Goal: Task Accomplishment & Management: Complete application form

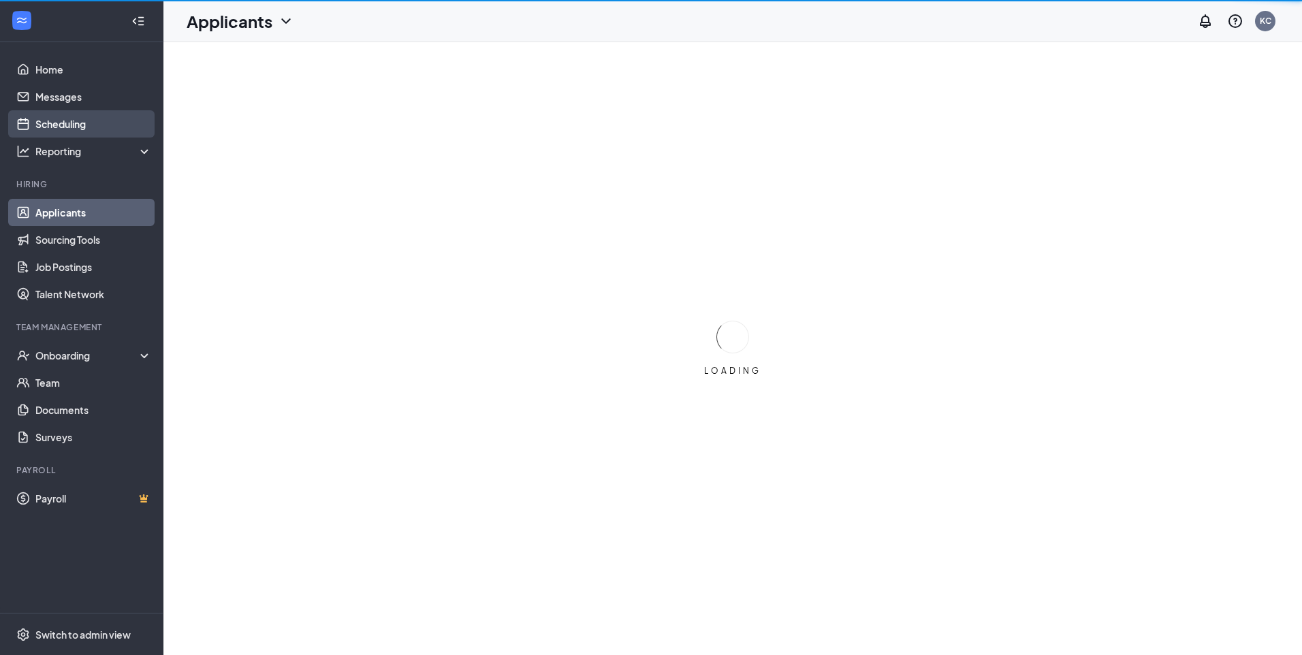
click at [56, 119] on link "Scheduling" at bounding box center [93, 123] width 116 height 27
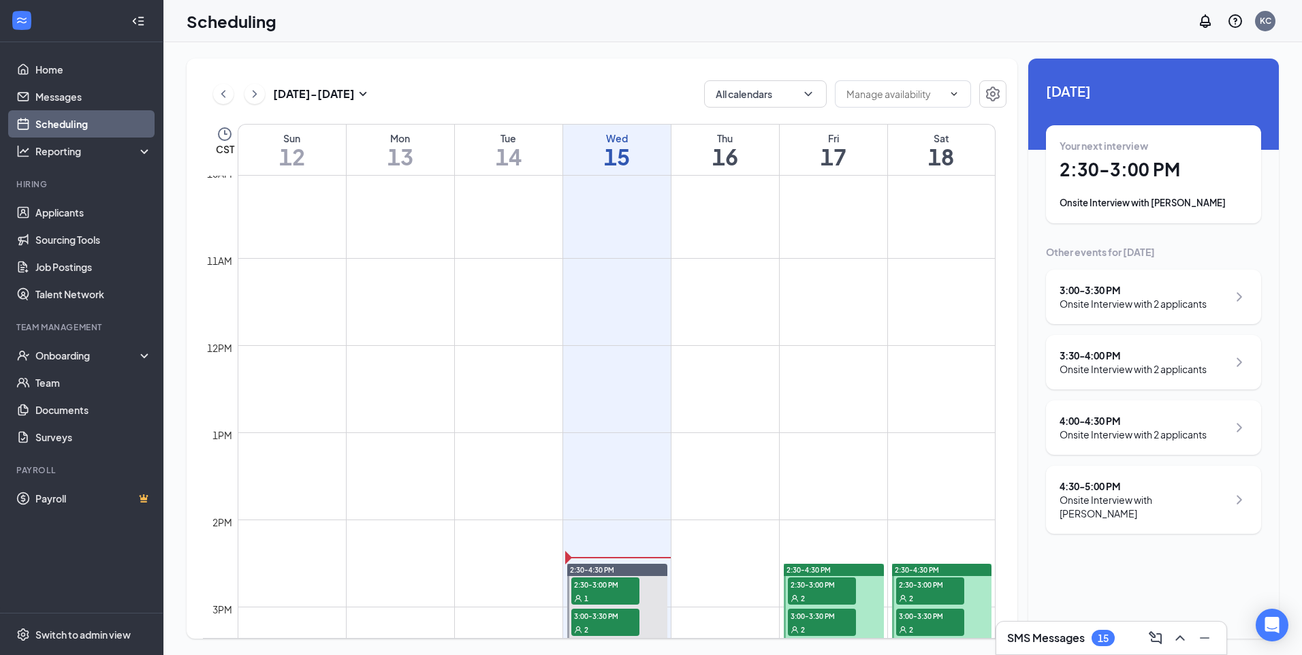
scroll to position [942, 0]
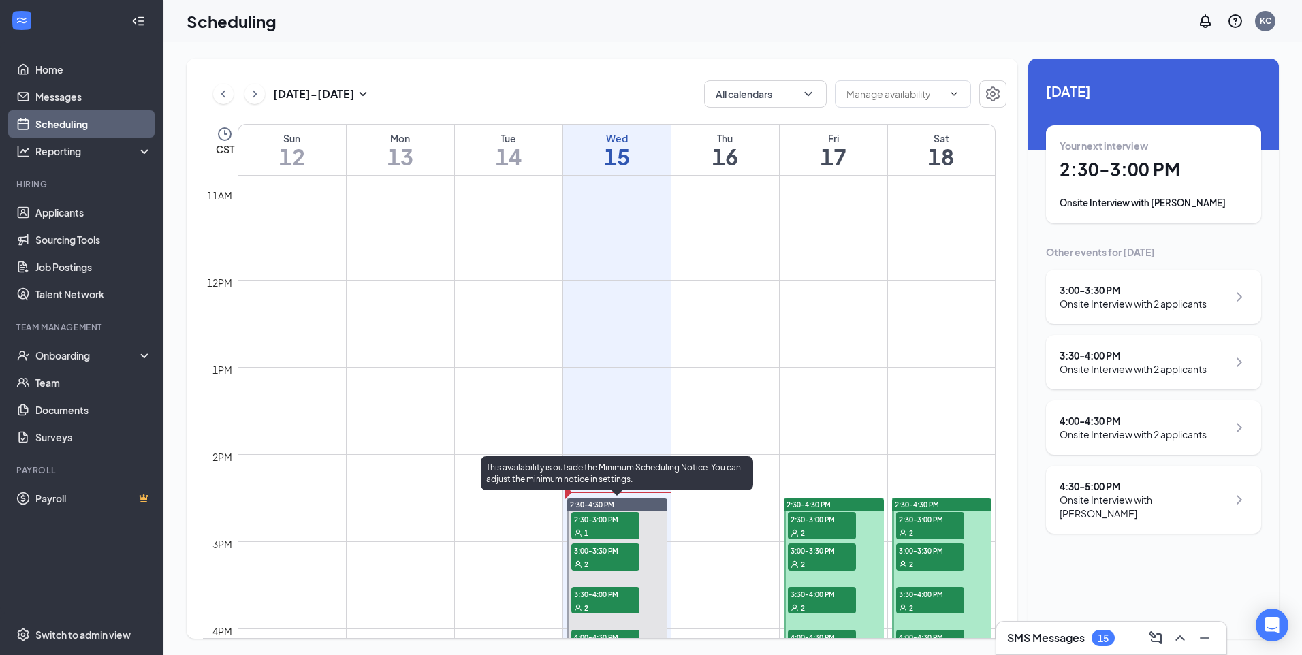
click at [588, 520] on span "2:30-3:00 PM" at bounding box center [605, 519] width 68 height 14
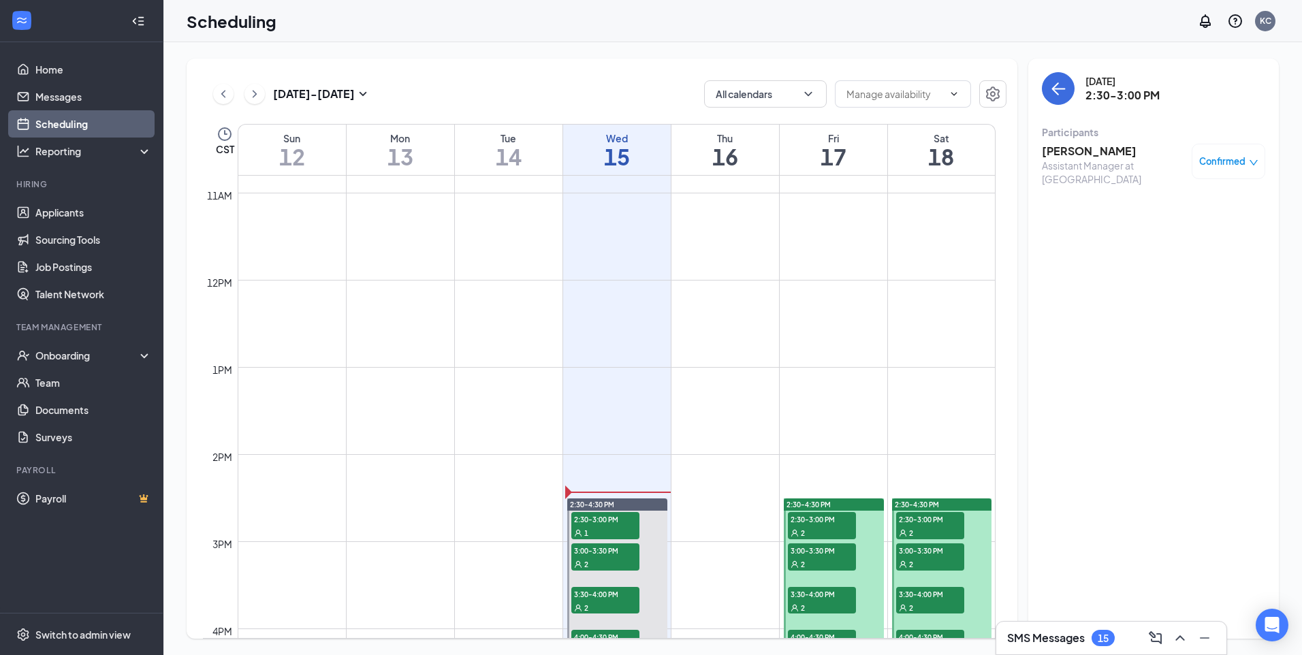
click at [1132, 151] on h3 "[PERSON_NAME]" at bounding box center [1113, 151] width 143 height 15
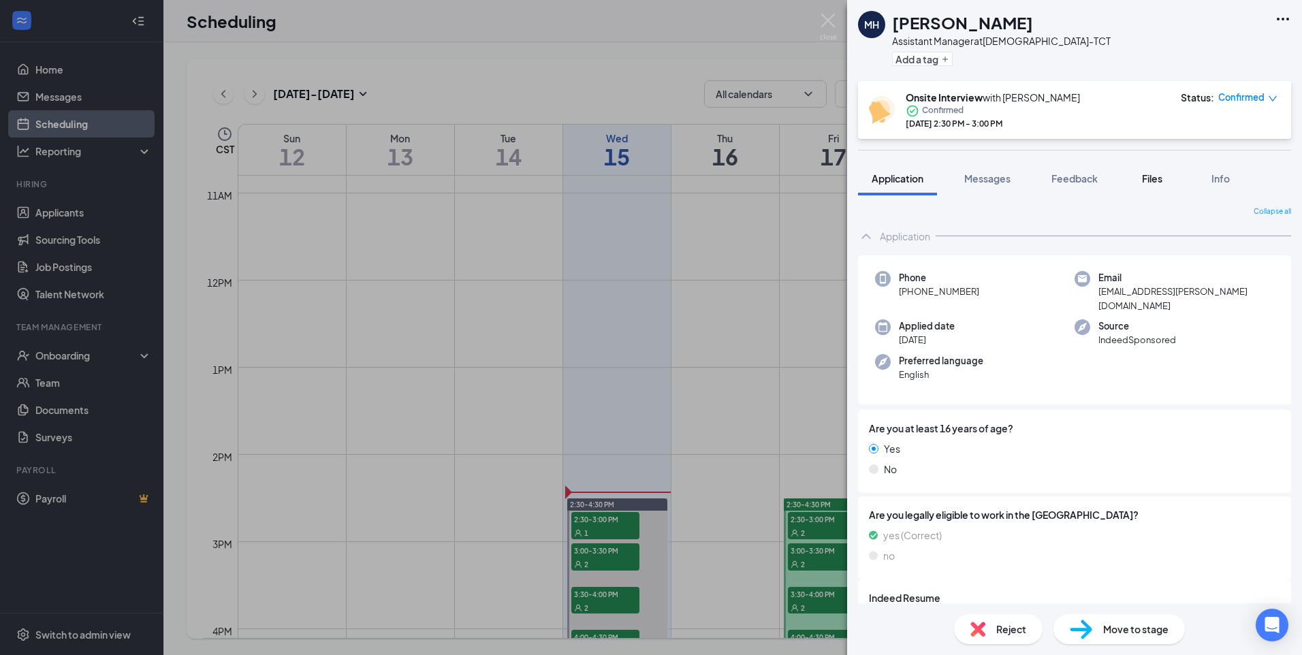
click at [1156, 181] on span "Files" at bounding box center [1152, 178] width 20 height 12
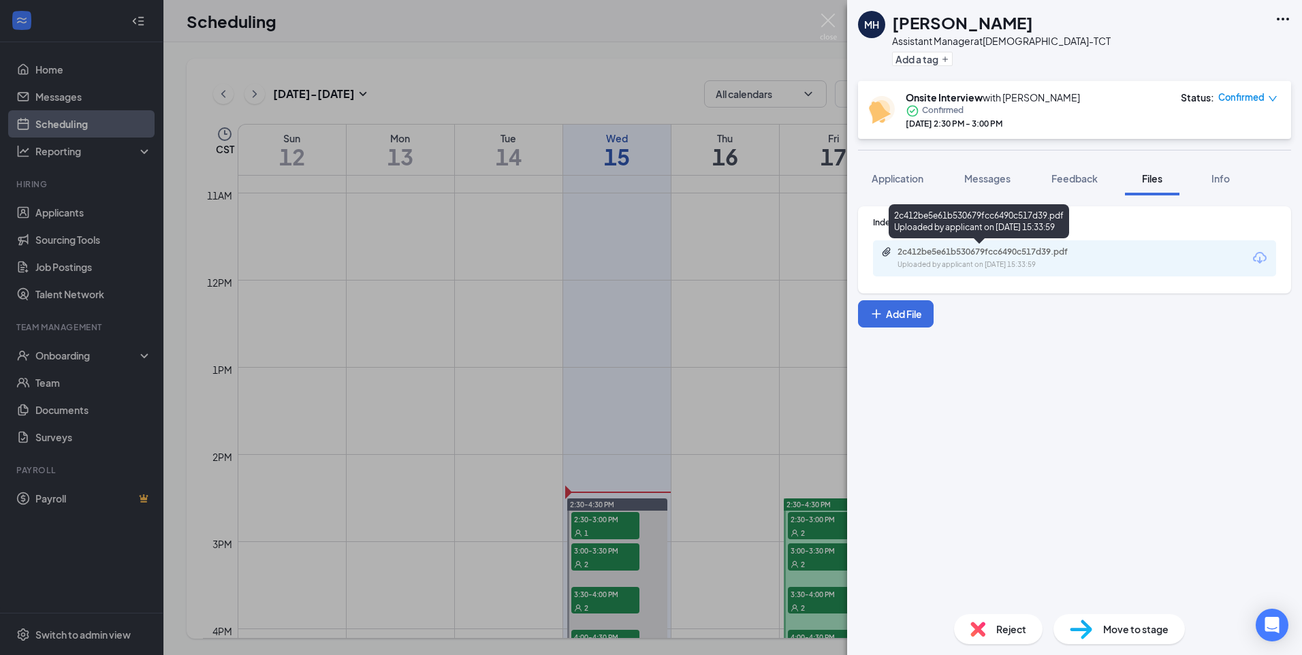
click at [975, 253] on div "2c412be5e61b530679fcc6490c517d39.pdf" at bounding box center [993, 252] width 191 height 11
click at [830, 20] on img at bounding box center [828, 27] width 17 height 27
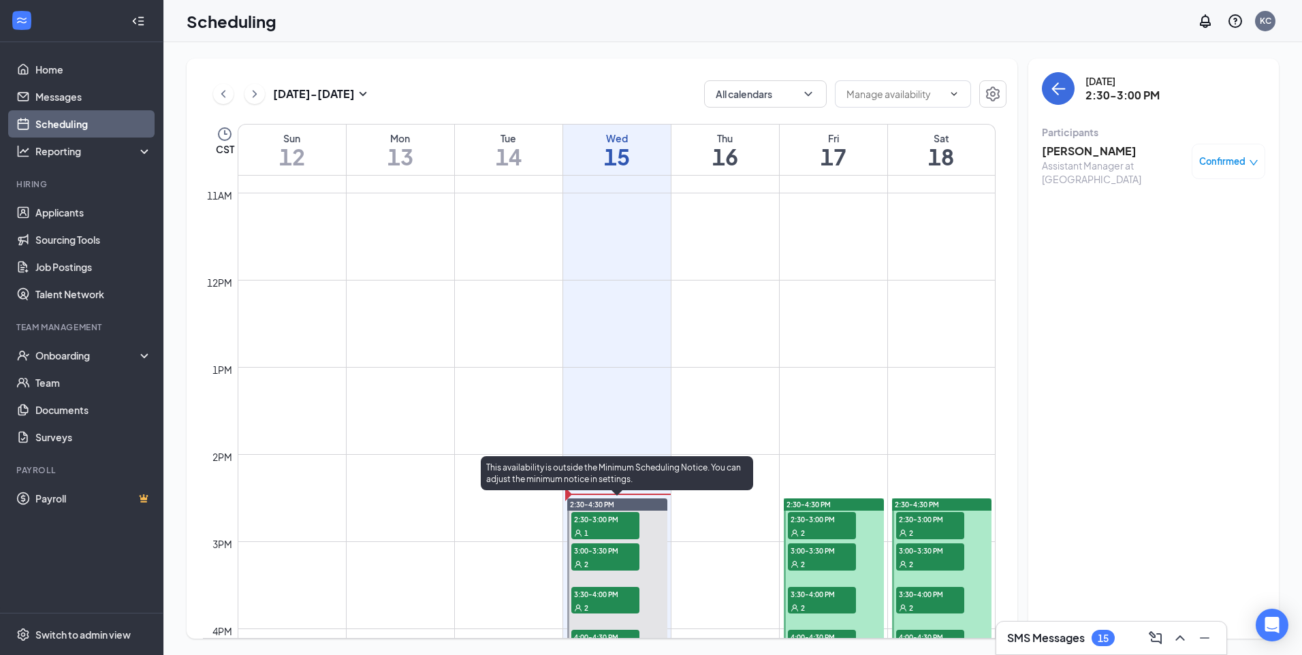
click at [607, 563] on div "2" at bounding box center [605, 564] width 68 height 14
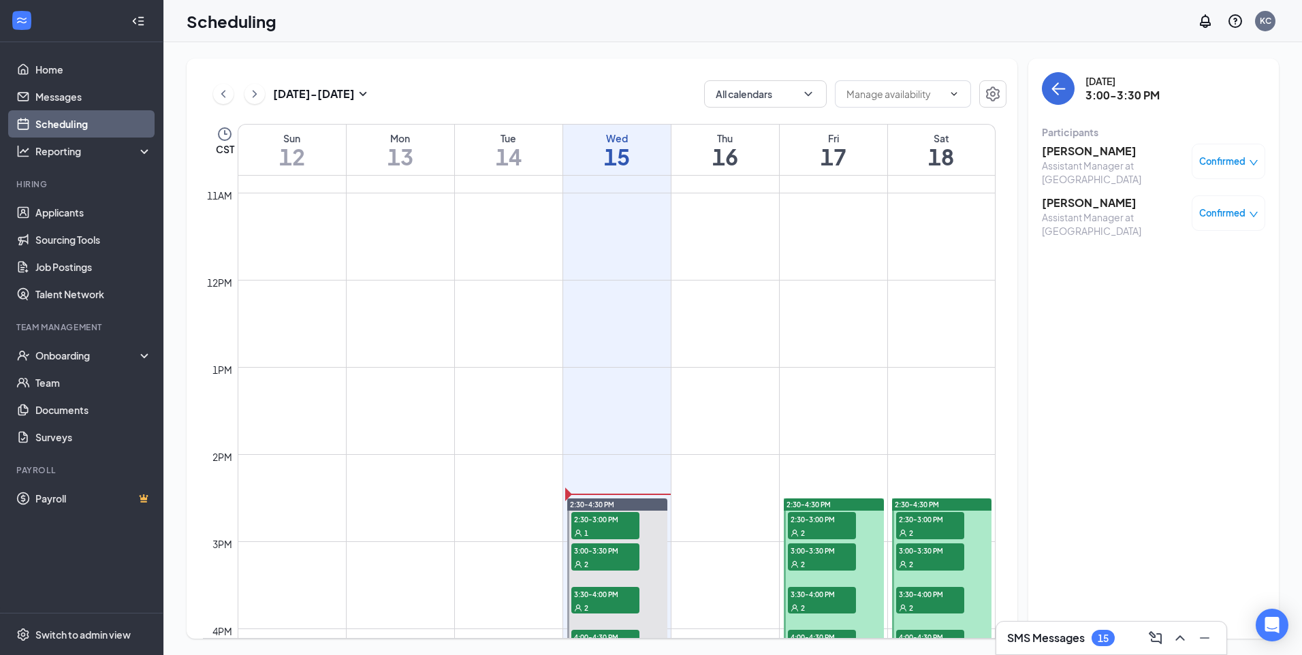
click at [1109, 148] on h3 "[PERSON_NAME]" at bounding box center [1113, 151] width 143 height 15
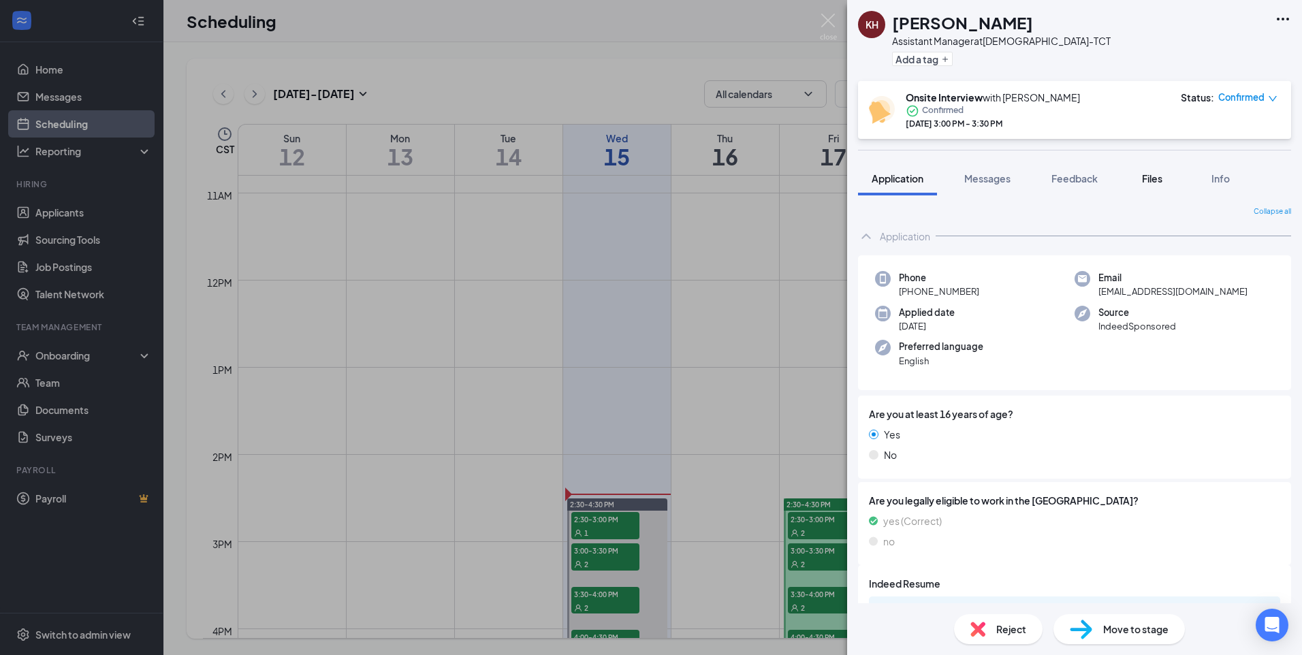
click at [1162, 178] on span "Files" at bounding box center [1152, 178] width 20 height 12
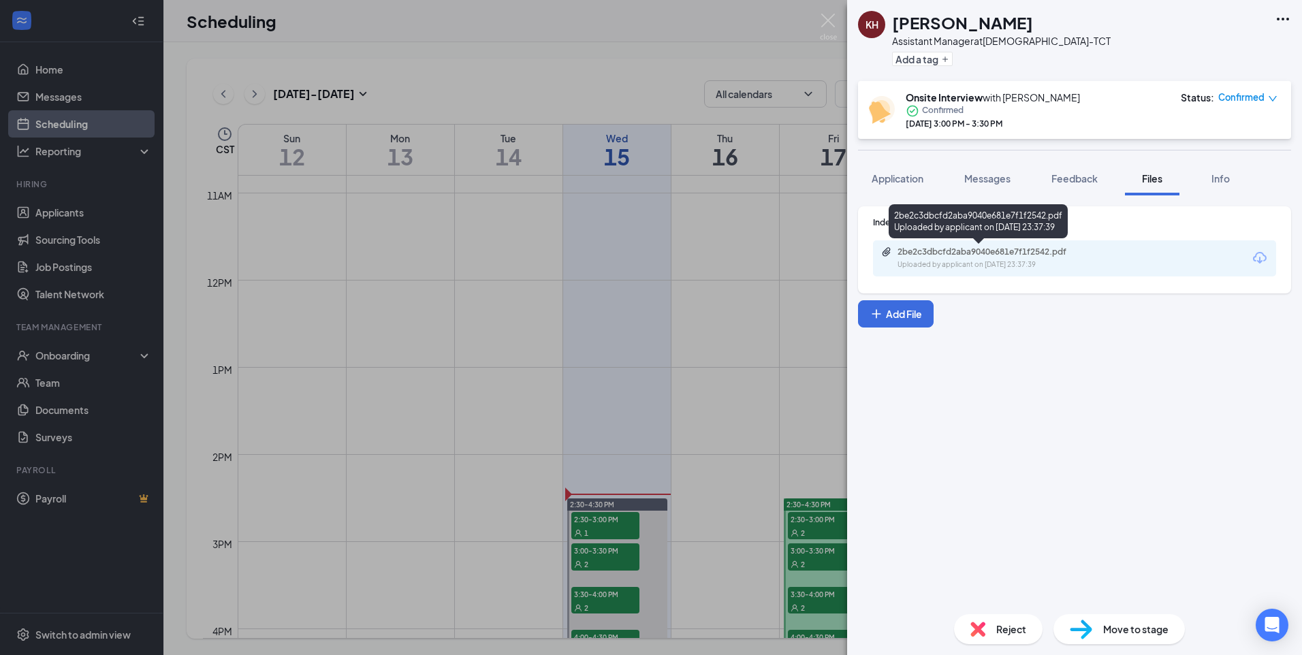
click at [907, 251] on div "2be2c3dbcfd2aba9040e681e7f1f2542.pdf" at bounding box center [993, 252] width 191 height 11
click at [831, 21] on img at bounding box center [828, 27] width 17 height 27
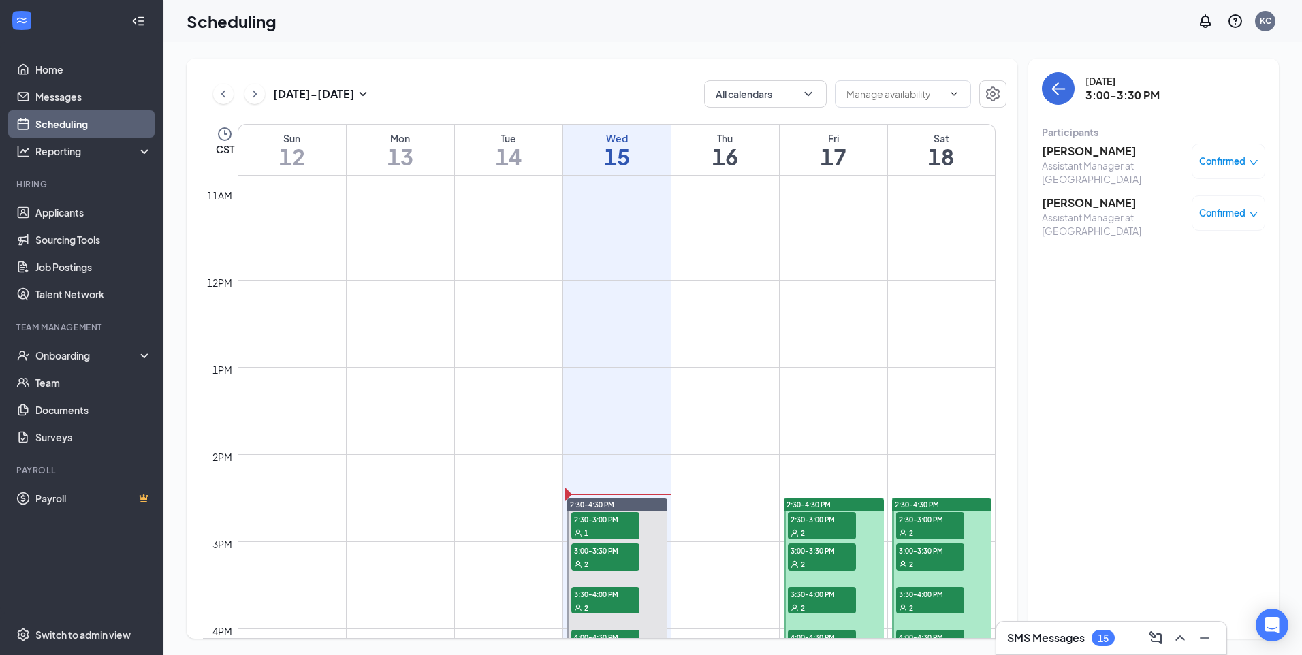
click at [1117, 205] on h3 "[PERSON_NAME]" at bounding box center [1113, 202] width 143 height 15
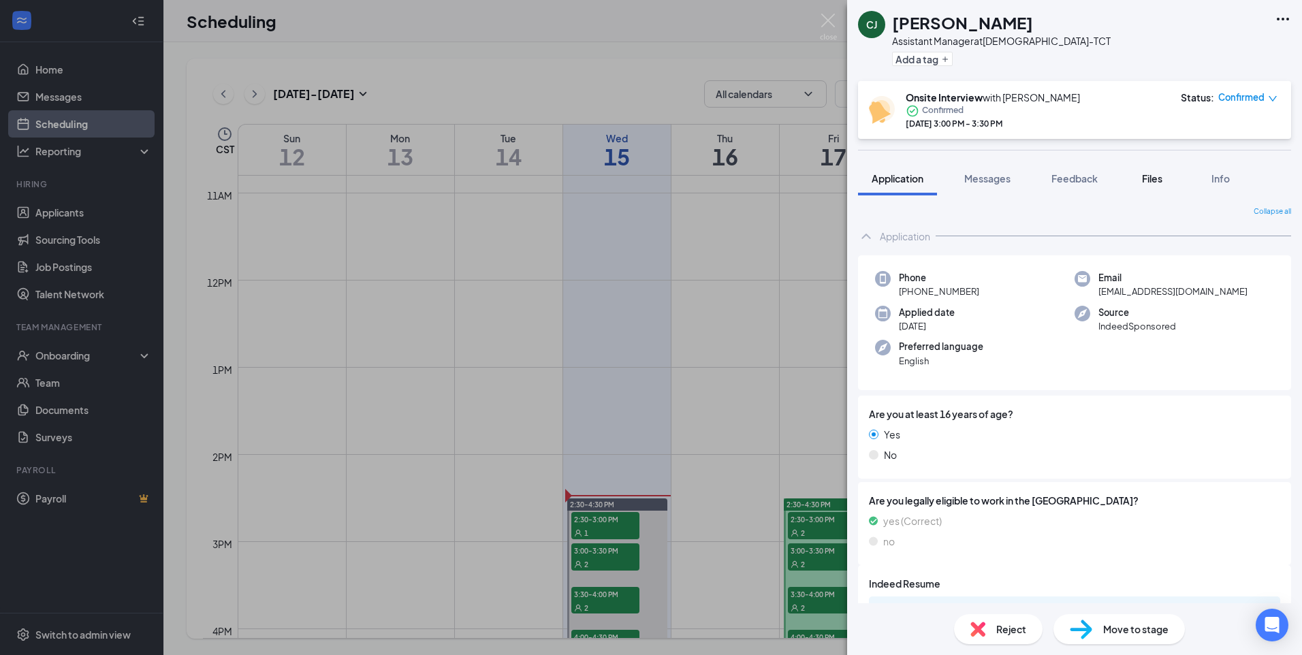
click at [1149, 179] on span "Files" at bounding box center [1152, 178] width 20 height 12
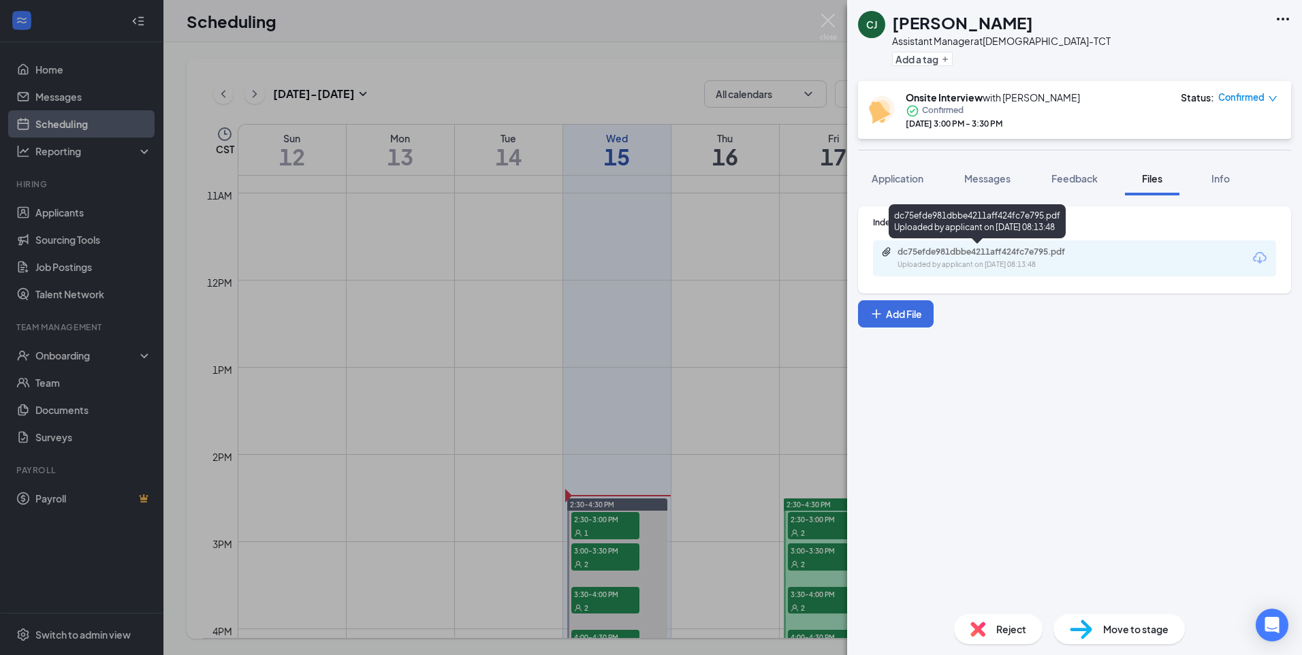
click at [966, 255] on div "dc75efde981dbbe4211aff424fc7e795.pdf" at bounding box center [993, 252] width 191 height 11
click at [823, 14] on img at bounding box center [828, 27] width 17 height 27
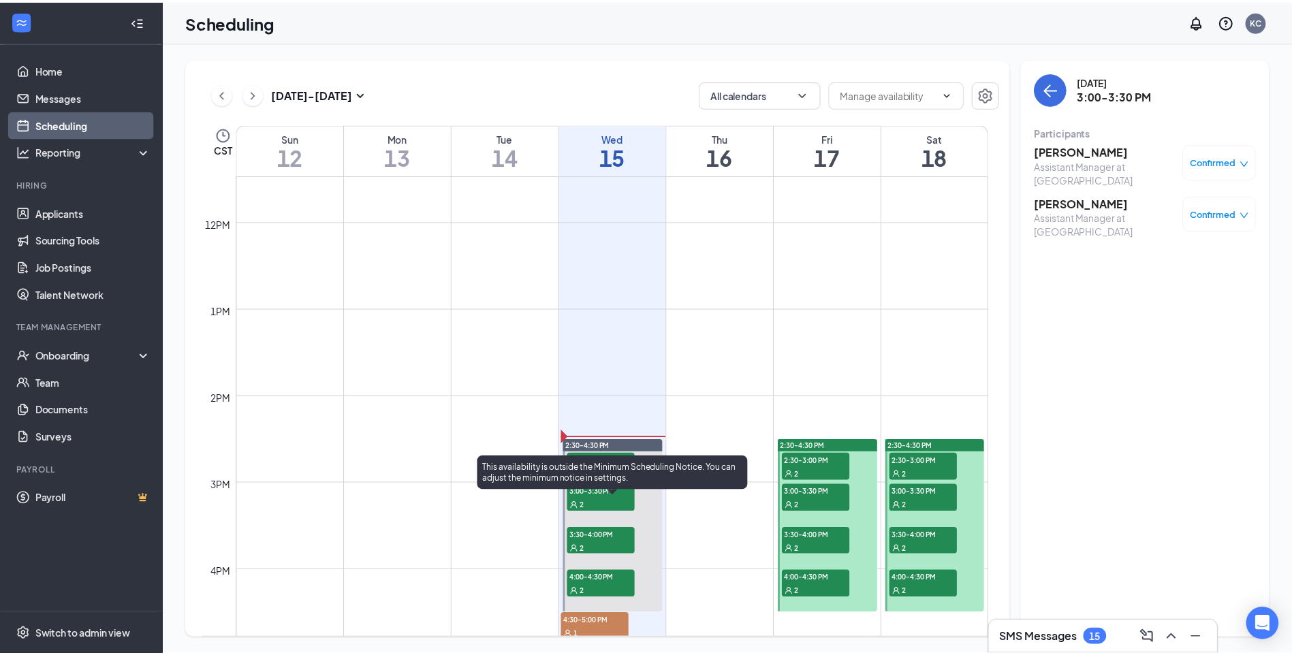
scroll to position [1078, 0]
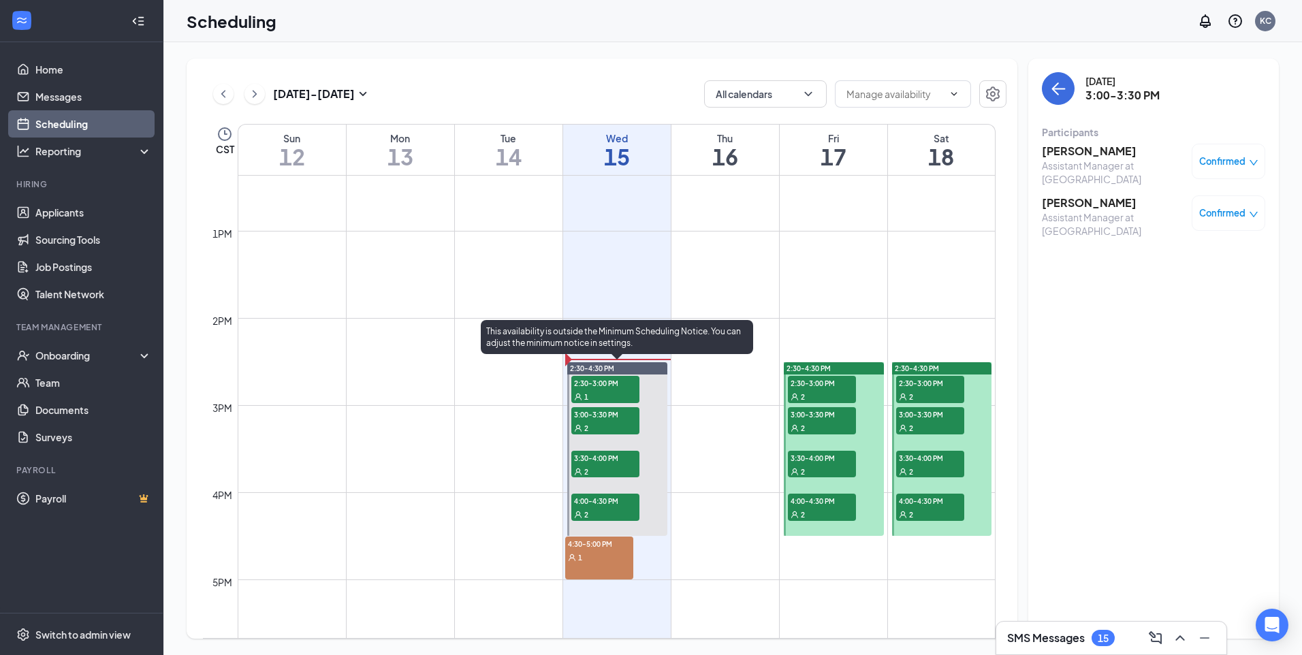
click at [623, 455] on span "3:30-4:00 PM" at bounding box center [605, 458] width 68 height 14
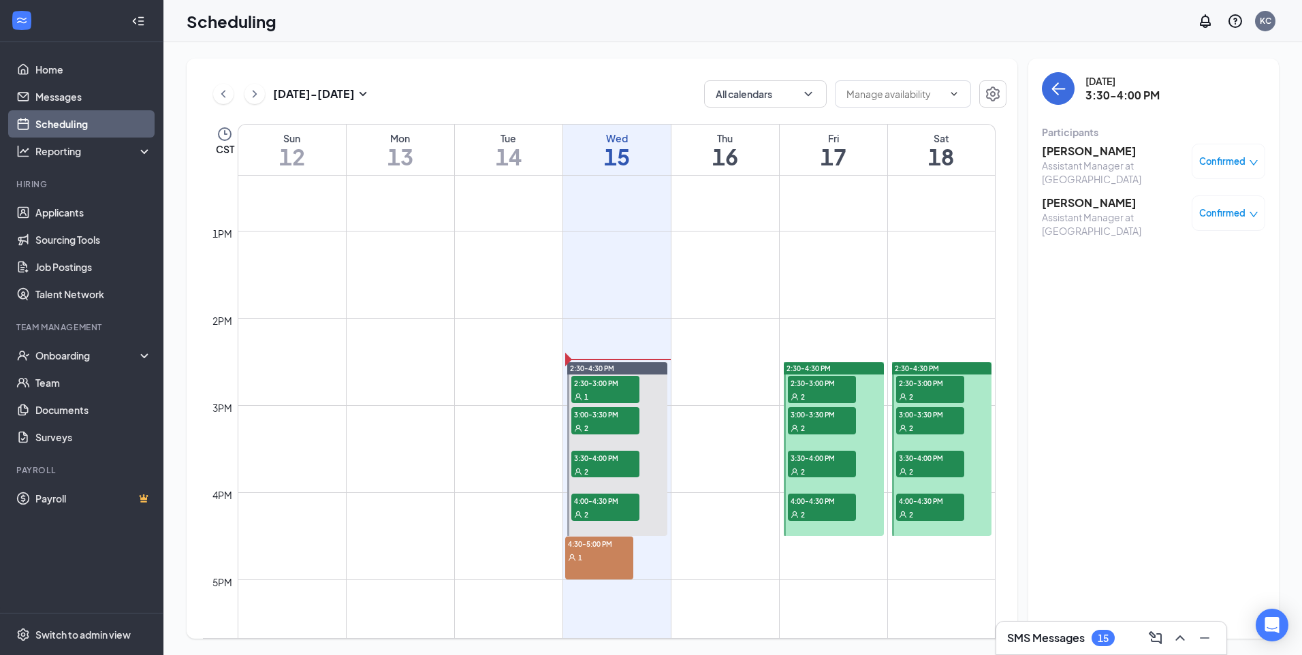
click at [588, 561] on div "1" at bounding box center [599, 557] width 68 height 14
drag, startPoint x: 63, startPoint y: 204, endPoint x: 155, endPoint y: 188, distance: 93.4
click at [63, 204] on link "Applicants" at bounding box center [93, 212] width 116 height 27
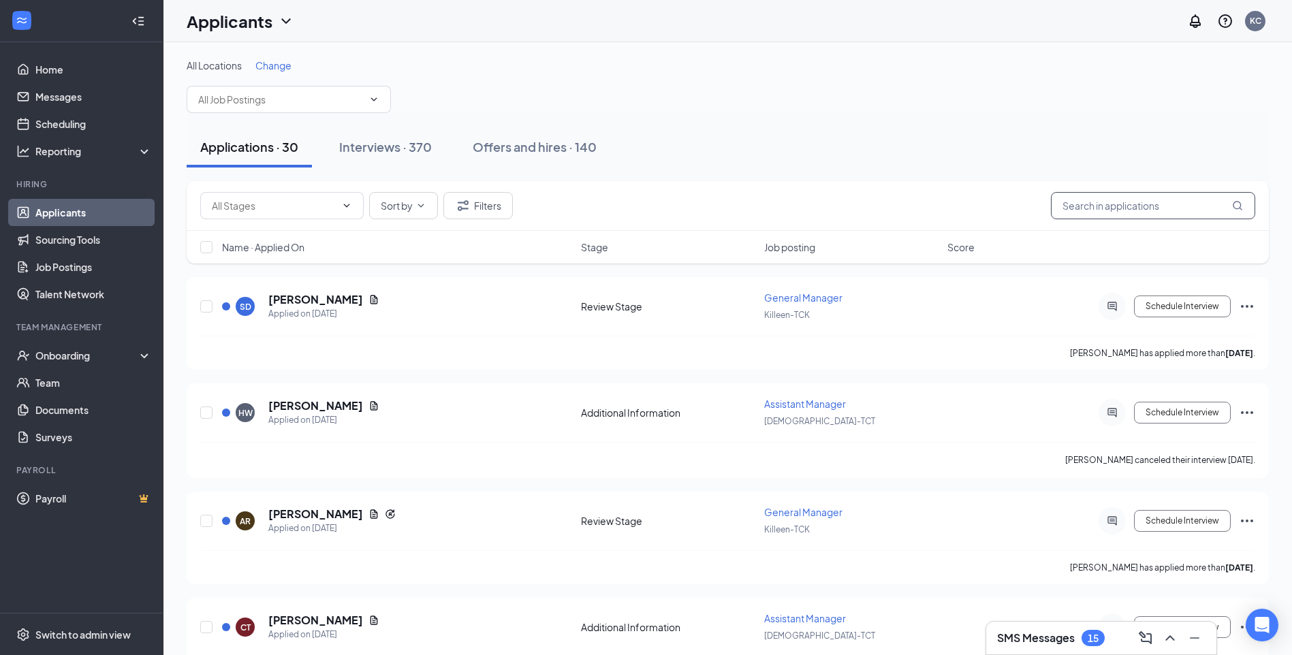
click at [1134, 205] on input "text" at bounding box center [1153, 205] width 204 height 27
type input "[PERSON_NAME]"
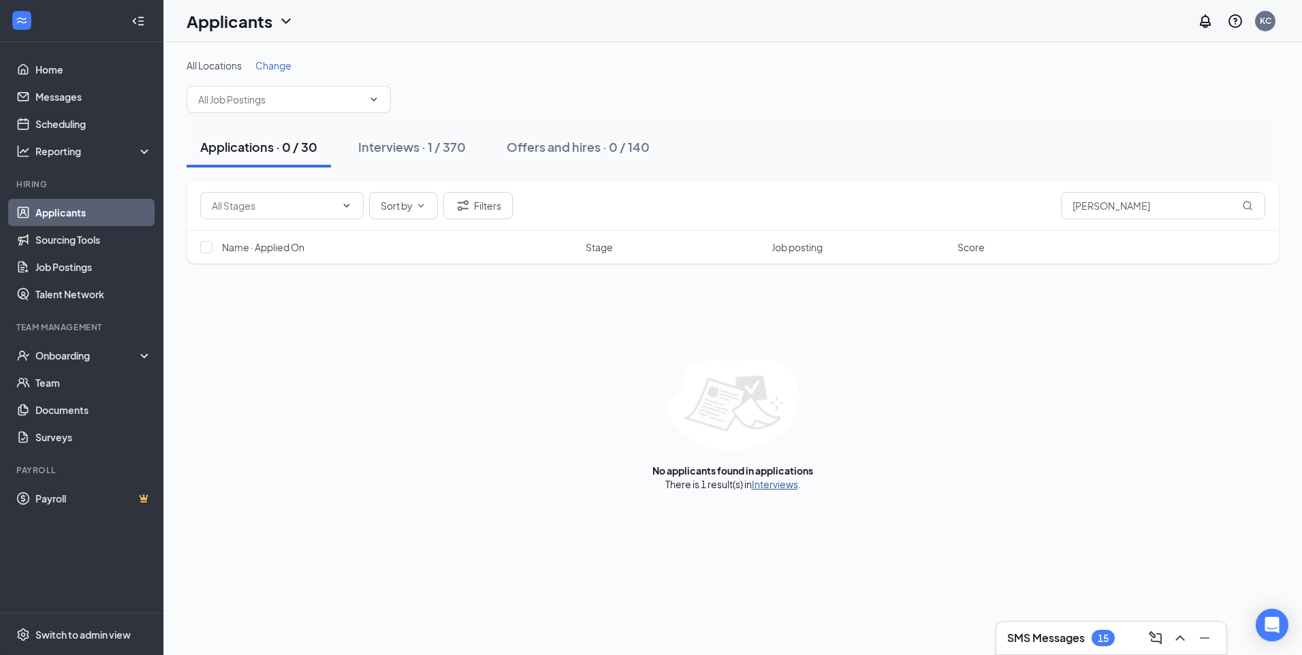
click at [763, 482] on link "Interviews" at bounding box center [775, 484] width 46 height 12
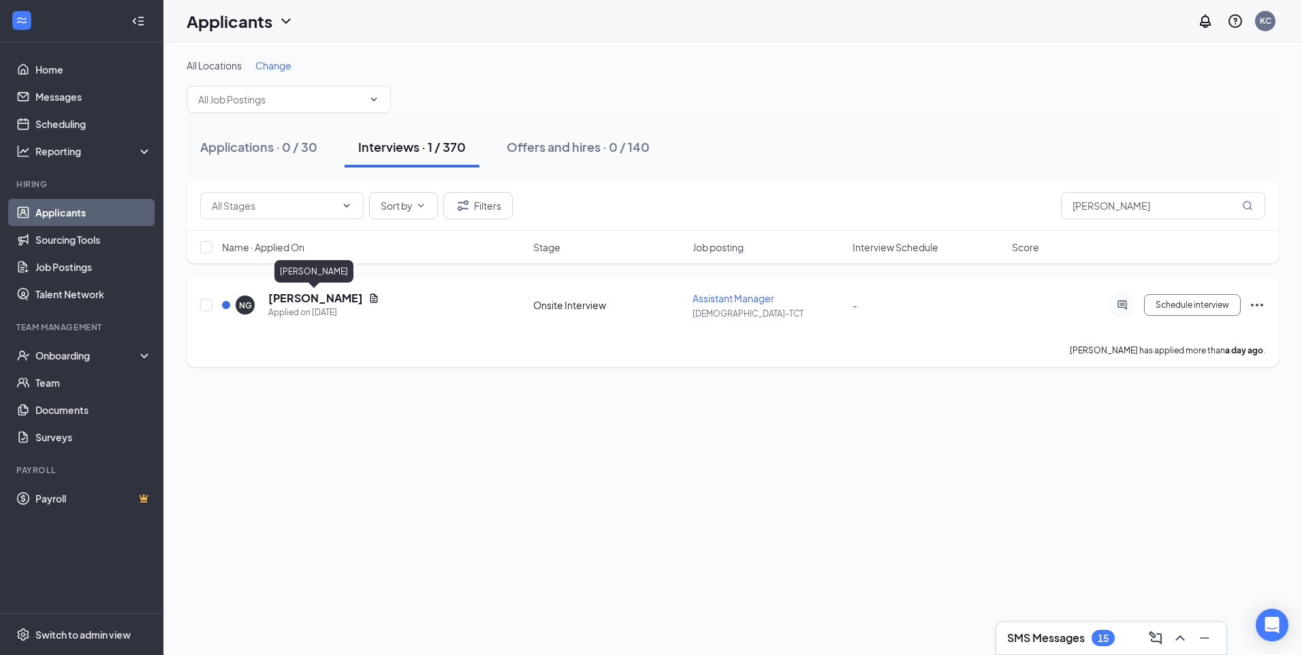
click at [300, 298] on h5 "[PERSON_NAME]" at bounding box center [315, 298] width 95 height 15
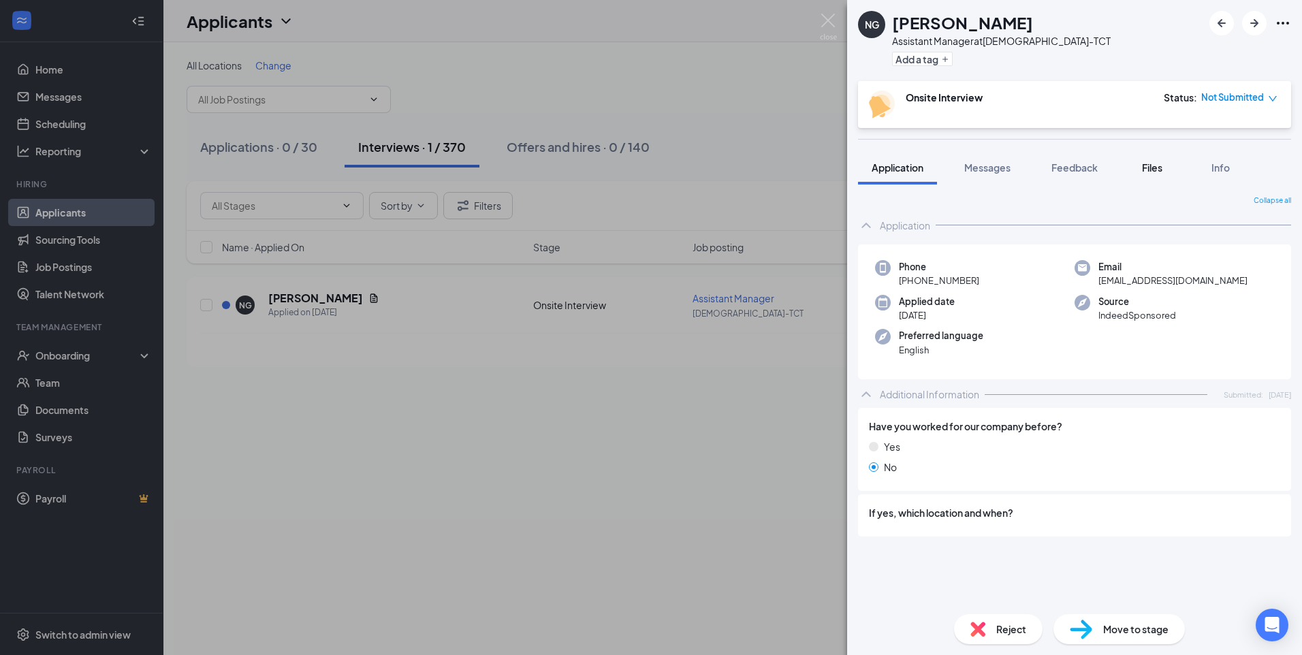
click at [1161, 172] on span "Files" at bounding box center [1152, 167] width 20 height 12
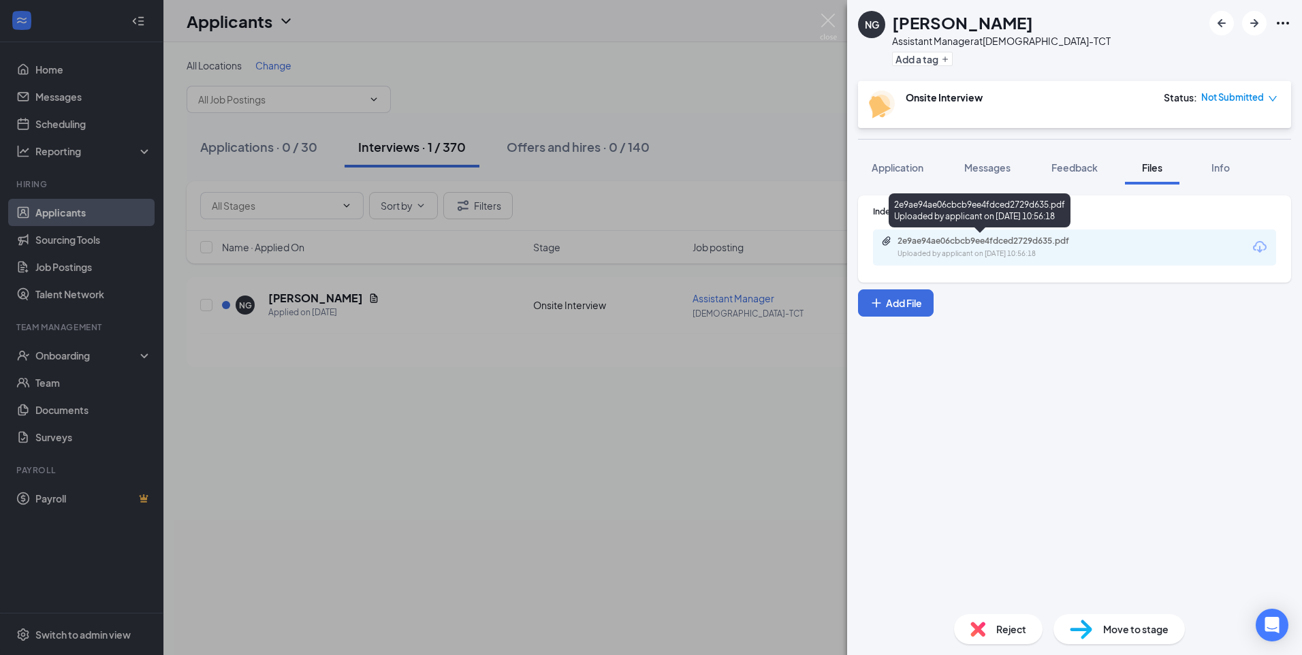
click at [981, 240] on div "2e9ae94ae06cbcb9ee4fdced2729d635.pdf" at bounding box center [993, 241] width 191 height 11
click at [985, 240] on div "2e9ae94ae06cbcb9ee4fdced2729d635.pdf" at bounding box center [993, 241] width 191 height 11
click at [821, 23] on img at bounding box center [828, 27] width 17 height 27
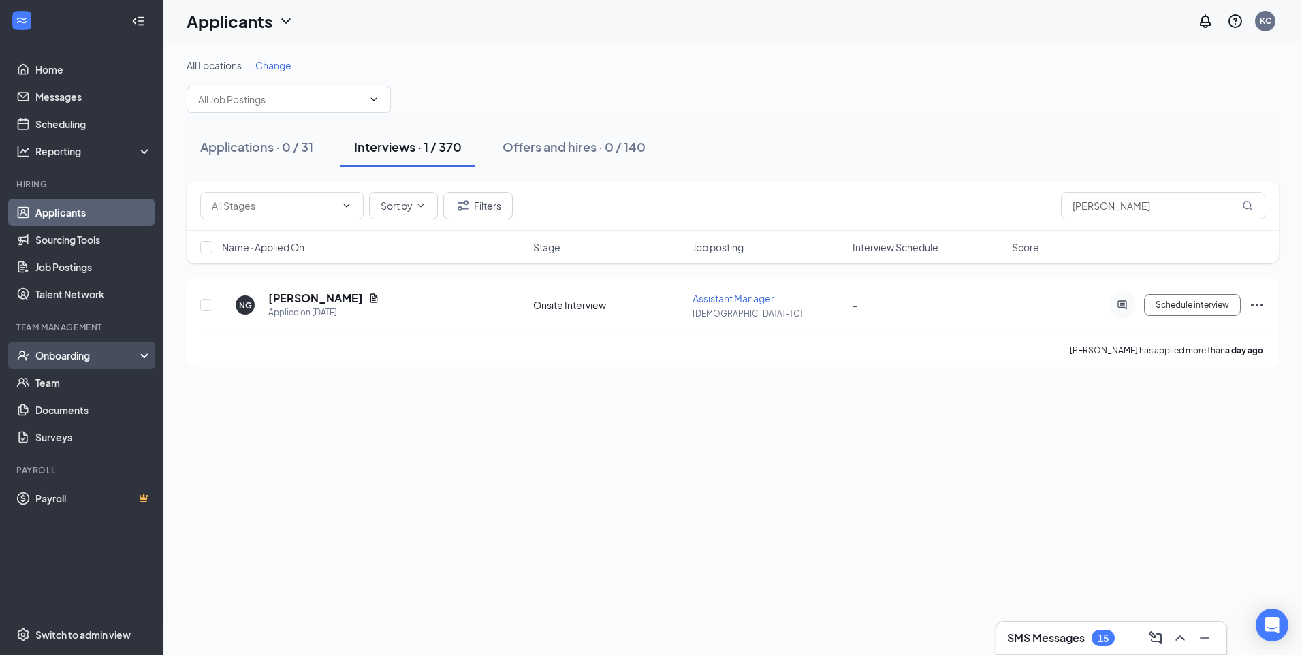
click at [60, 352] on div "Onboarding" at bounding box center [87, 356] width 105 height 14
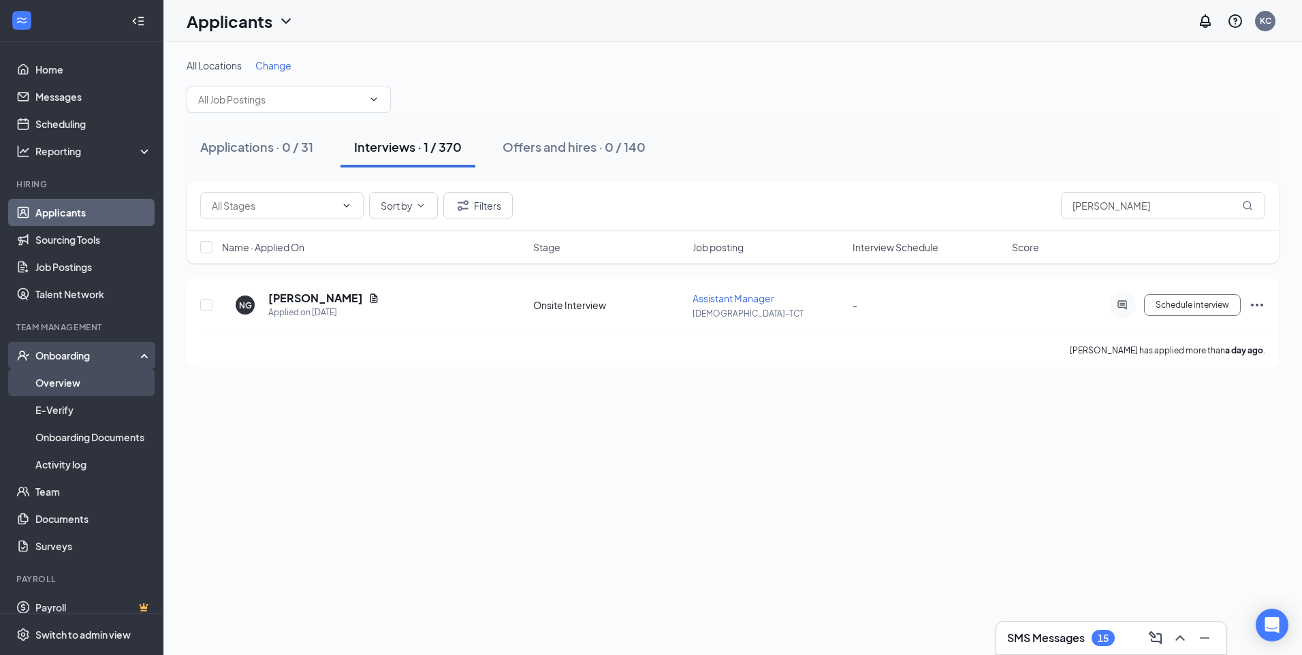
click at [57, 385] on link "Overview" at bounding box center [93, 382] width 116 height 27
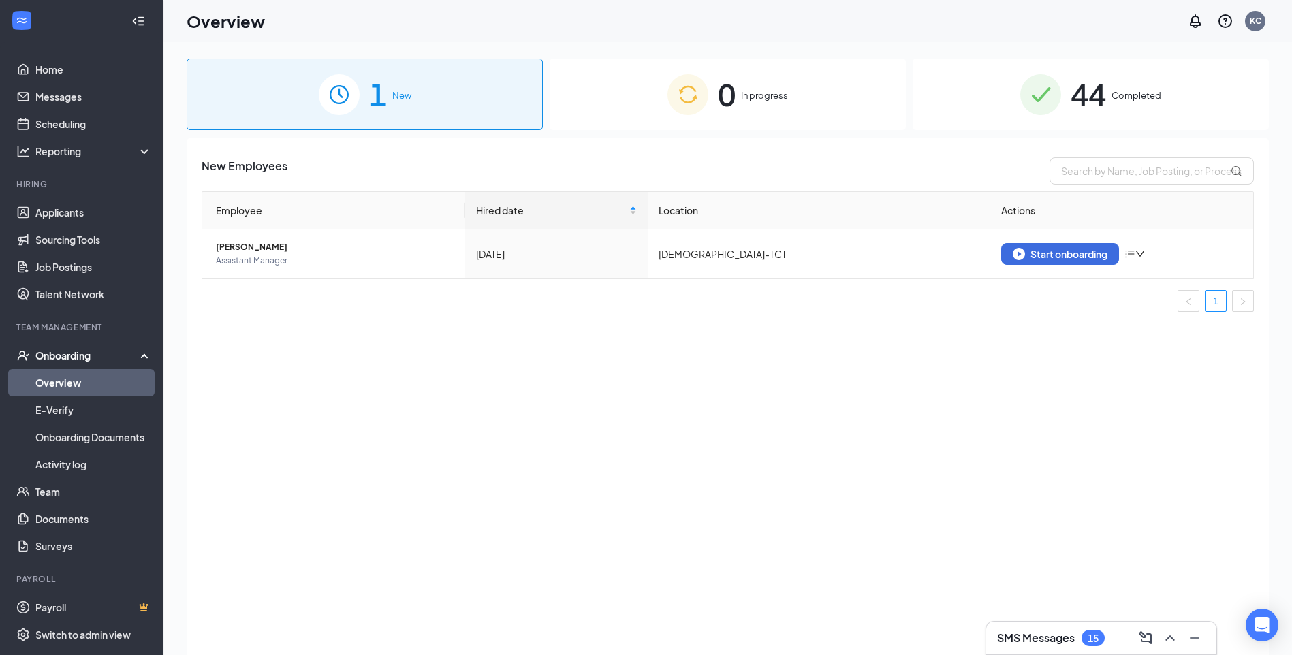
click at [753, 95] on span "In progress" at bounding box center [764, 96] width 47 height 14
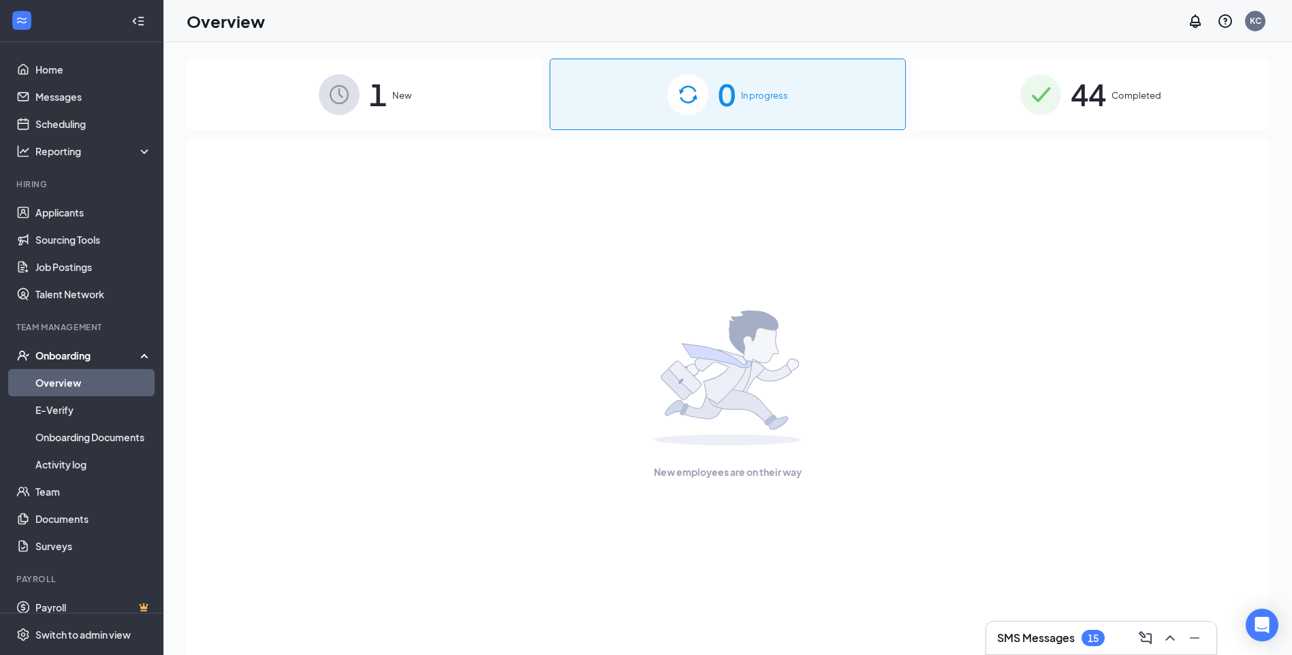
click at [407, 102] on span "New" at bounding box center [401, 96] width 19 height 14
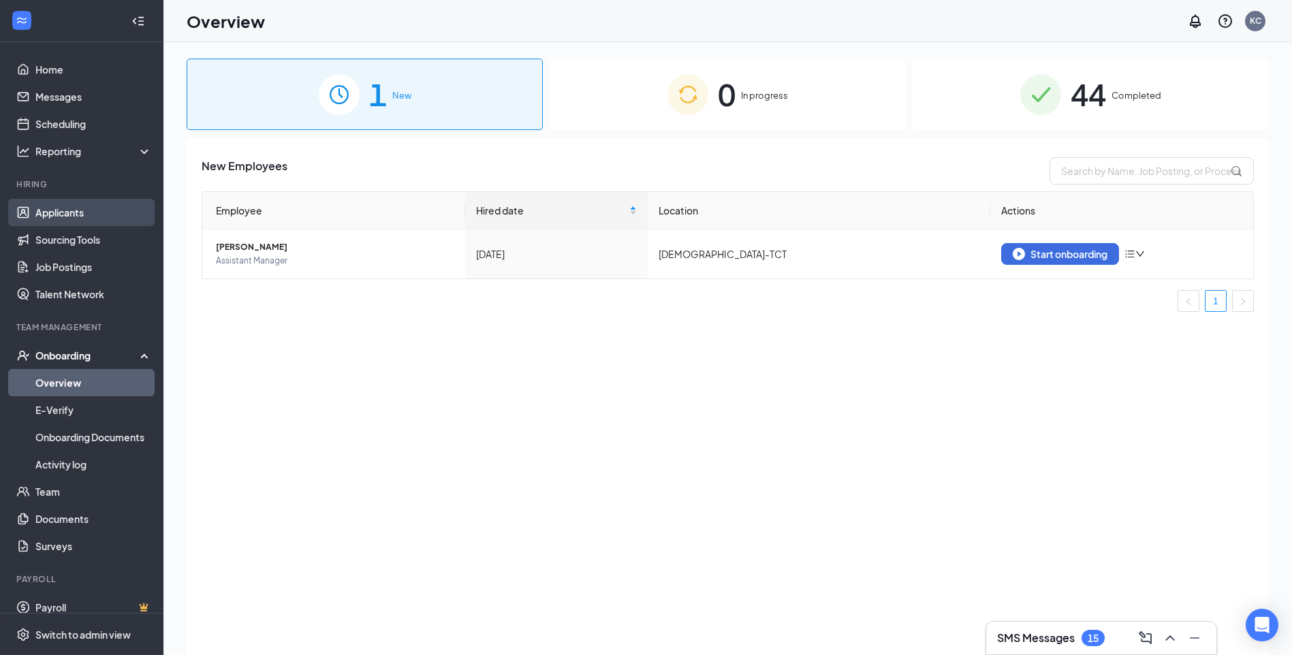
click at [38, 220] on link "Applicants" at bounding box center [93, 212] width 116 height 27
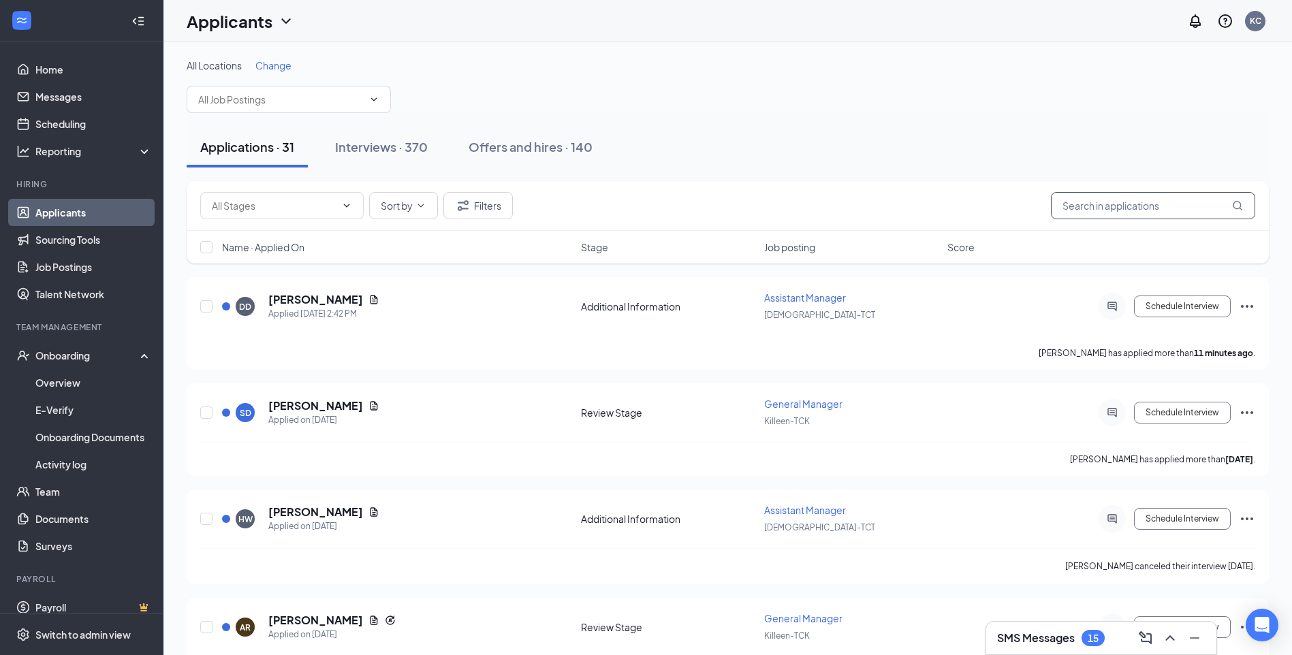
click at [1147, 207] on input "text" at bounding box center [1153, 205] width 204 height 27
type input "jamond"
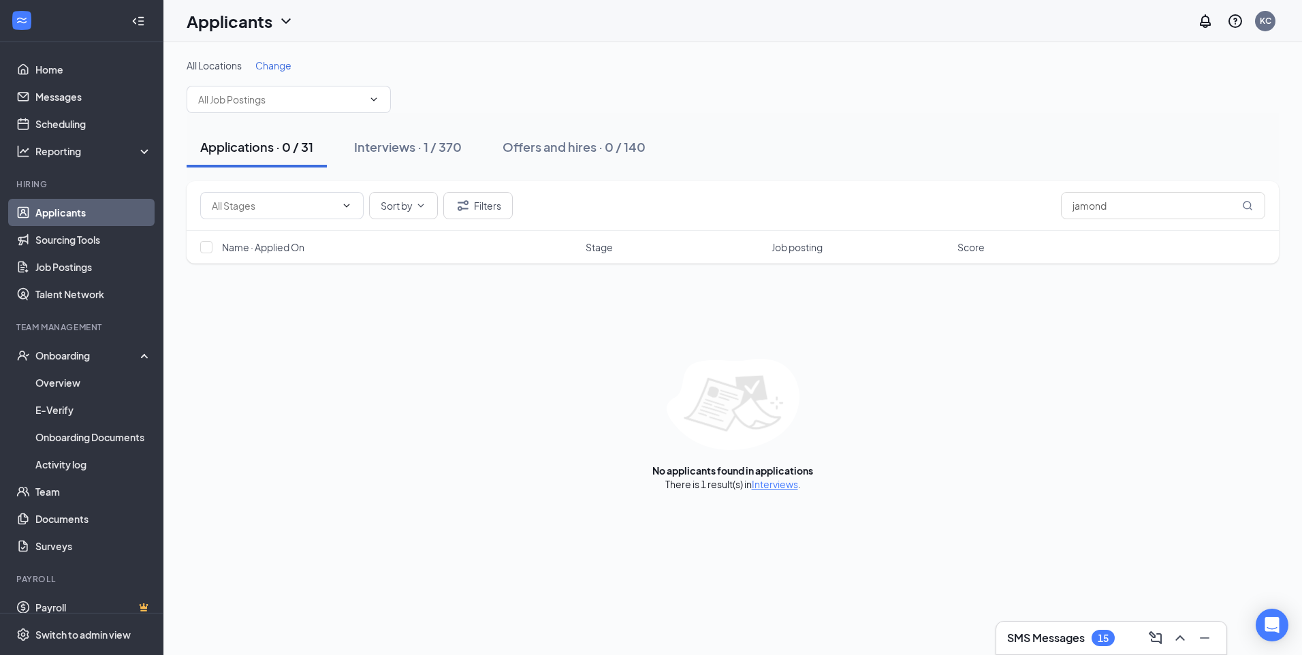
click at [769, 484] on link "Interviews" at bounding box center [775, 484] width 46 height 12
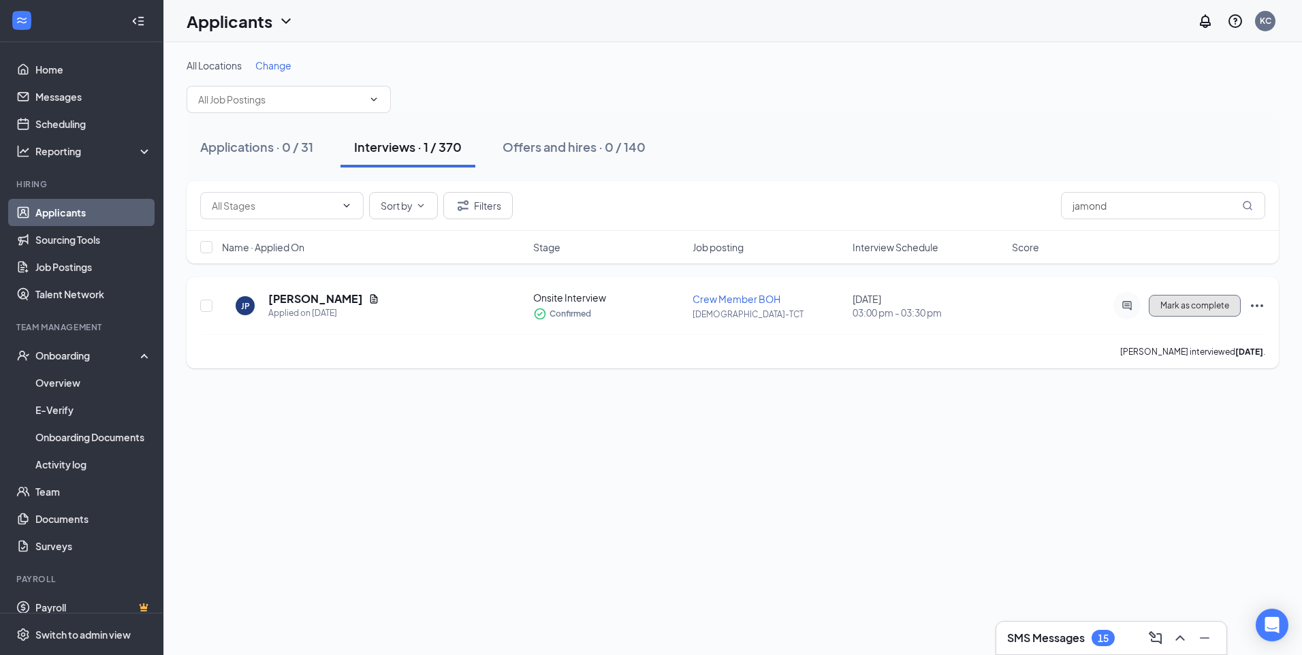
click at [1214, 304] on span "Mark as complete" at bounding box center [1195, 306] width 69 height 10
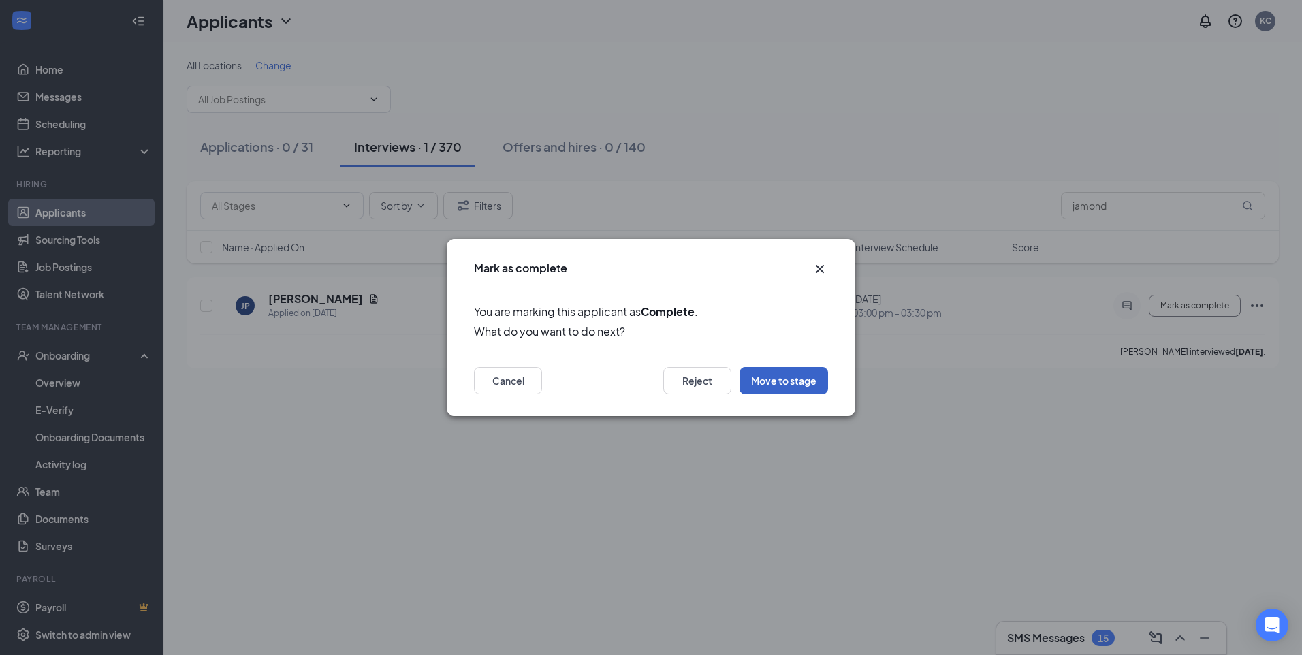
click at [794, 381] on button "Move to stage" at bounding box center [784, 380] width 89 height 27
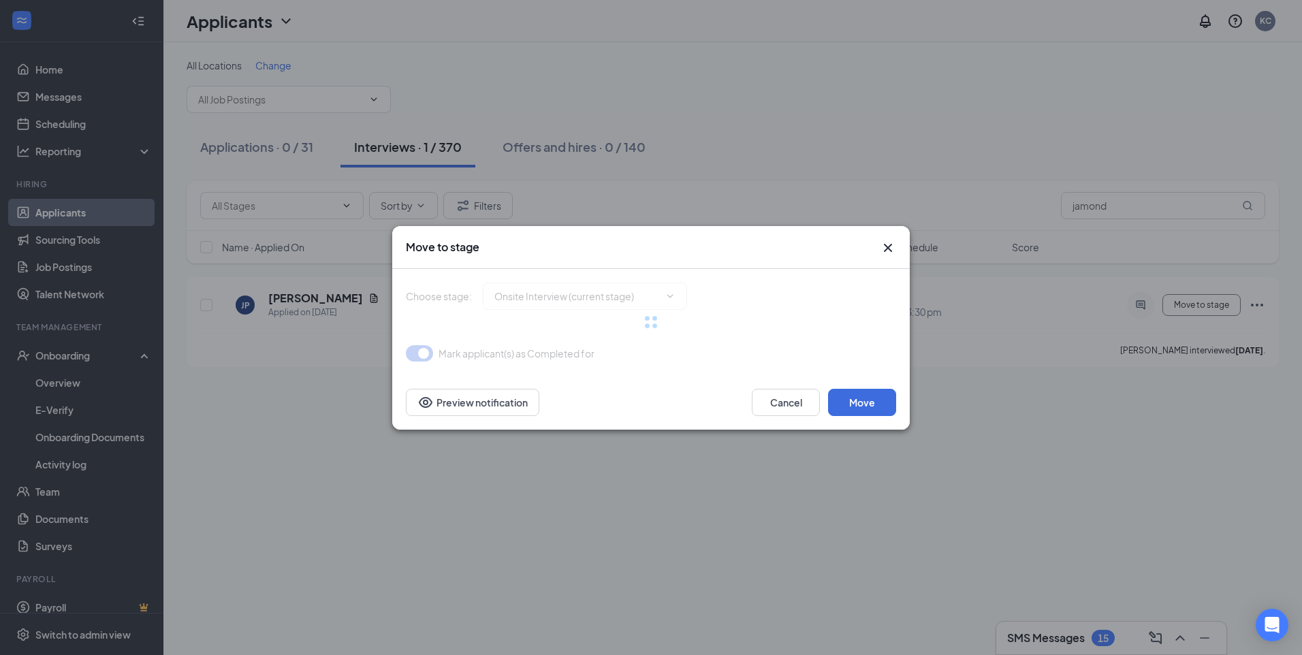
type input "Hiring Complete (final stage)"
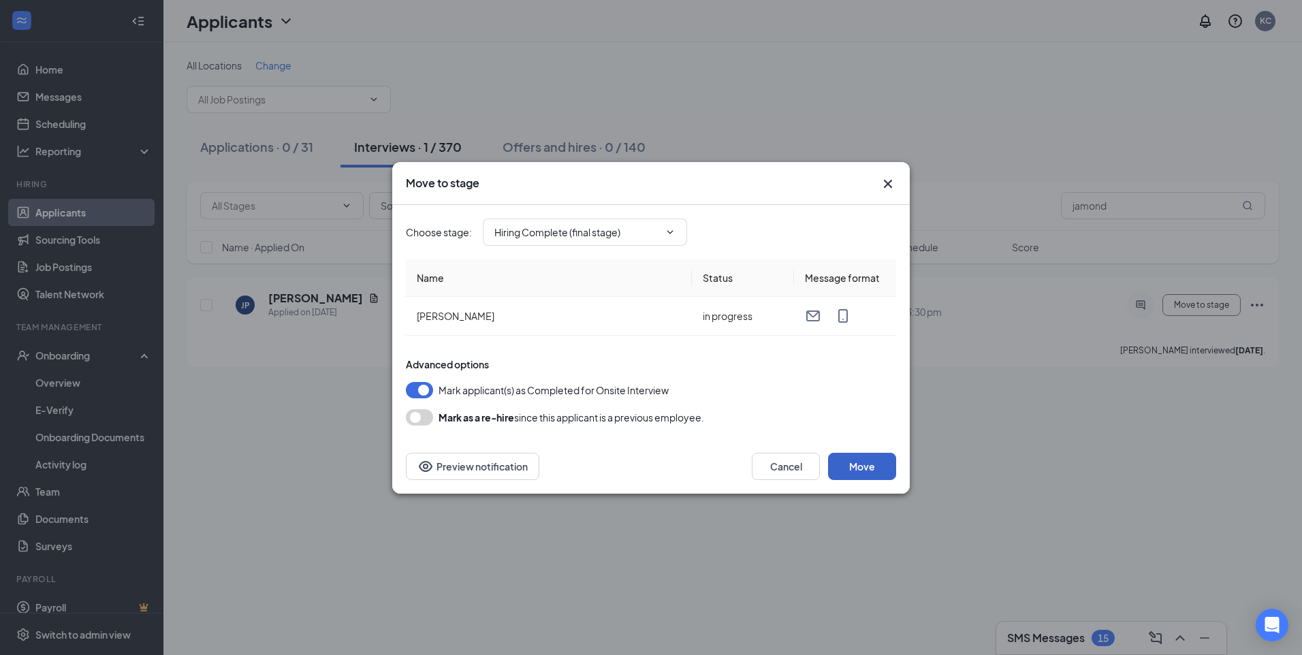
click at [866, 466] on button "Move" at bounding box center [862, 466] width 68 height 27
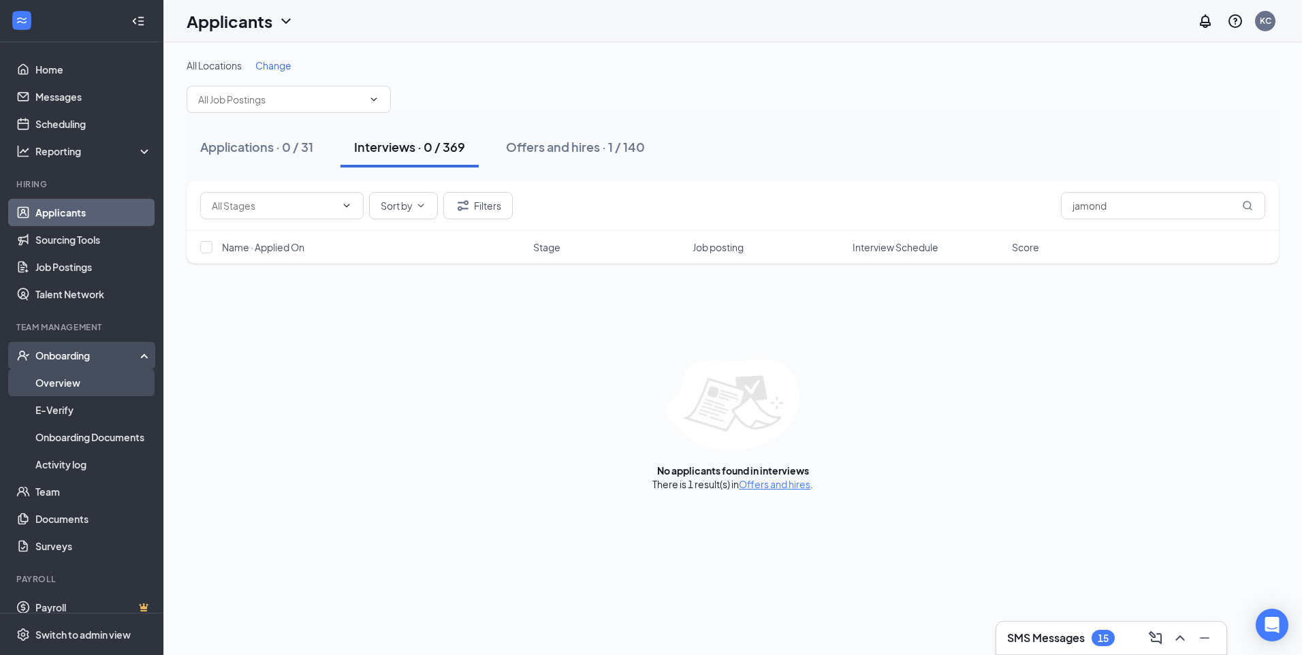
drag, startPoint x: 65, startPoint y: 387, endPoint x: 84, endPoint y: 383, distance: 19.4
click at [65, 387] on link "Overview" at bounding box center [93, 382] width 116 height 27
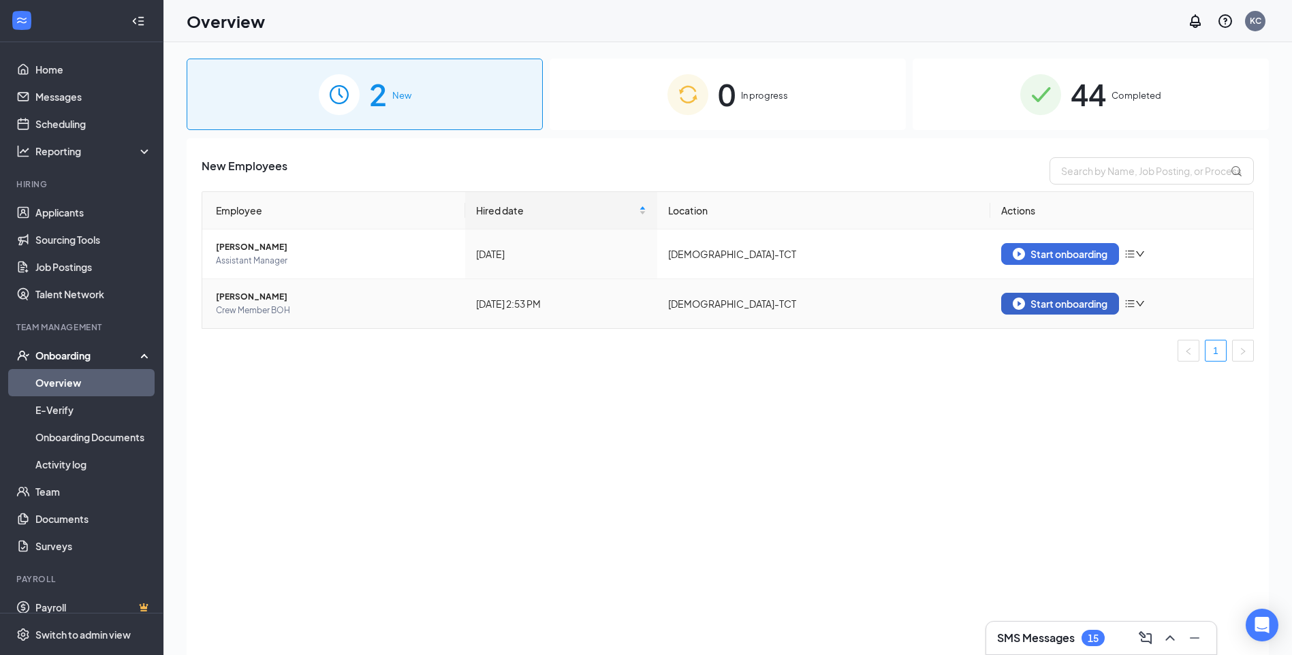
click at [1065, 302] on div "Start onboarding" at bounding box center [1060, 304] width 95 height 12
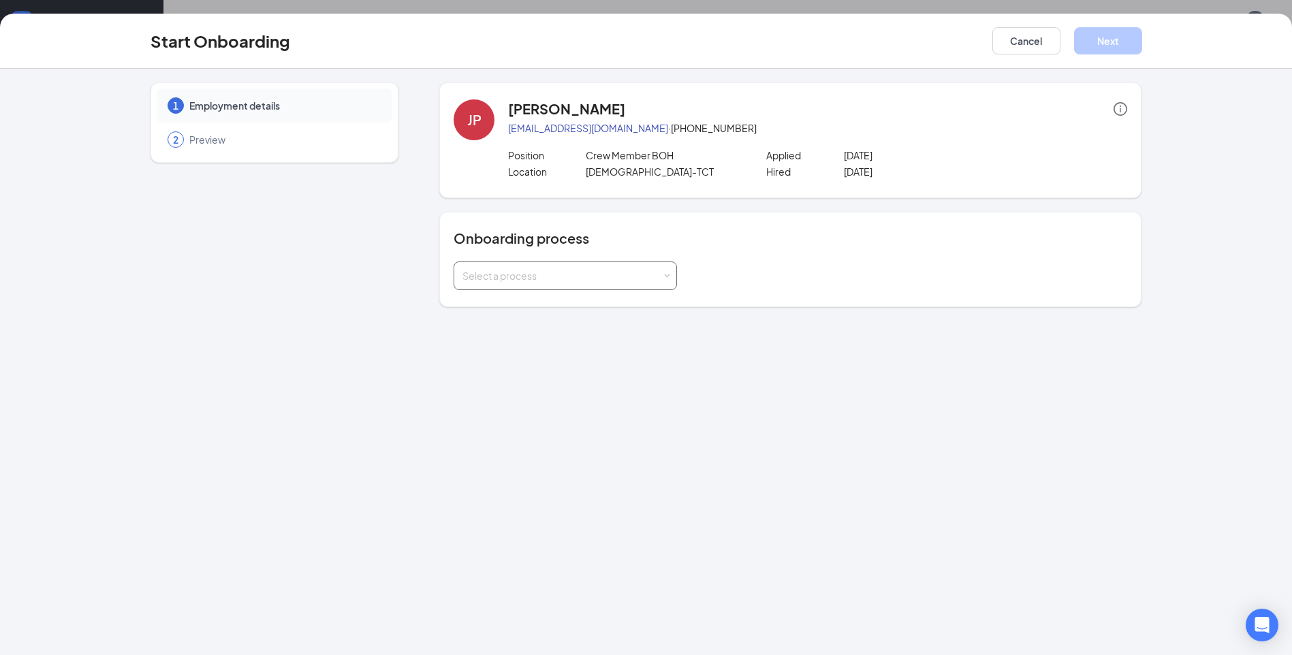
click at [669, 270] on div "Select a process" at bounding box center [565, 276] width 223 height 29
click at [573, 336] on li "Team Member Onboarding" at bounding box center [565, 329] width 223 height 25
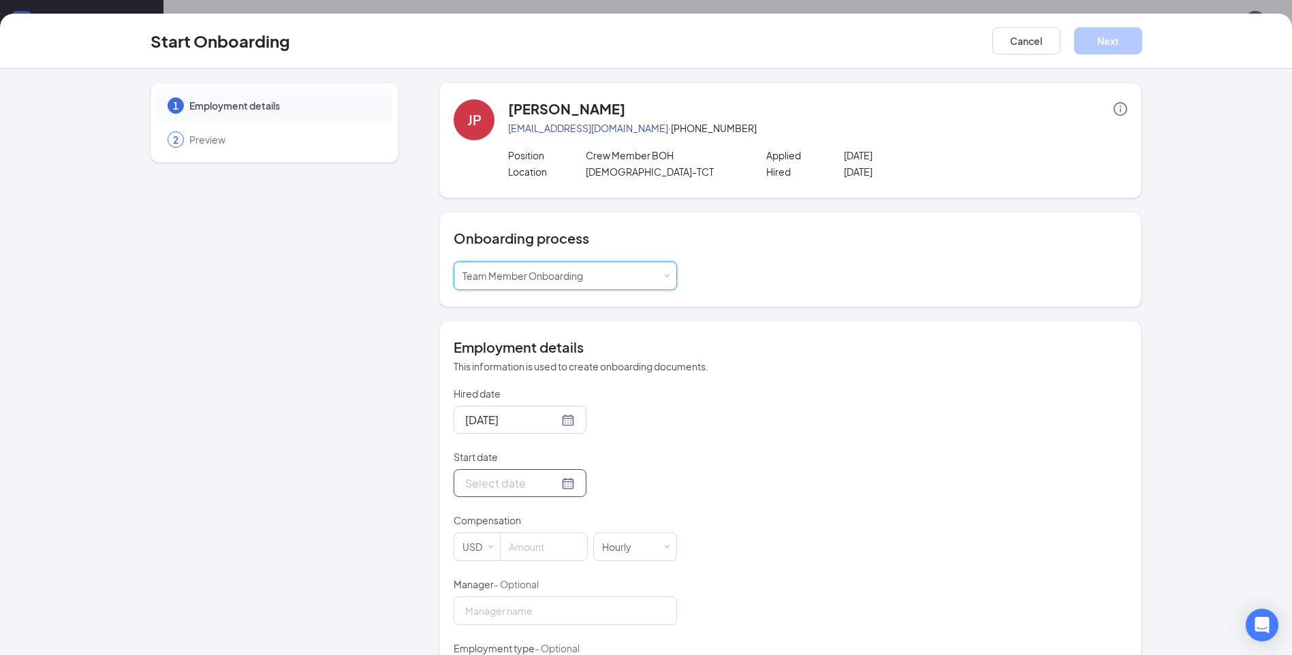
click at [505, 484] on input "Start date" at bounding box center [511, 483] width 93 height 17
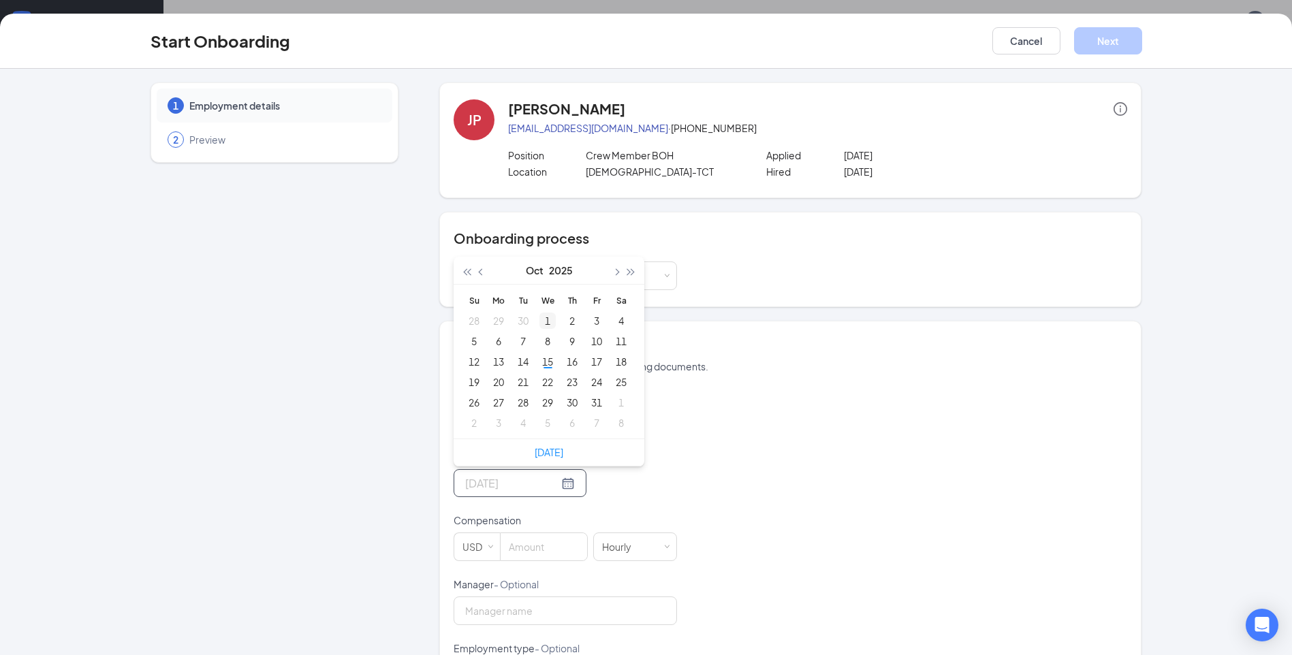
type input "[DATE]"
click at [498, 381] on div "20" at bounding box center [498, 382] width 16 height 16
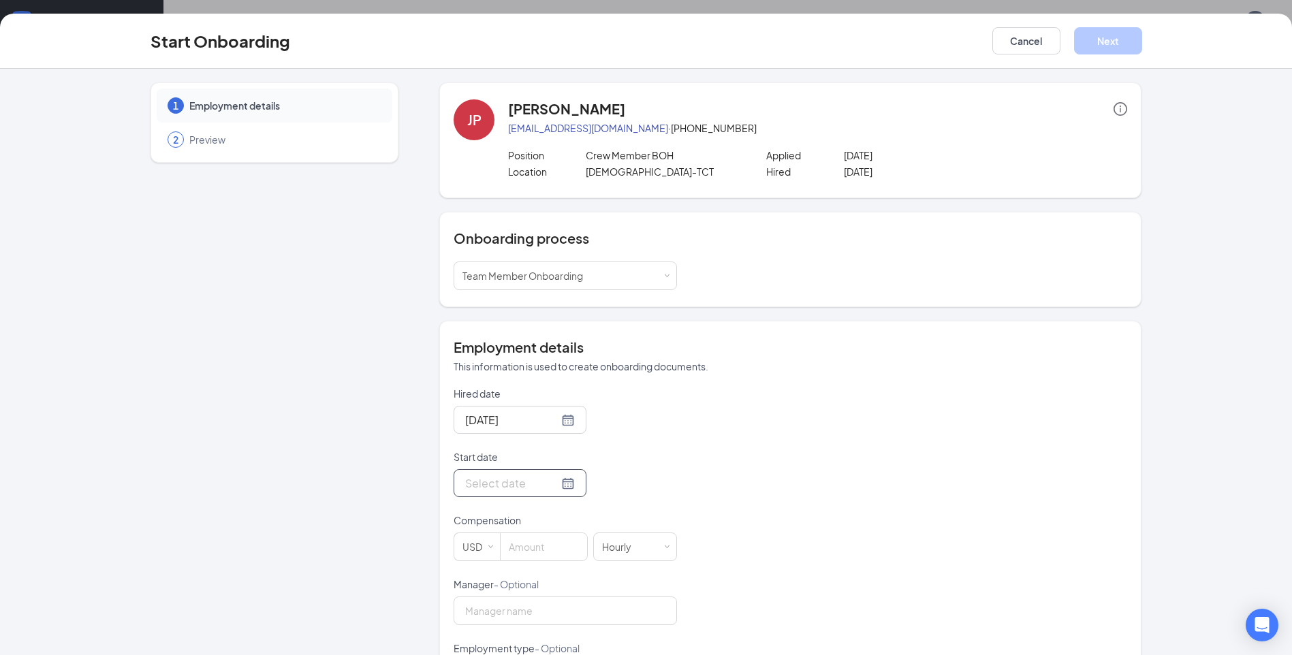
click at [505, 482] on input "Start date" at bounding box center [511, 483] width 93 height 17
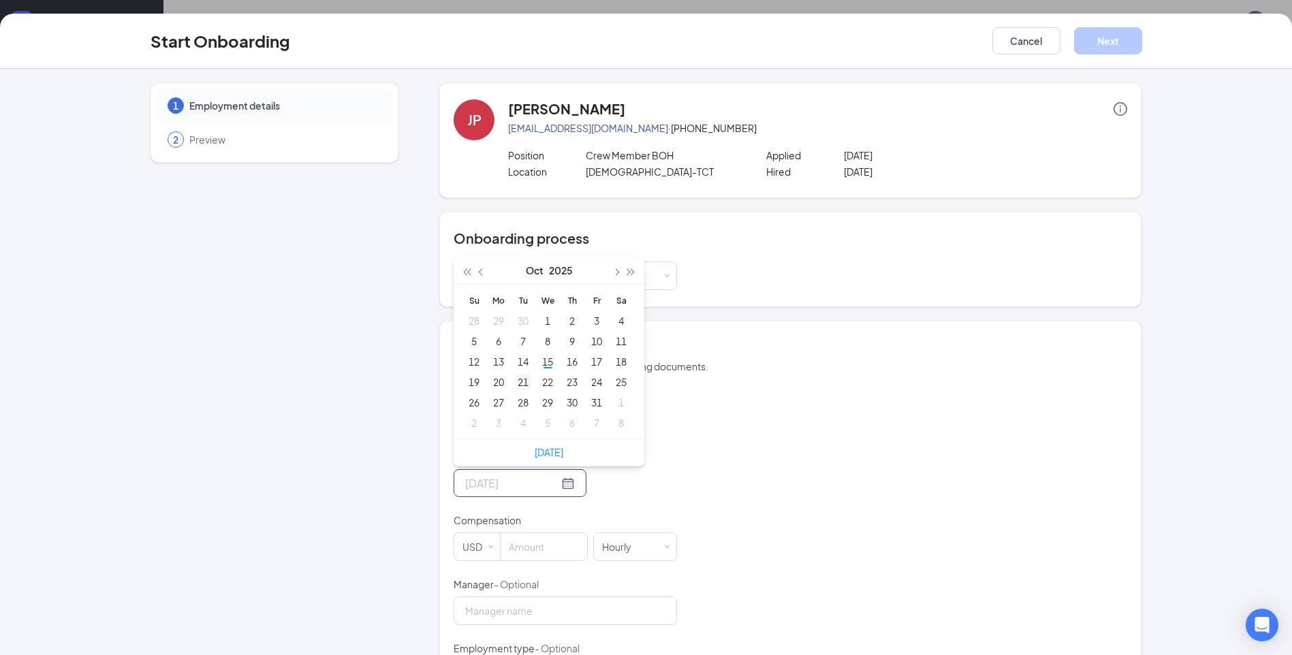
type input "[DATE]"
click at [516, 385] on div "21" at bounding box center [523, 382] width 16 height 16
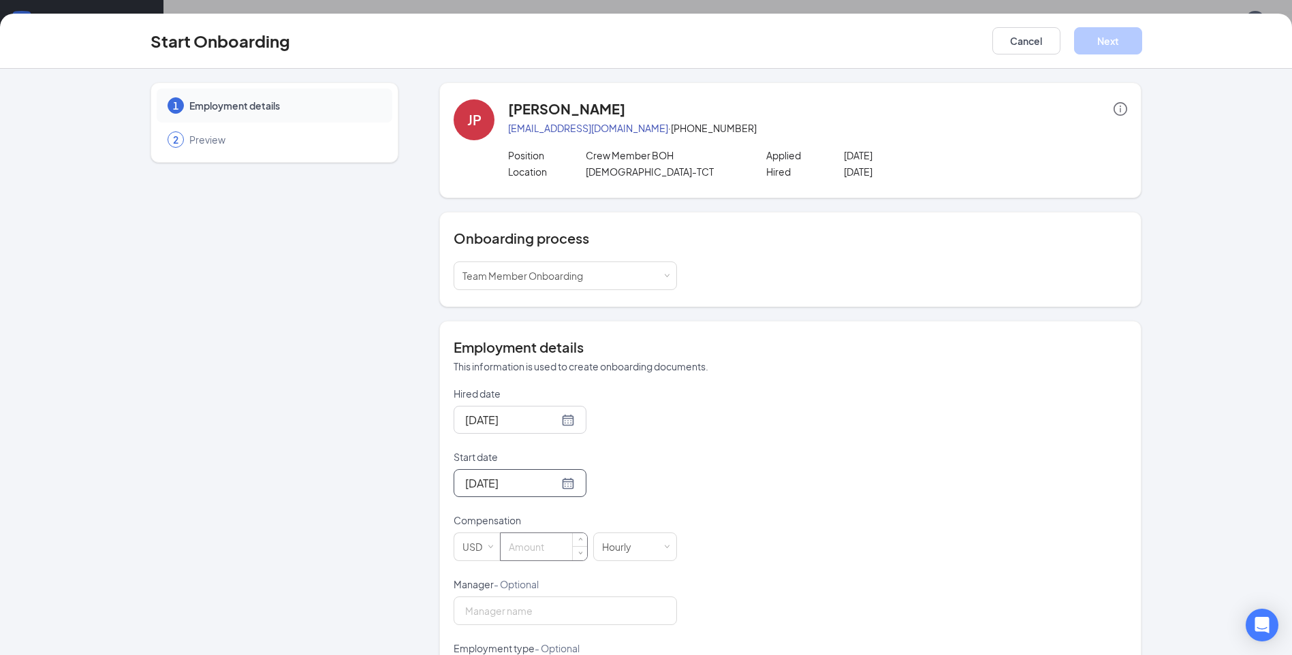
click at [517, 552] on input at bounding box center [544, 546] width 86 height 27
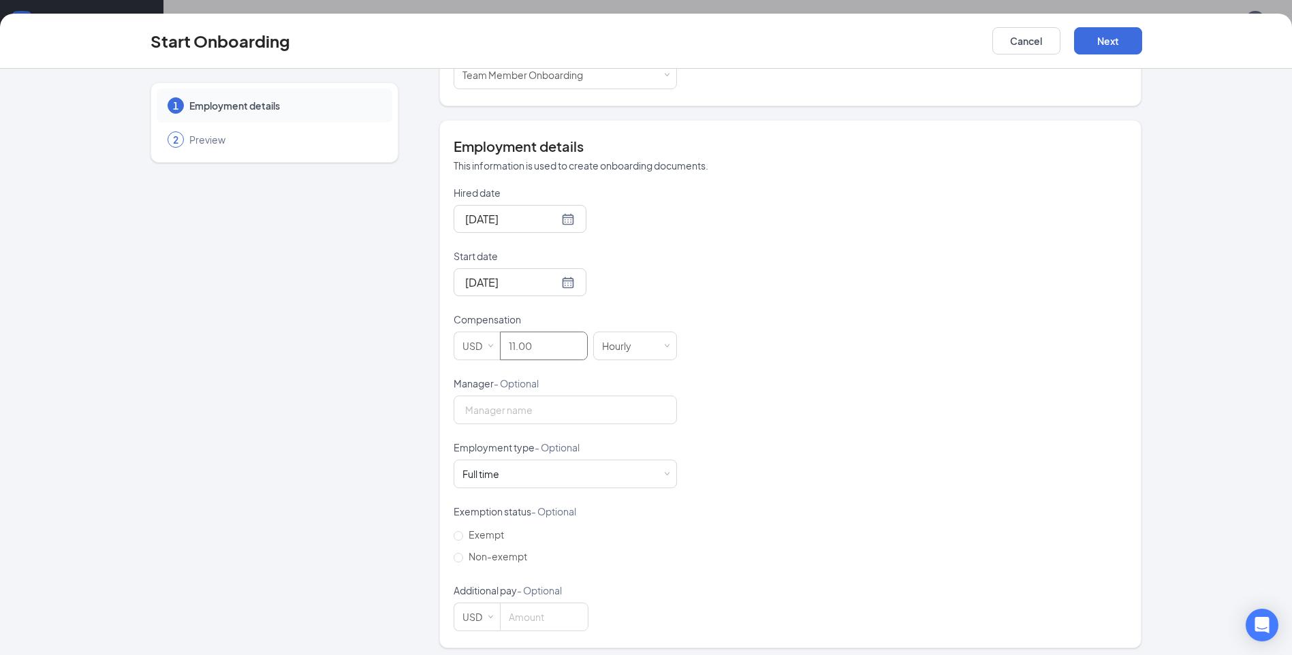
scroll to position [204, 0]
type input "11"
click at [522, 455] on div "Employment type - Optional" at bounding box center [565, 446] width 223 height 19
click at [516, 465] on div "Full time Works 30+ hours per week and is reasonably expected to work" at bounding box center [565, 470] width 206 height 27
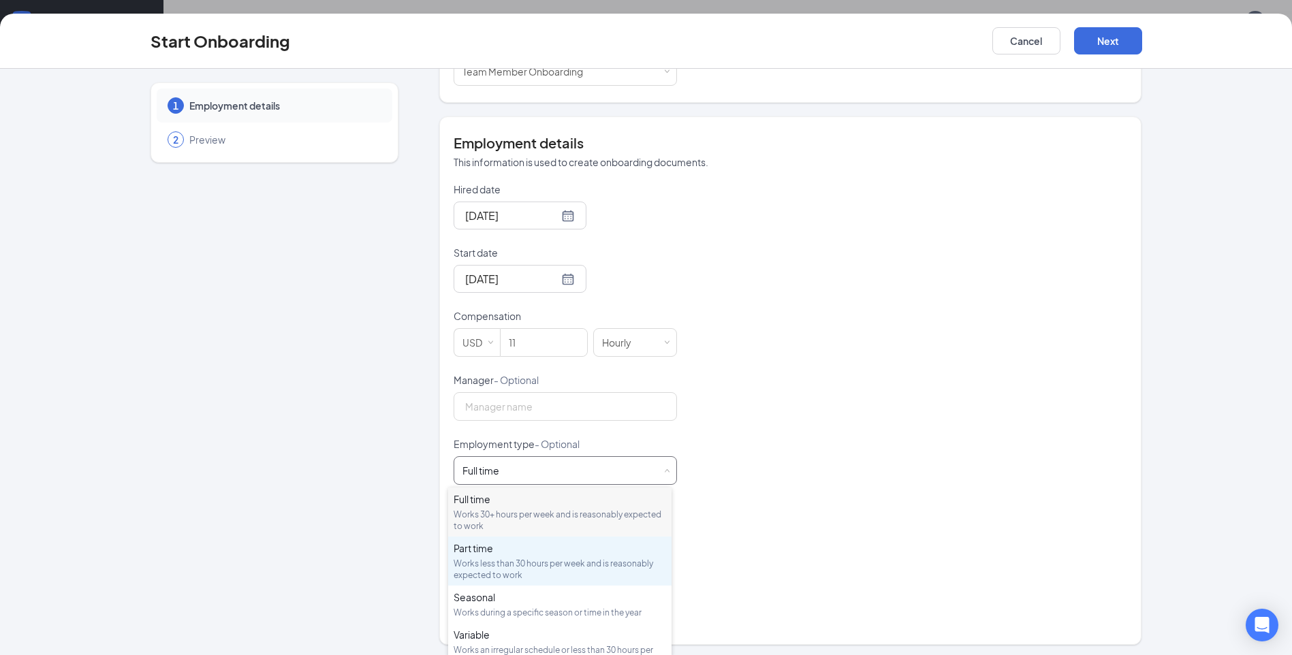
click at [492, 568] on div "Works less than 30 hours per week and is reasonably expected to work" at bounding box center [560, 569] width 212 height 23
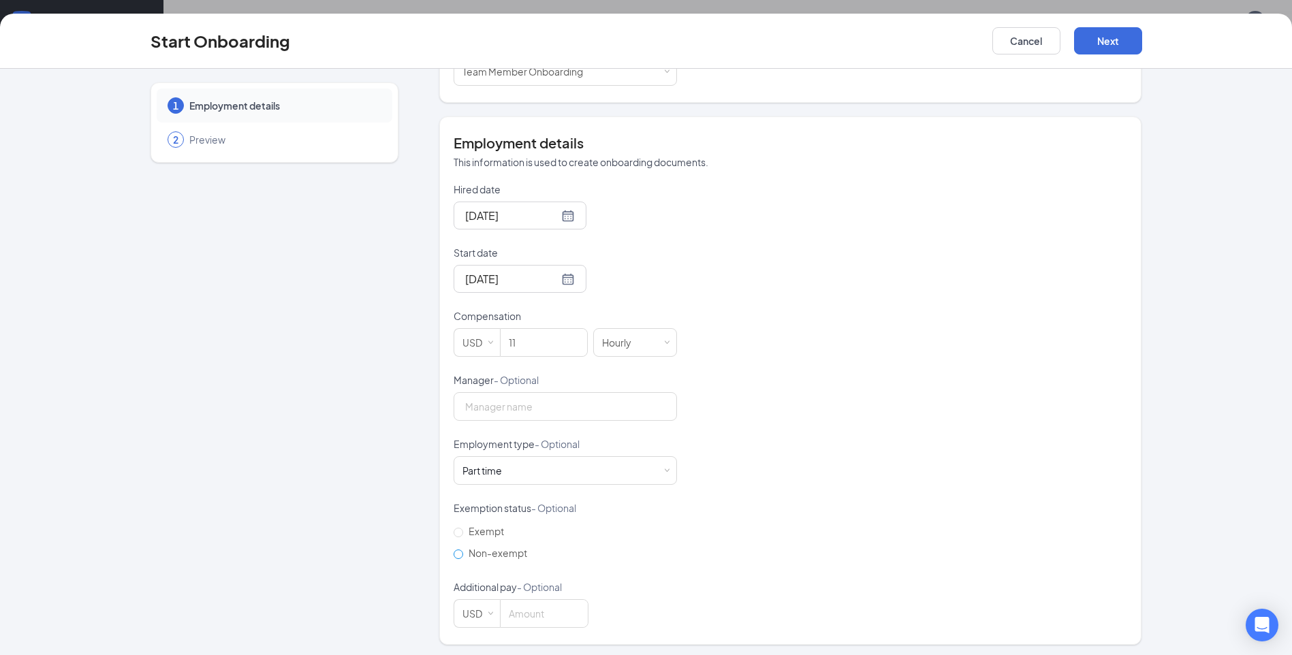
click at [454, 552] on input "Non-exempt" at bounding box center [459, 555] width 10 height 10
radio input "true"
click at [1102, 39] on button "Next" at bounding box center [1108, 40] width 68 height 27
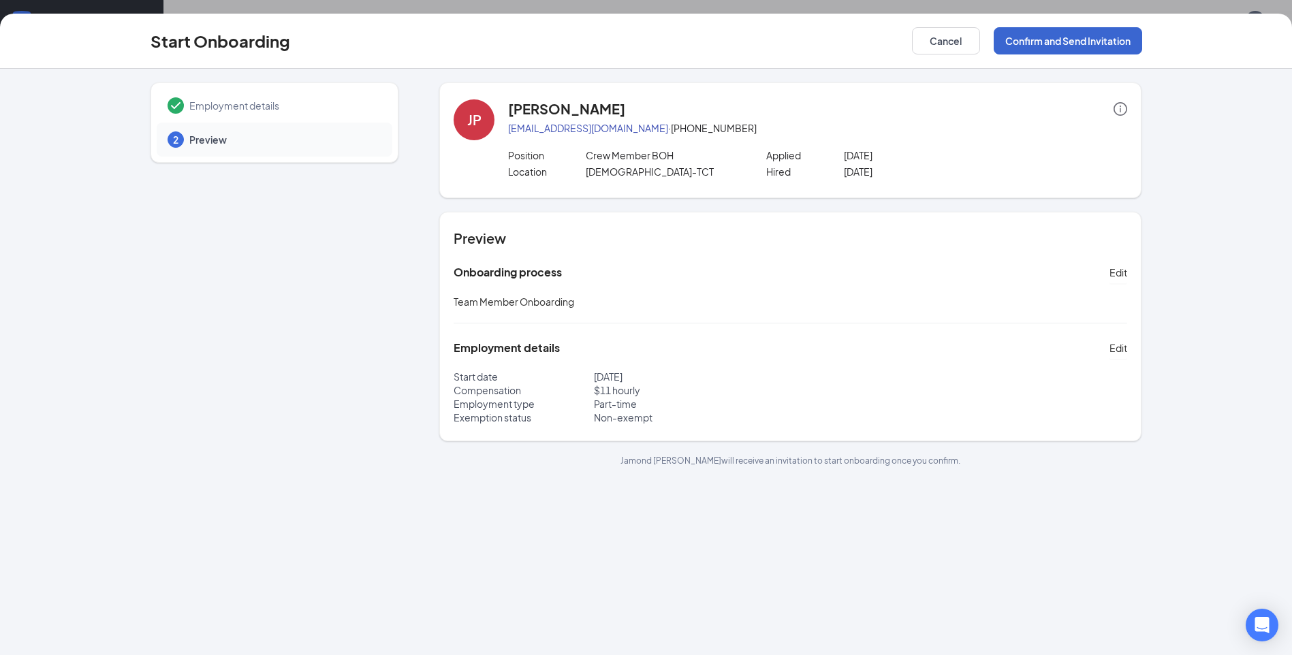
scroll to position [0, 0]
click at [1052, 39] on button "Confirm and Send Invitation" at bounding box center [1068, 40] width 148 height 27
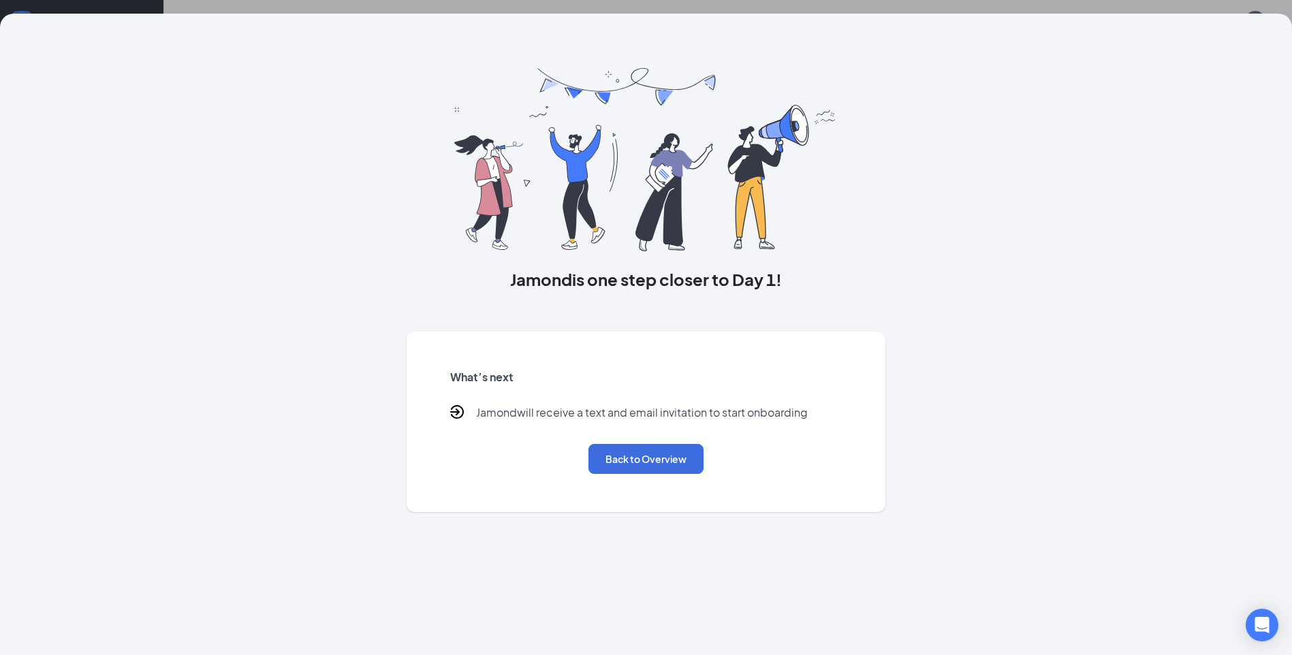
click at [1187, 113] on div "Jamond is one step closer to Day 1! What’s next [PERSON_NAME] will receive a te…" at bounding box center [646, 335] width 1292 height 642
click at [664, 461] on button "Back to Overview" at bounding box center [645, 459] width 115 height 30
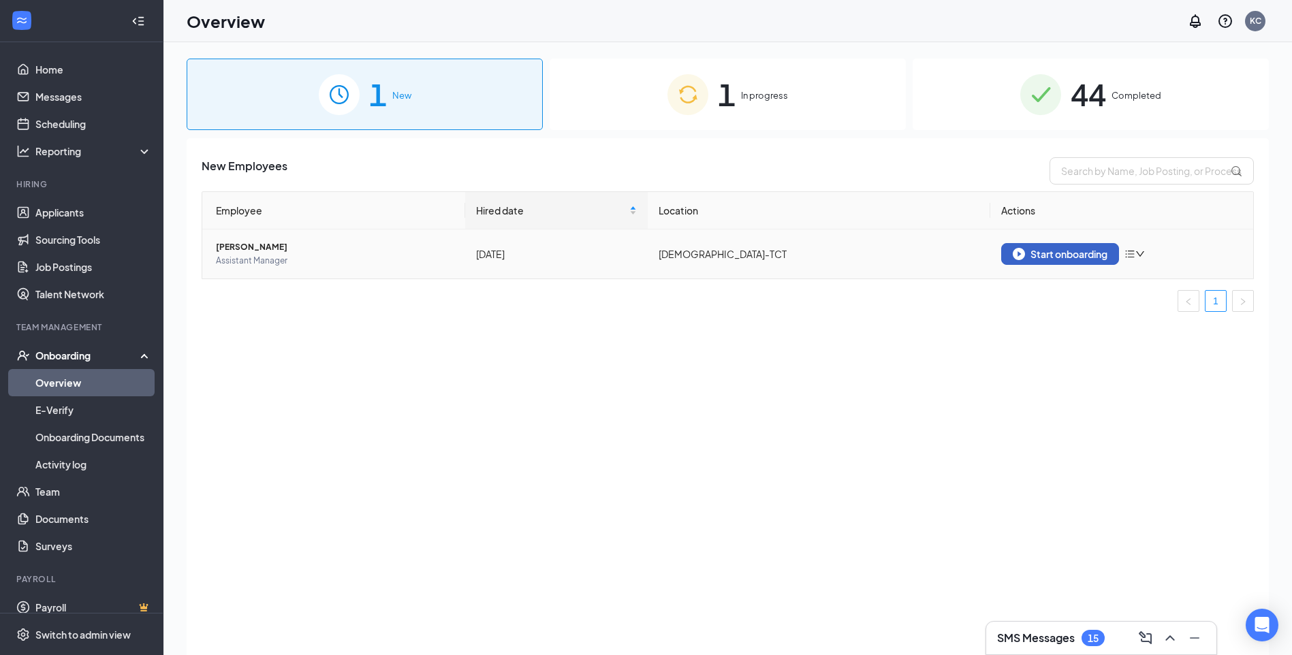
click at [1047, 252] on div "Start onboarding" at bounding box center [1060, 254] width 95 height 12
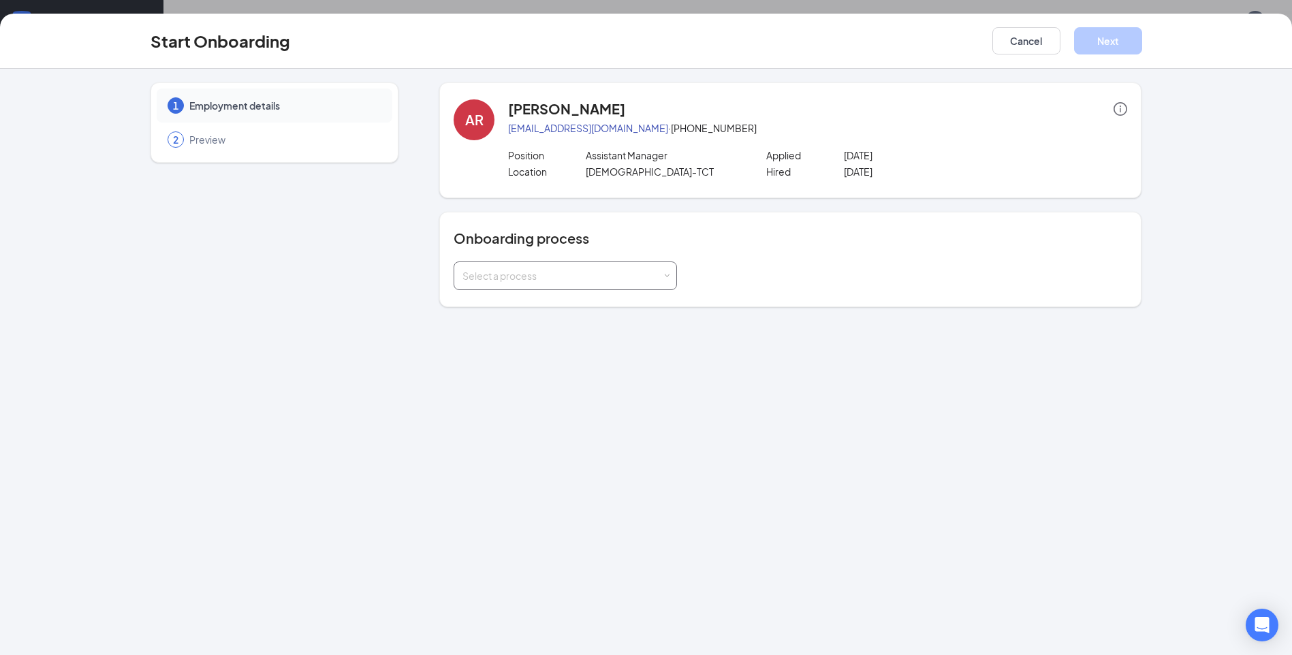
click at [664, 274] on span at bounding box center [667, 276] width 6 height 6
click at [544, 325] on span "Team Member Onboarding" at bounding box center [519, 329] width 121 height 12
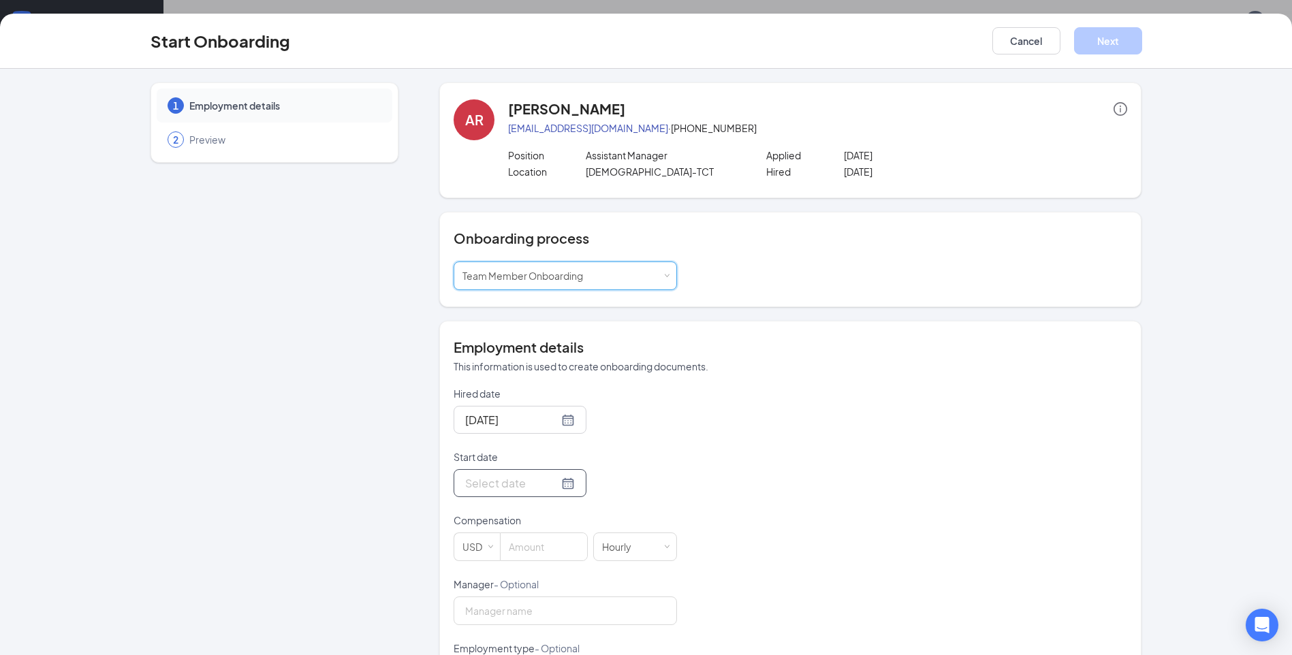
click at [489, 486] on input "Start date" at bounding box center [511, 483] width 93 height 17
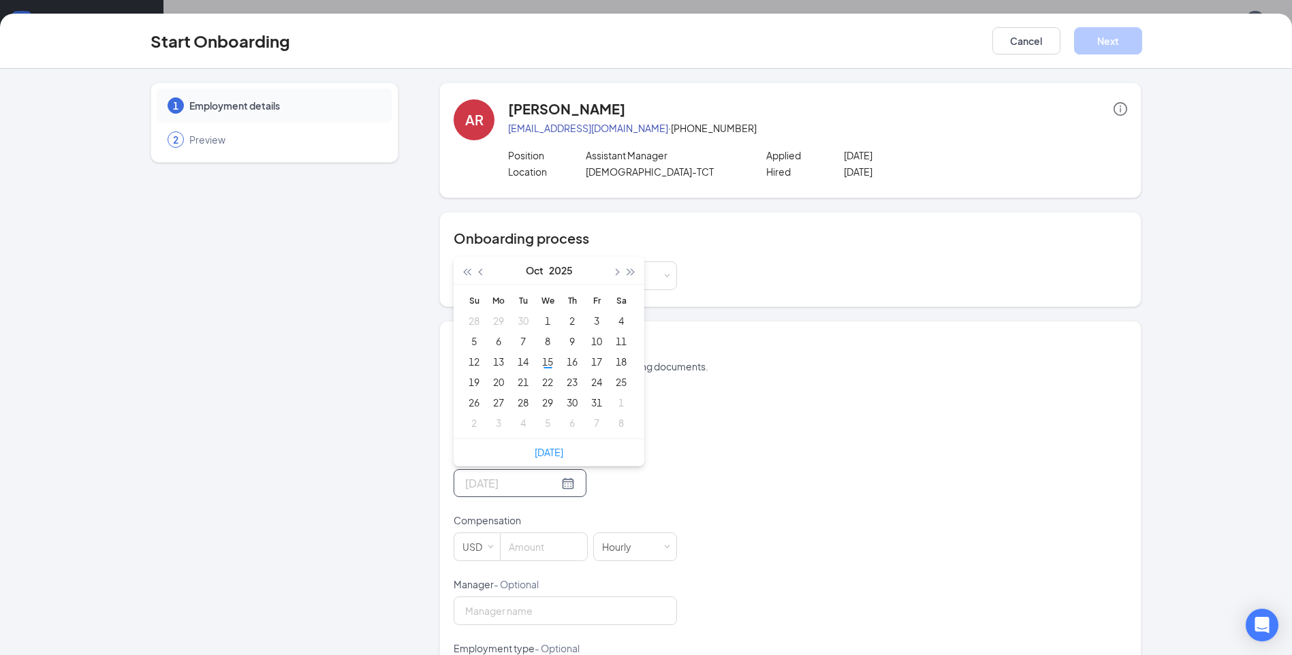
type input "[DATE]"
click at [492, 379] on div "20" at bounding box center [498, 382] width 16 height 16
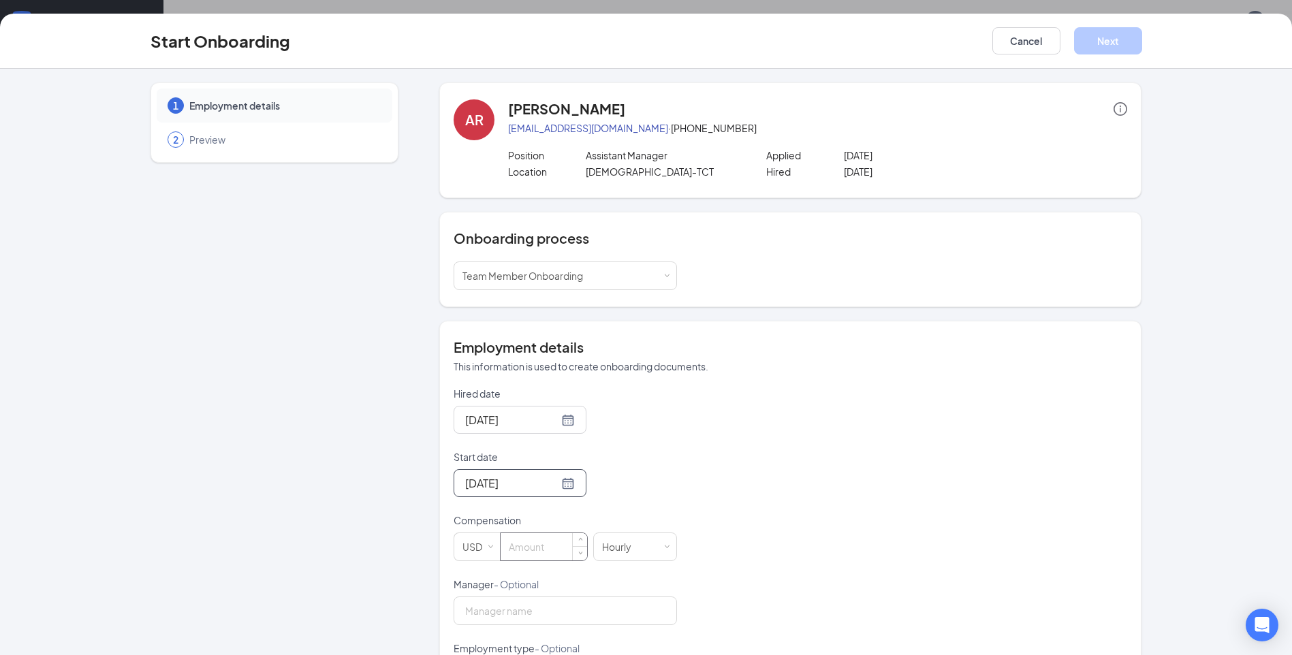
click at [522, 551] on input at bounding box center [544, 546] width 86 height 27
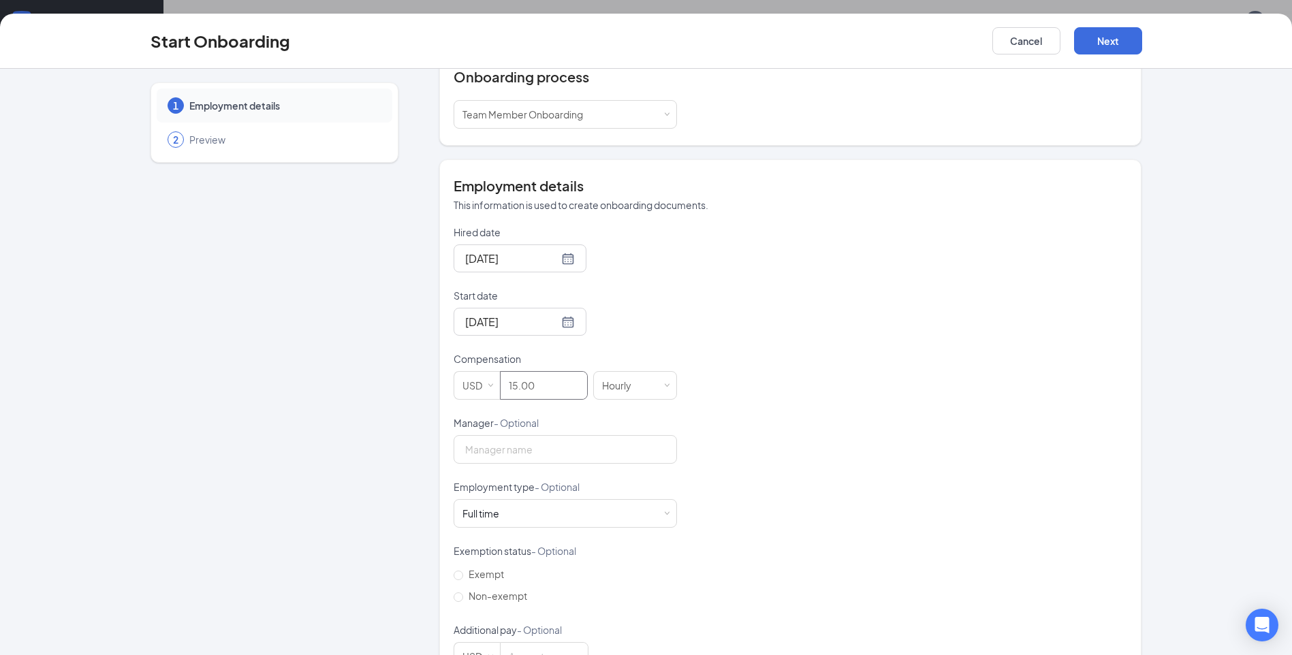
scroll to position [204, 0]
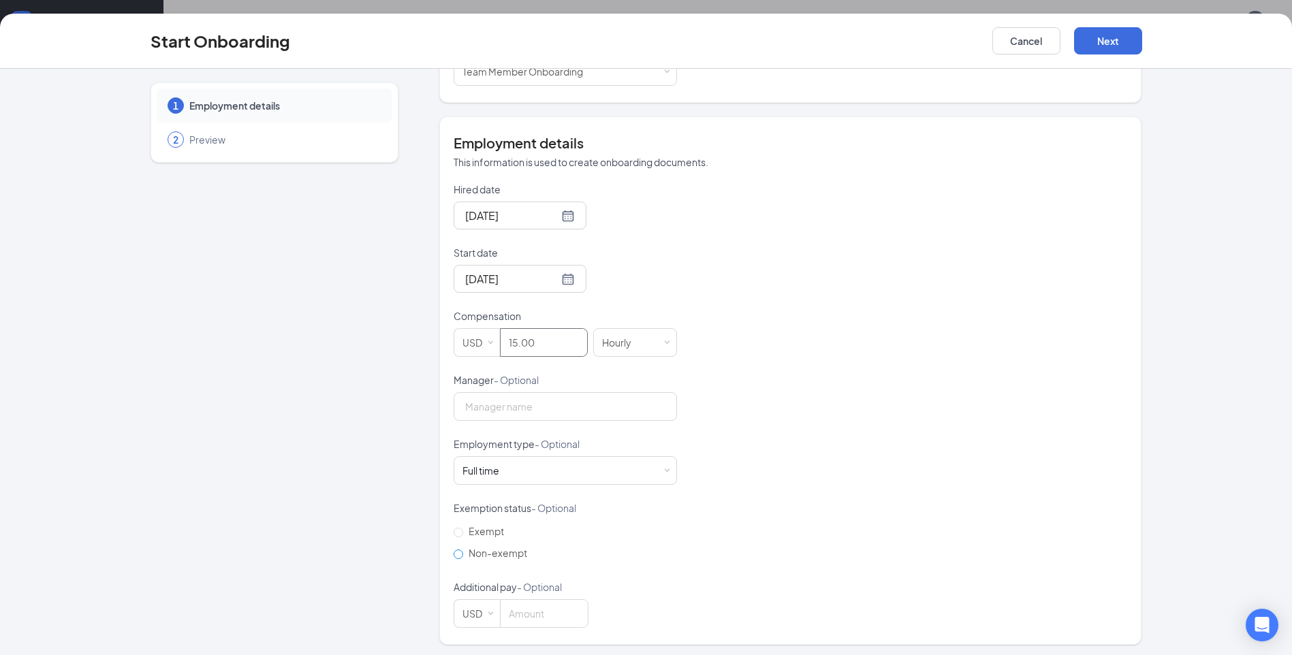
type input "15"
click at [454, 560] on label "Non-exempt" at bounding box center [493, 553] width 79 height 22
click at [454, 559] on input "Non-exempt" at bounding box center [459, 555] width 10 height 10
radio input "true"
click at [529, 396] on input "Manager - Optional" at bounding box center [565, 406] width 223 height 29
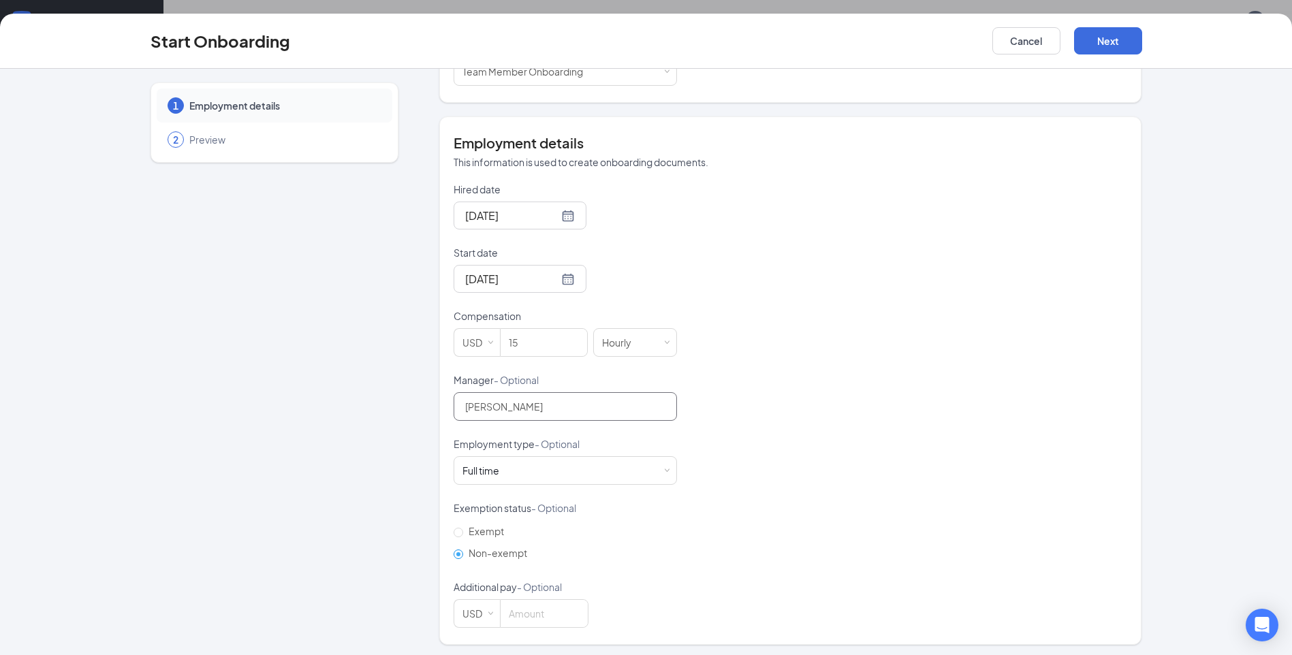
type input "[PERSON_NAME]"
click at [787, 398] on div "Hired date [DATE] Start date [DATE] [DATE] Su Mo Tu We Th Fr Sa 28 29 30 1 2 3 …" at bounding box center [791, 405] width 674 height 445
click at [1101, 33] on button "Next" at bounding box center [1108, 40] width 68 height 27
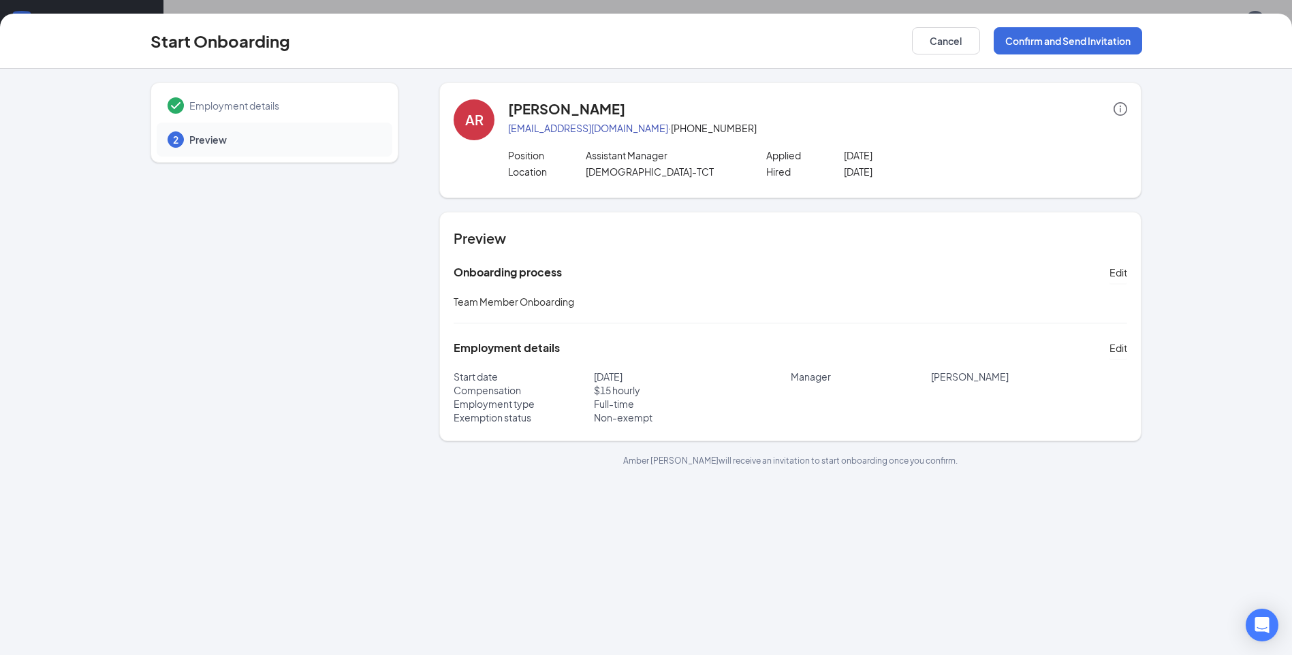
scroll to position [0, 0]
click at [1054, 39] on button "Confirm and Send Invitation" at bounding box center [1068, 40] width 148 height 27
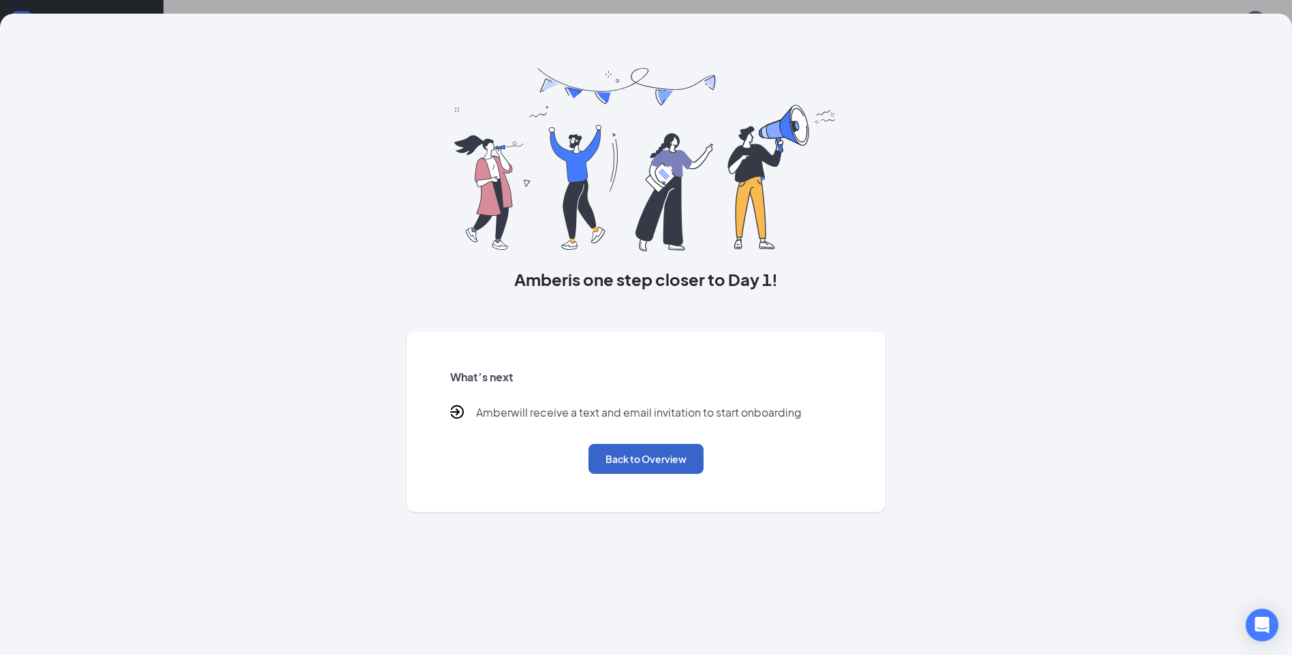
click at [677, 461] on button "Back to Overview" at bounding box center [645, 459] width 115 height 30
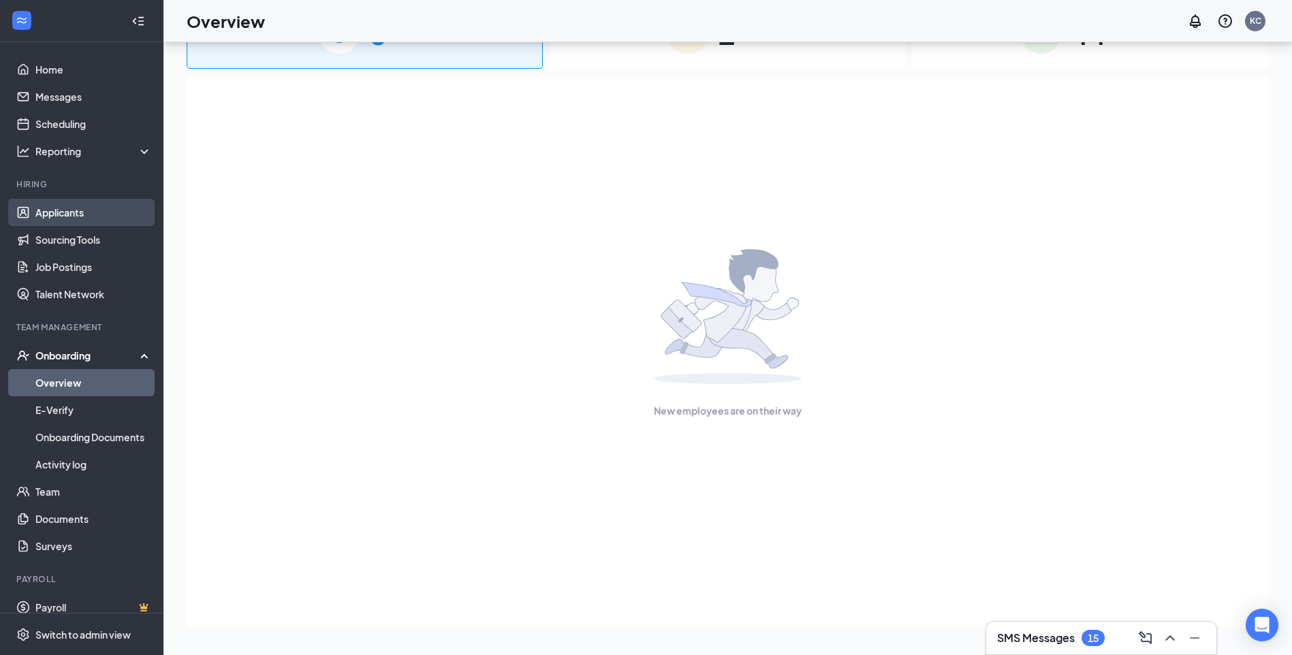
drag, startPoint x: 54, startPoint y: 211, endPoint x: 116, endPoint y: 222, distance: 63.6
click at [54, 211] on link "Applicants" at bounding box center [93, 212] width 116 height 27
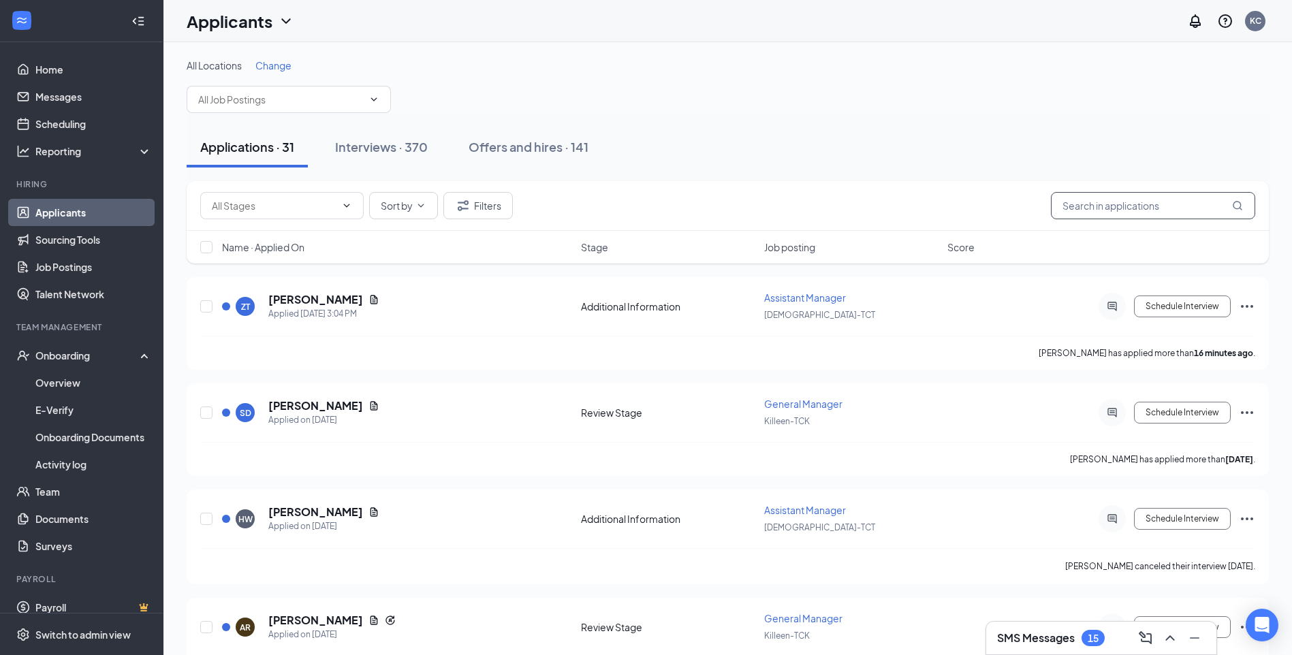
click at [1128, 203] on input "text" at bounding box center [1153, 205] width 204 height 27
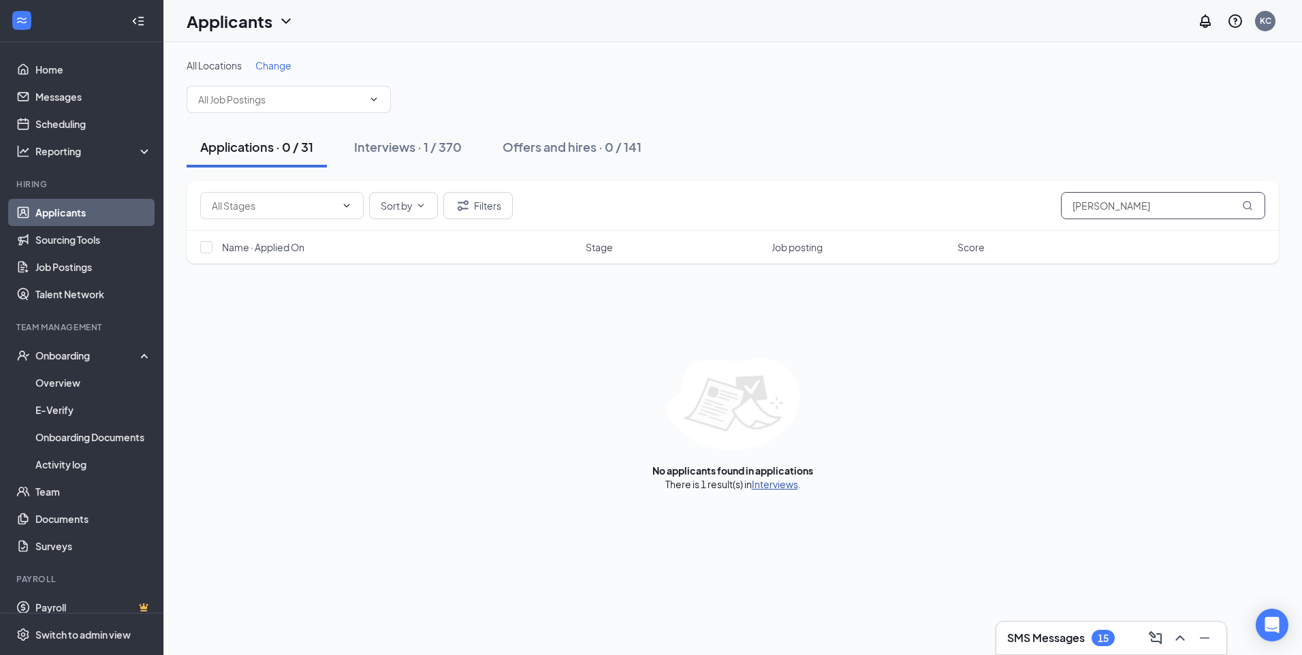
type input "[PERSON_NAME]"
click at [761, 484] on link "Interviews" at bounding box center [775, 484] width 46 height 12
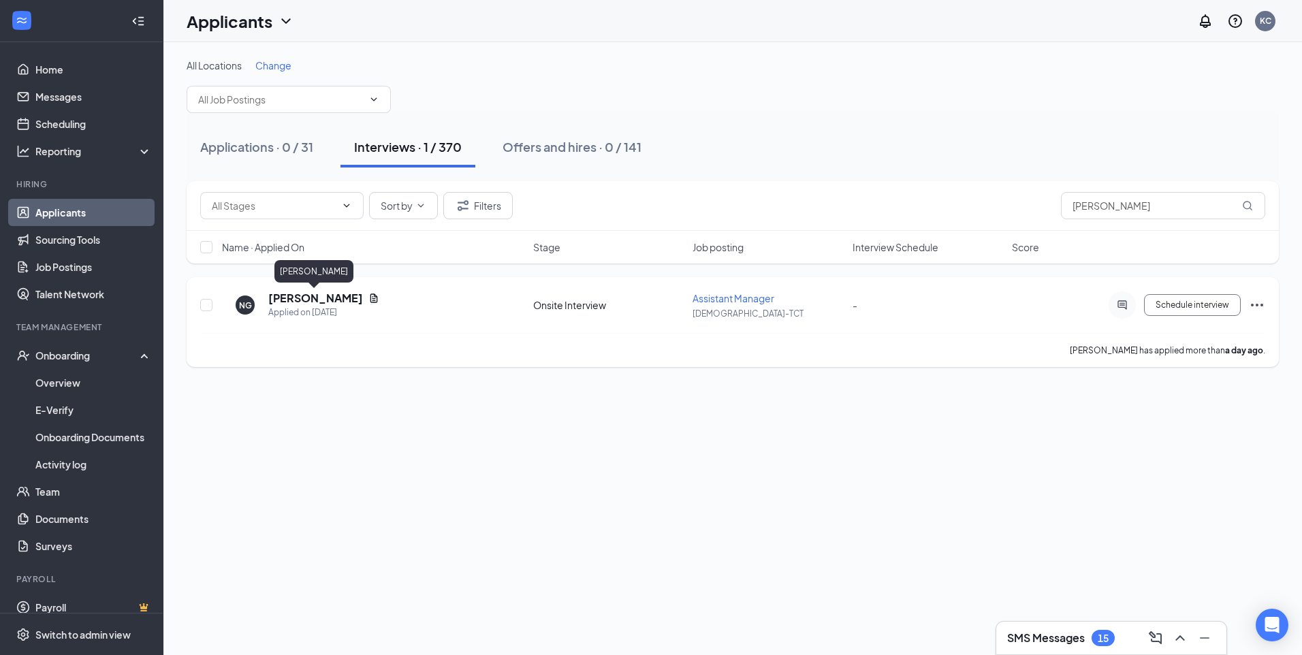
click at [295, 301] on h5 "[PERSON_NAME]" at bounding box center [315, 298] width 95 height 15
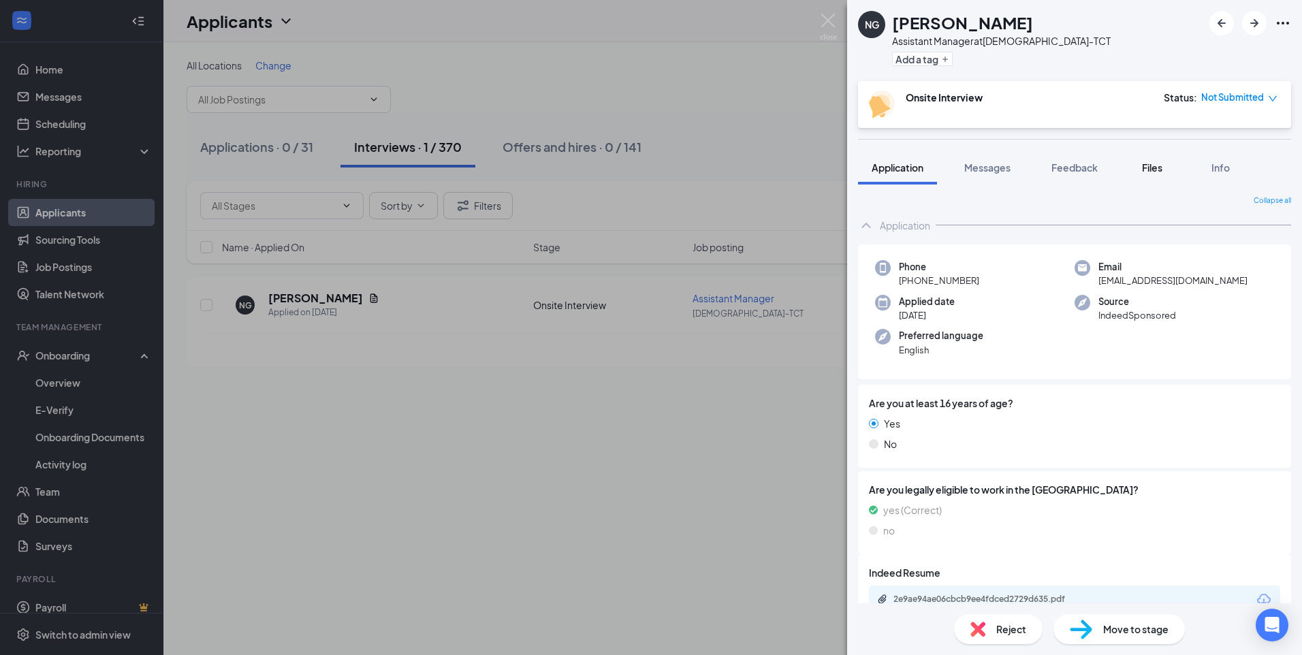
click at [1148, 166] on span "Files" at bounding box center [1152, 167] width 20 height 12
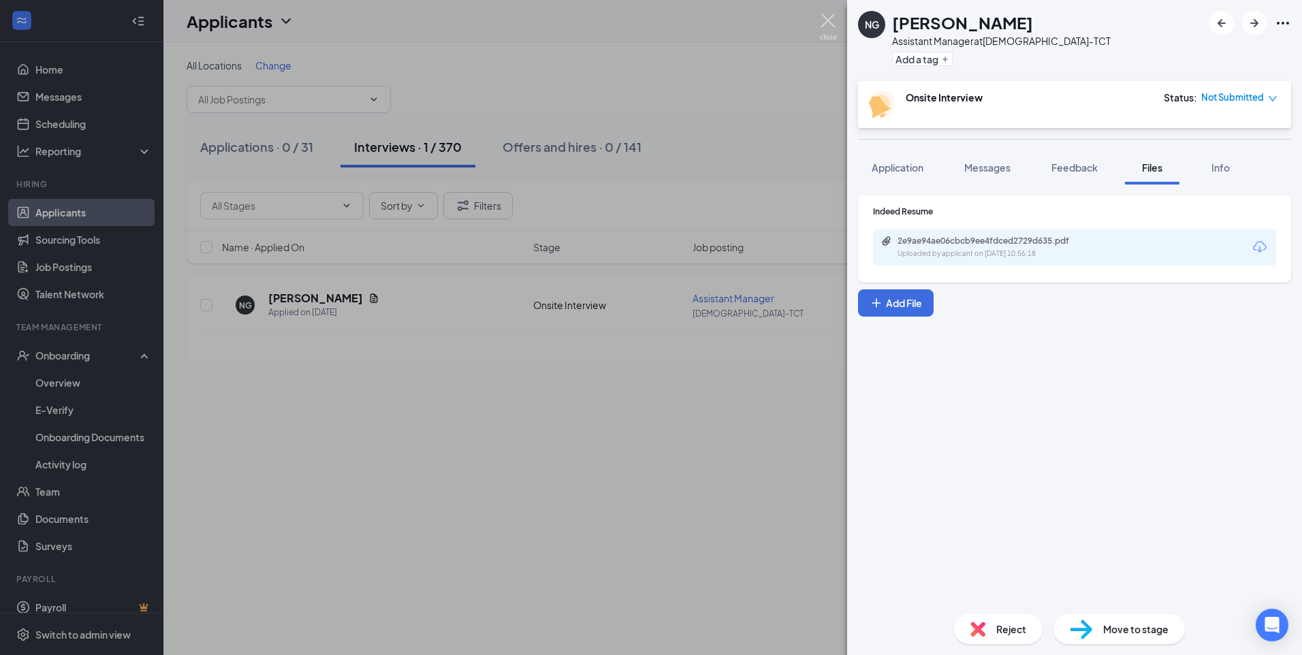
click at [828, 16] on img at bounding box center [828, 27] width 17 height 27
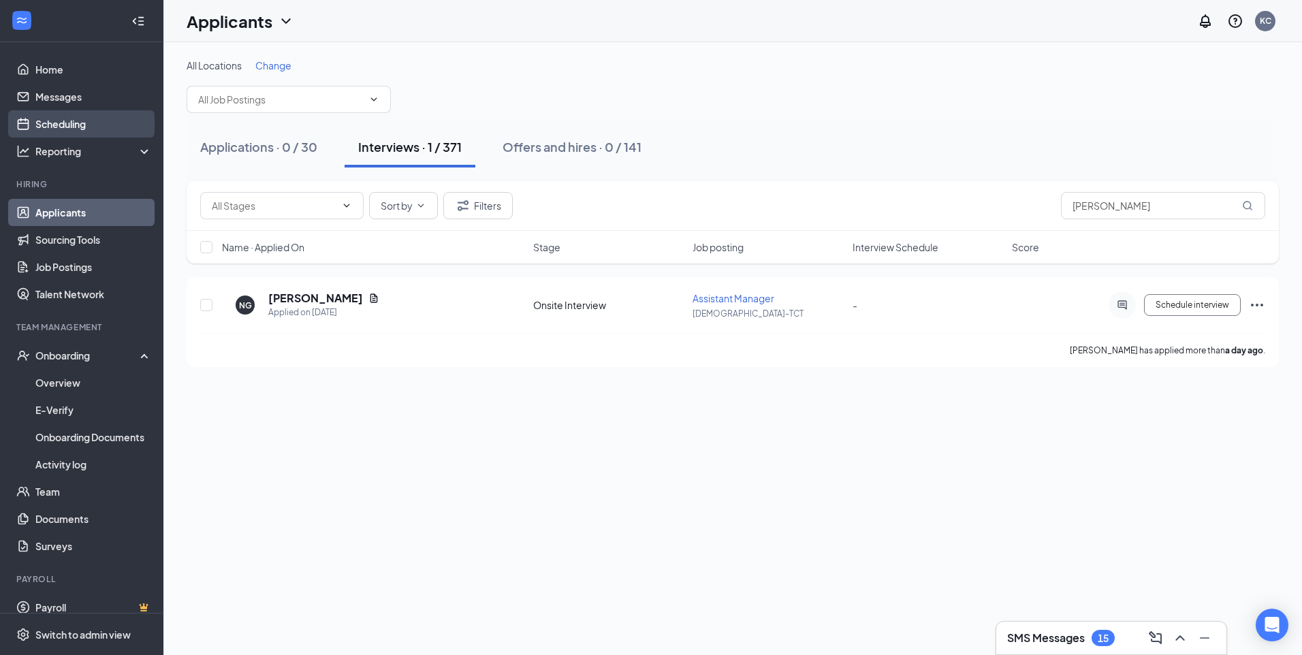
click at [63, 131] on link "Scheduling" at bounding box center [93, 123] width 116 height 27
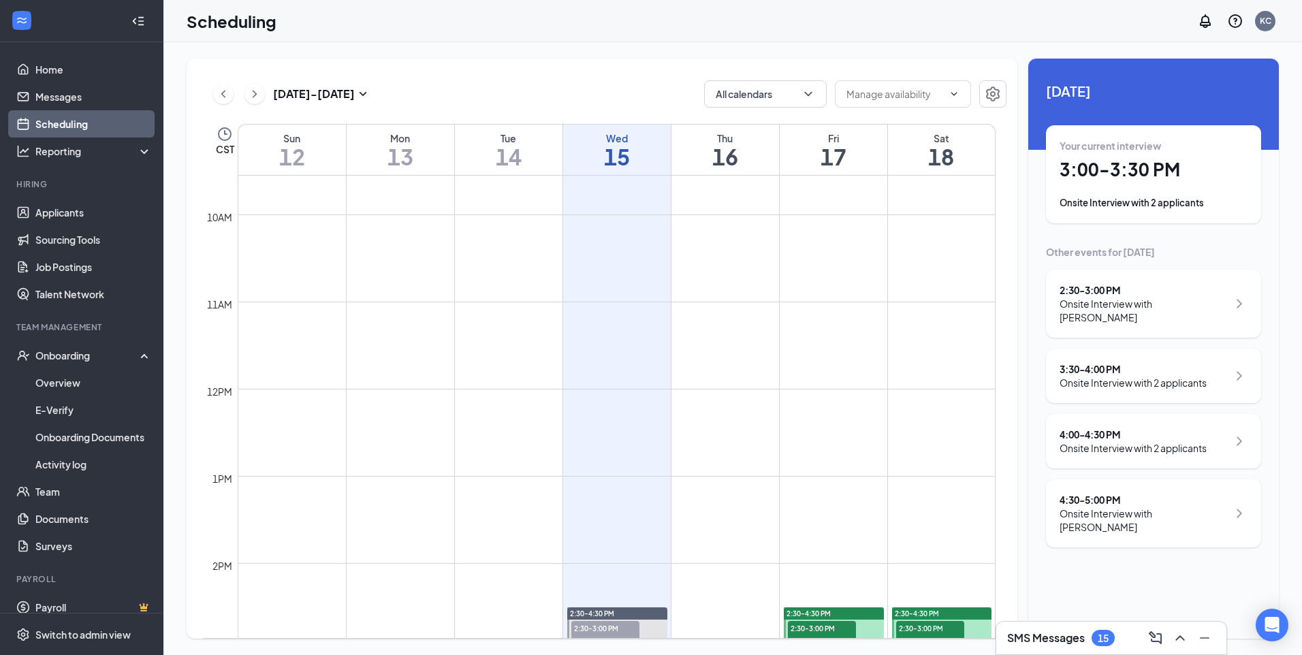
scroll to position [1078, 0]
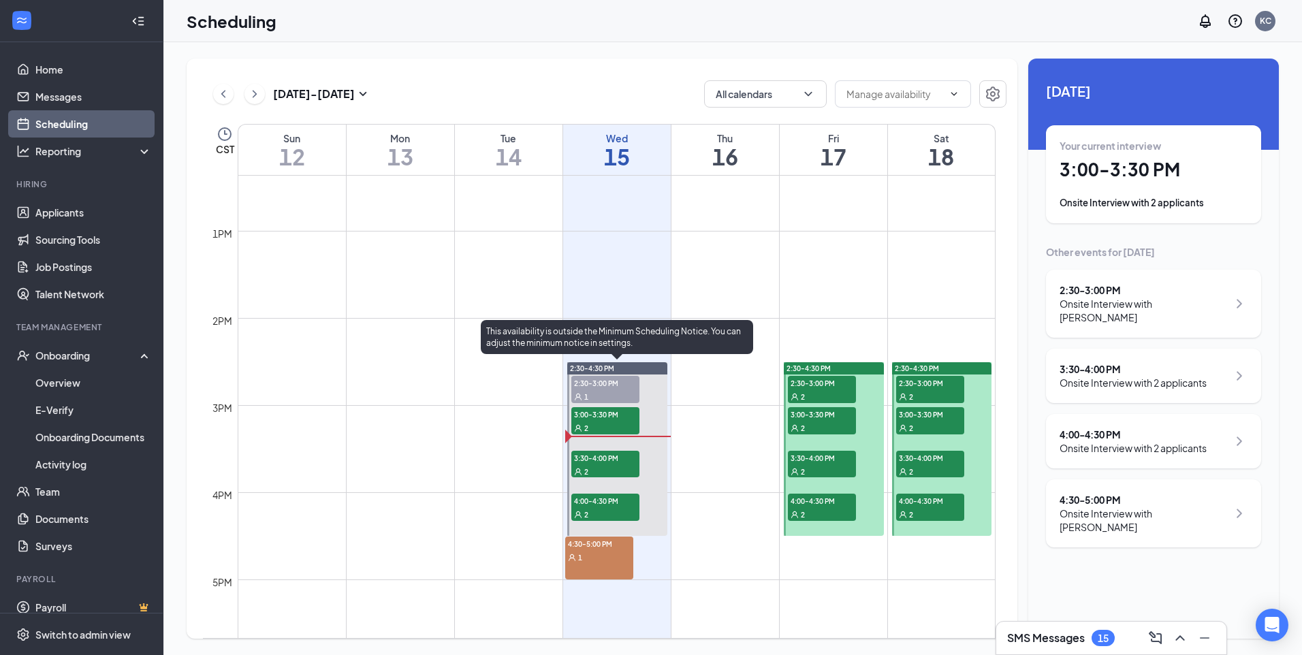
click at [607, 462] on span "3:30-4:00 PM" at bounding box center [605, 458] width 68 height 14
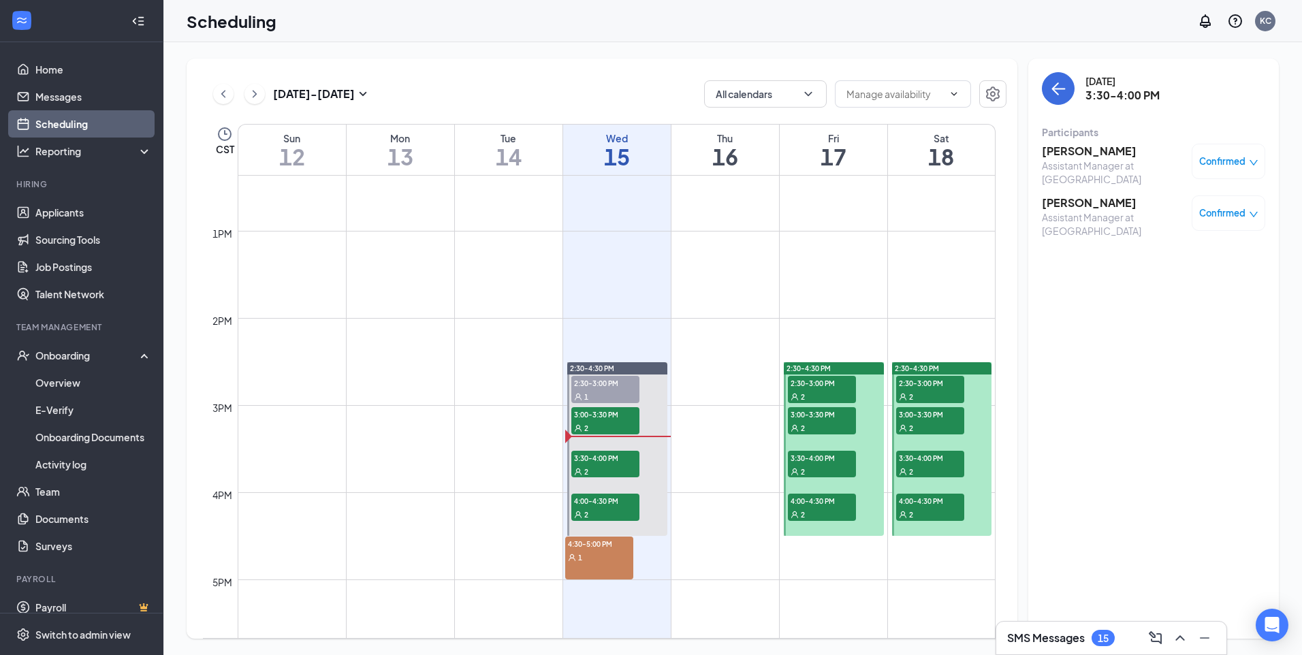
click at [1084, 148] on h3 "[PERSON_NAME]" at bounding box center [1113, 151] width 143 height 15
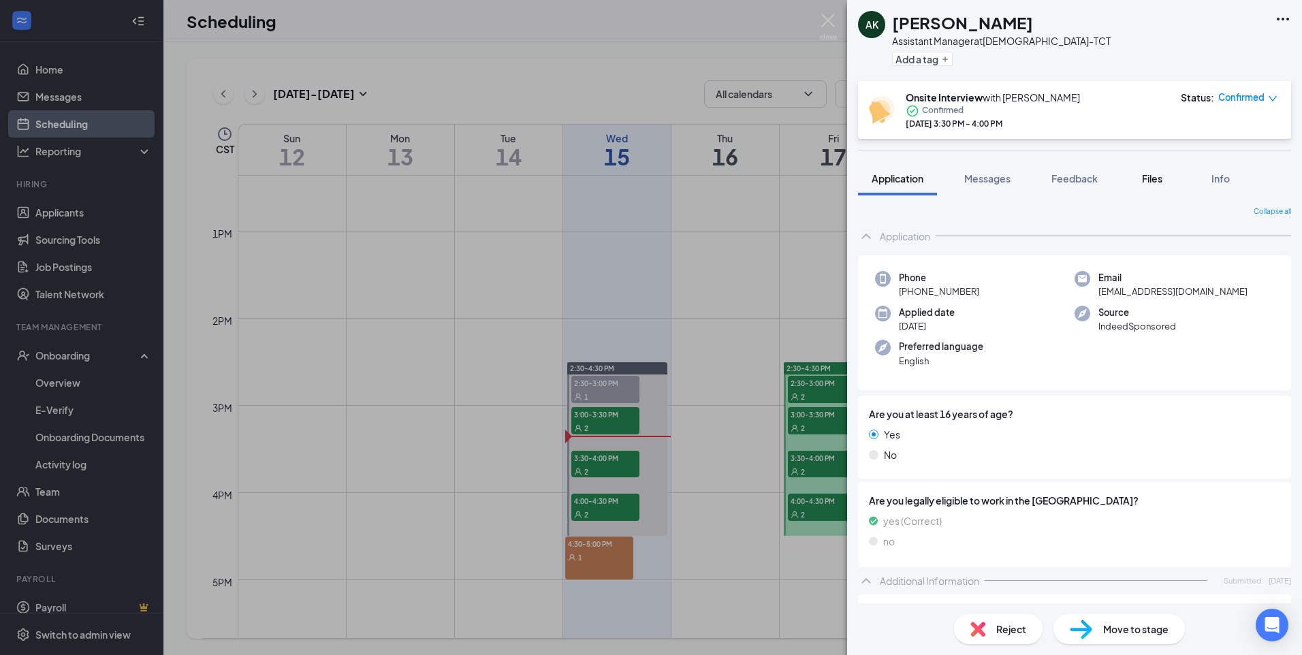
click at [1156, 177] on span "Files" at bounding box center [1152, 178] width 20 height 12
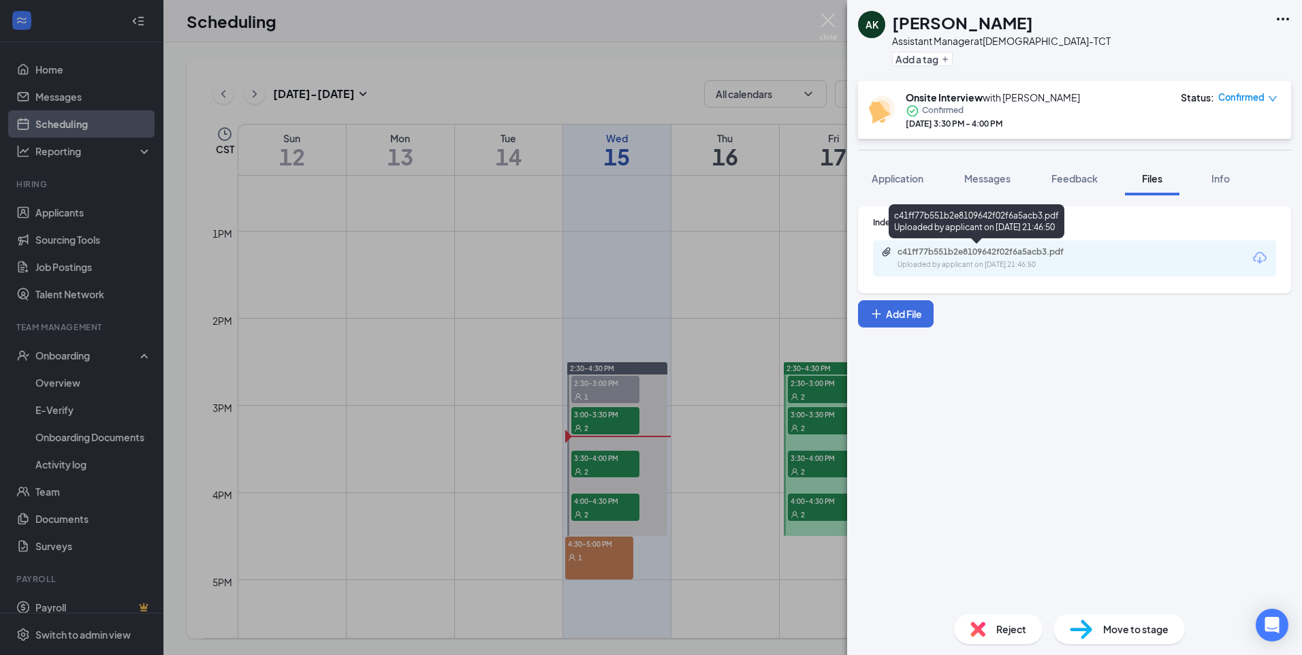
click at [971, 254] on div "c41ff77b551b2e8109642f02f6a5acb3.pdf" at bounding box center [993, 252] width 191 height 11
drag, startPoint x: 825, startPoint y: 20, endPoint x: 956, endPoint y: 58, distance: 136.0
click at [826, 20] on img at bounding box center [828, 27] width 17 height 27
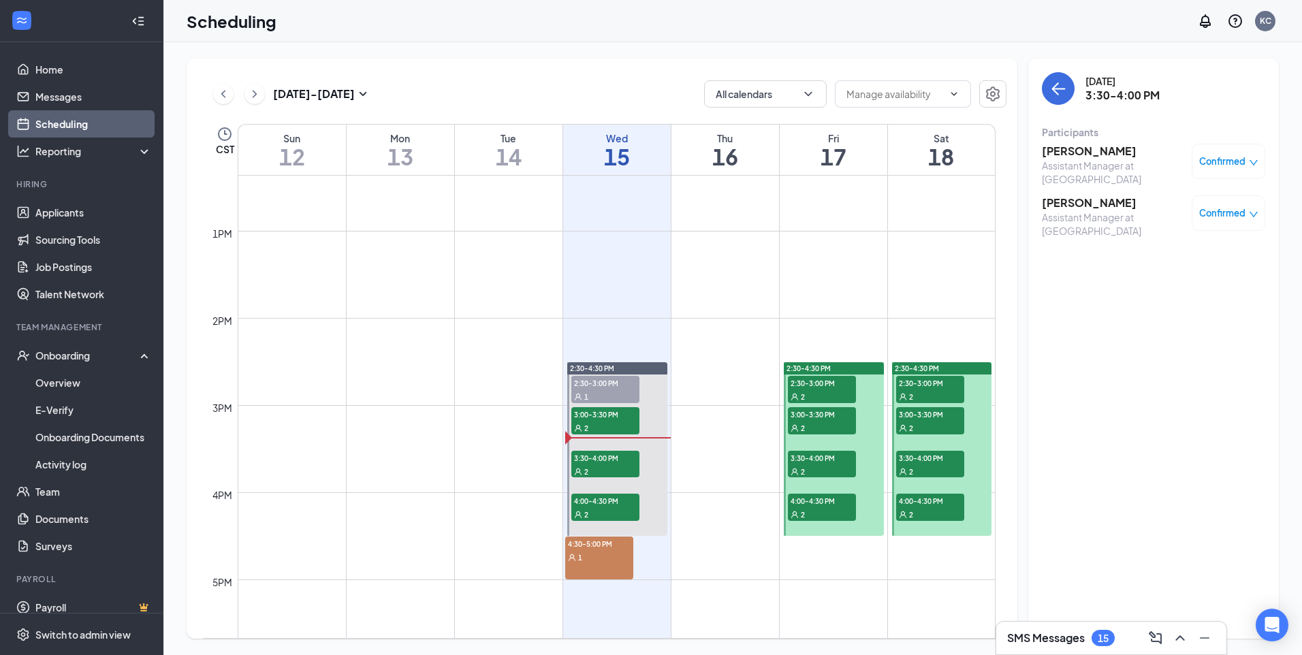
click at [1078, 205] on h3 "[PERSON_NAME]" at bounding box center [1113, 202] width 143 height 15
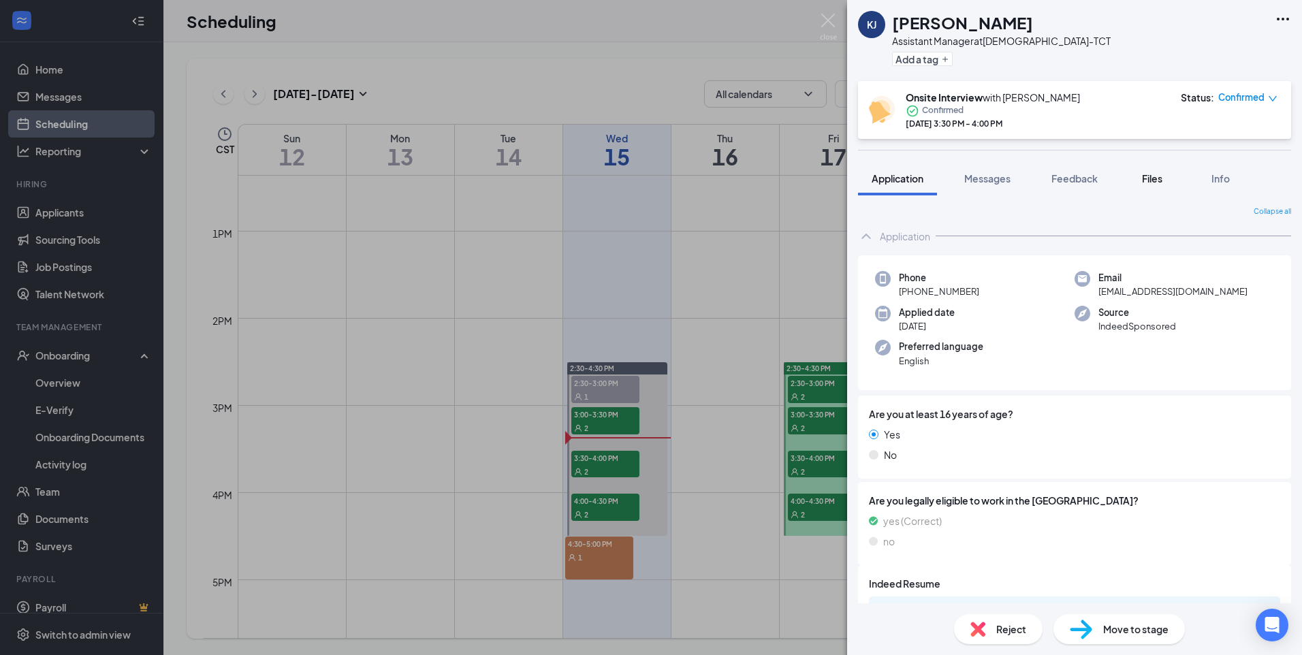
click at [1153, 174] on span "Files" at bounding box center [1152, 178] width 20 height 12
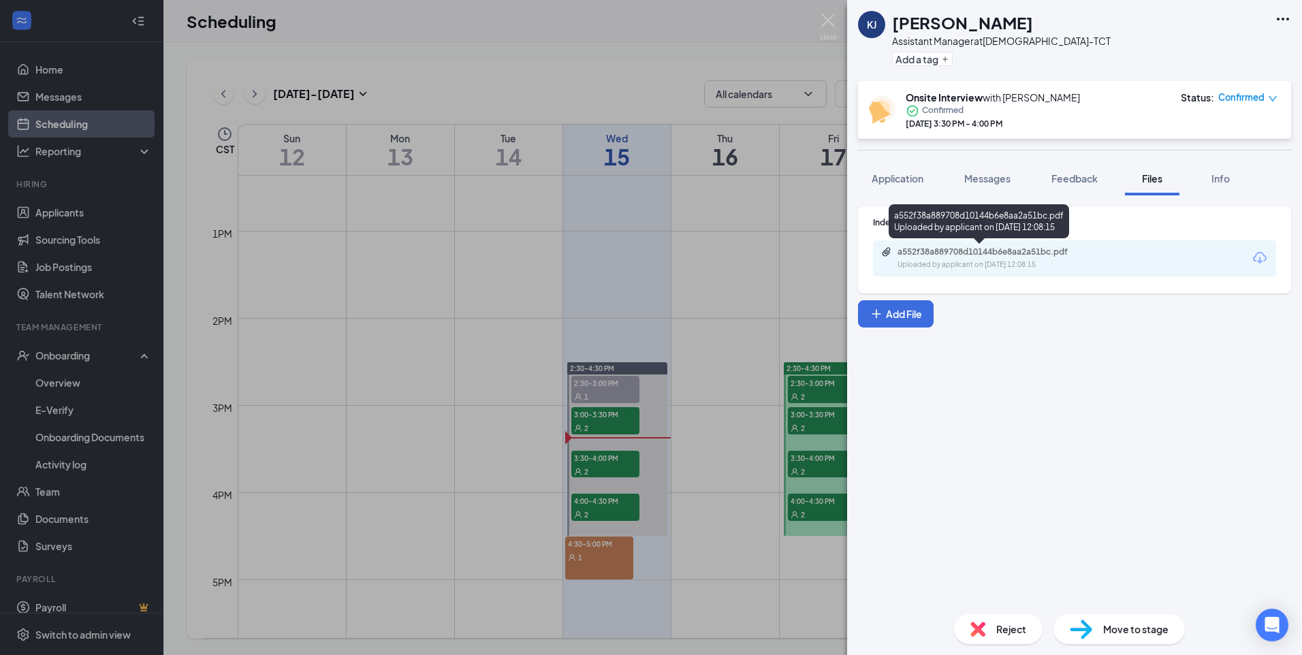
click at [925, 251] on div "a552f38a889708d10144b6e8aa2a51bc.pdf" at bounding box center [993, 252] width 191 height 11
click at [827, 16] on img at bounding box center [828, 27] width 17 height 27
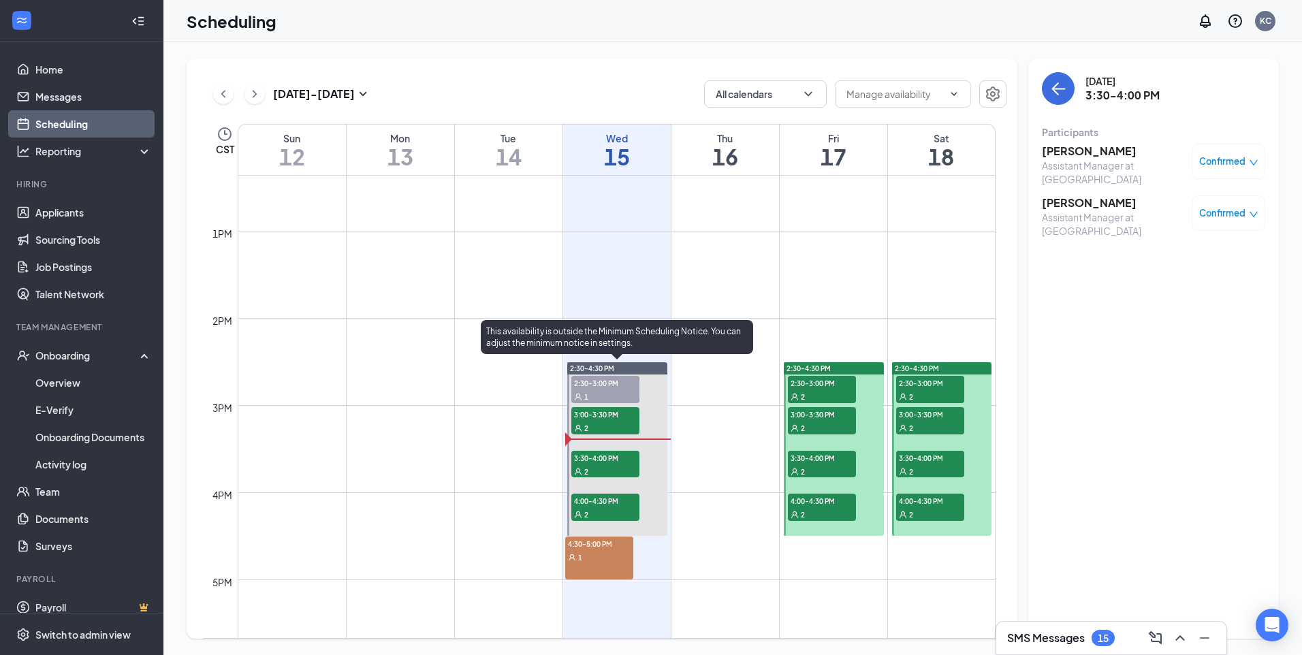
click at [597, 505] on span "4:00-4:30 PM" at bounding box center [605, 501] width 68 height 14
click at [619, 502] on span "4:00-4:30 PM" at bounding box center [605, 501] width 68 height 14
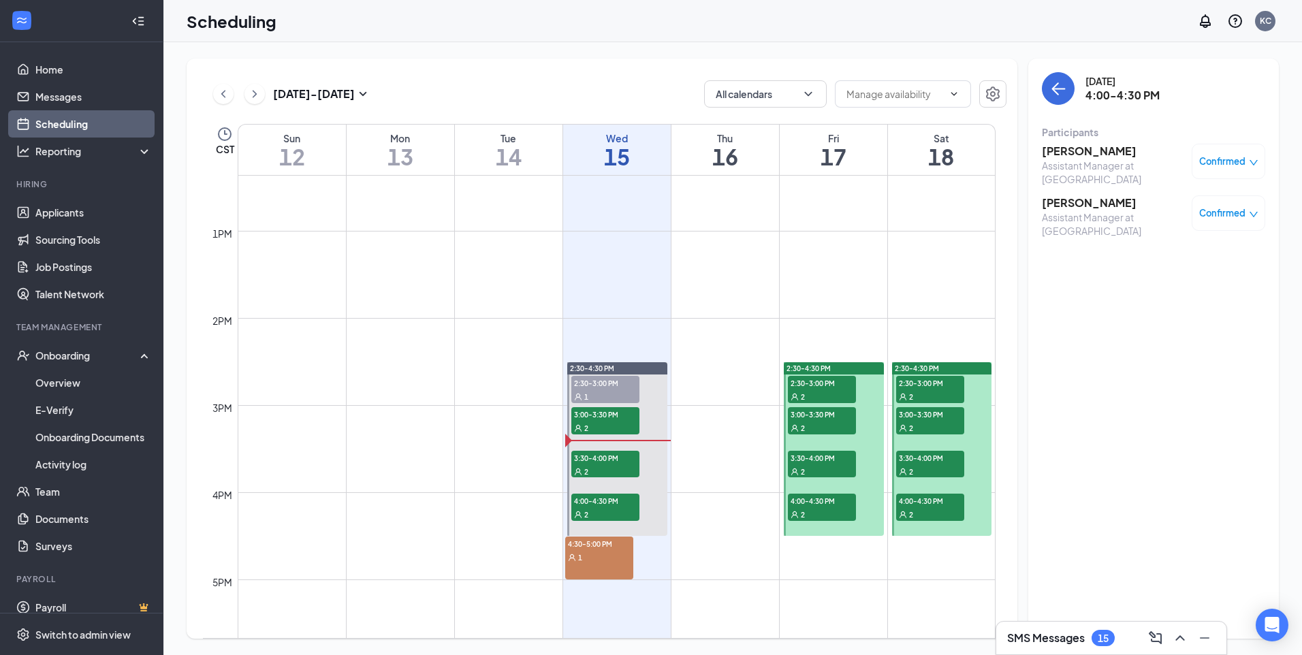
click at [1098, 145] on h3 "[PERSON_NAME]" at bounding box center [1113, 151] width 143 height 15
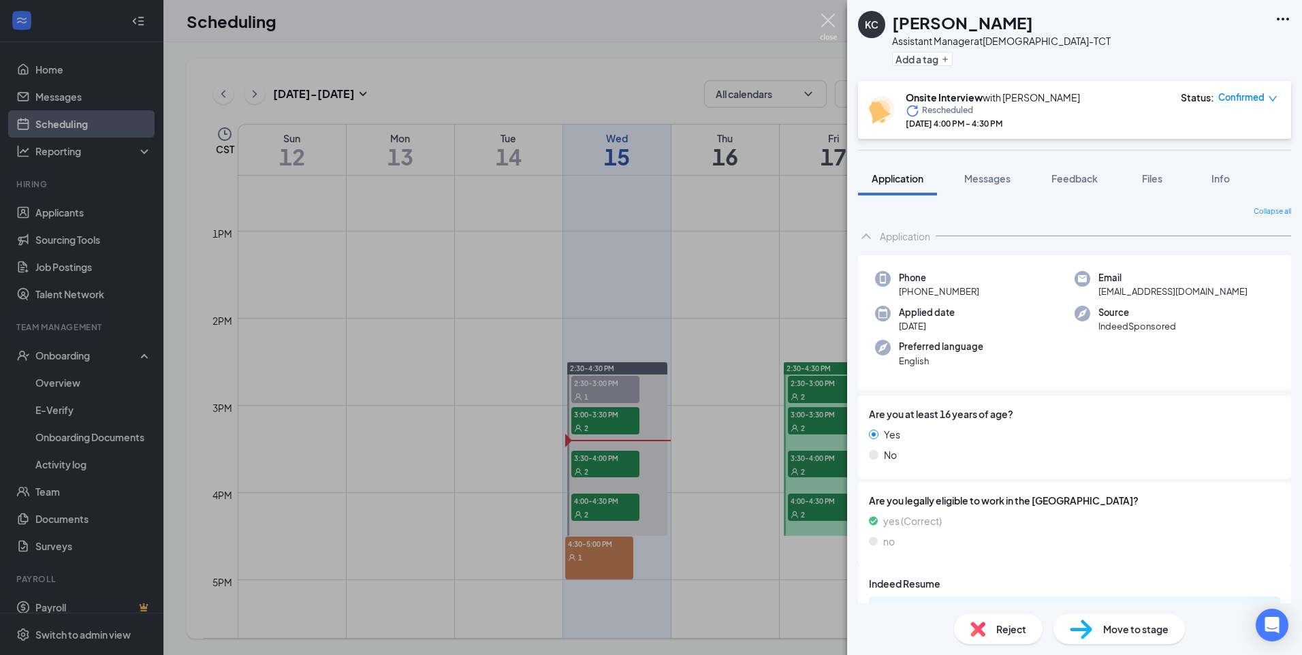
click at [831, 22] on img at bounding box center [828, 27] width 17 height 27
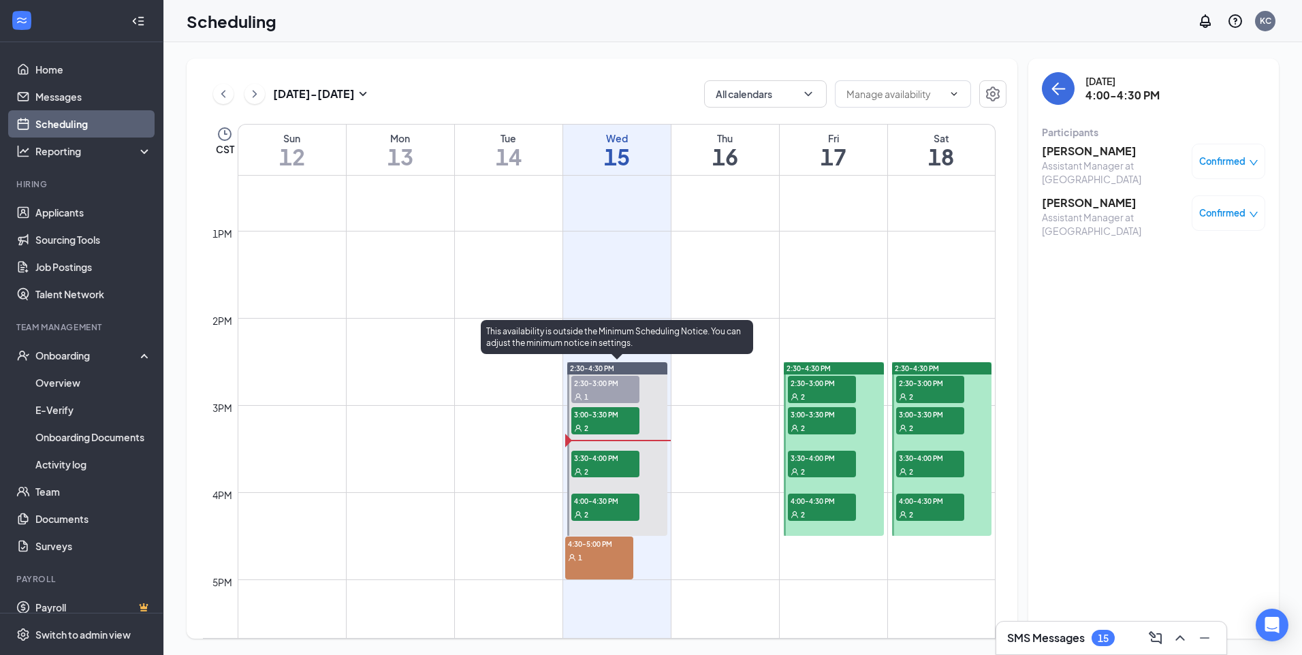
click at [598, 503] on span "4:00-4:30 PM" at bounding box center [605, 501] width 68 height 14
click at [614, 507] on span "4:00-4:30 PM" at bounding box center [605, 501] width 68 height 14
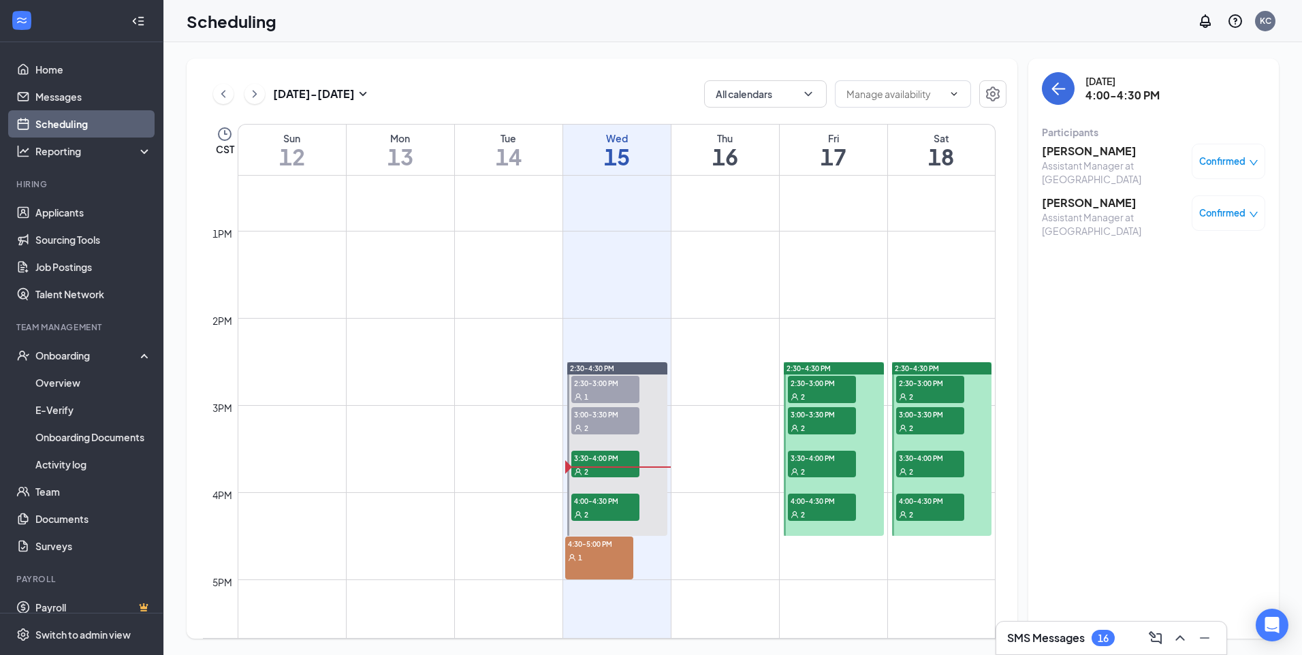
click at [1077, 200] on h3 "[PERSON_NAME]" at bounding box center [1113, 202] width 143 height 15
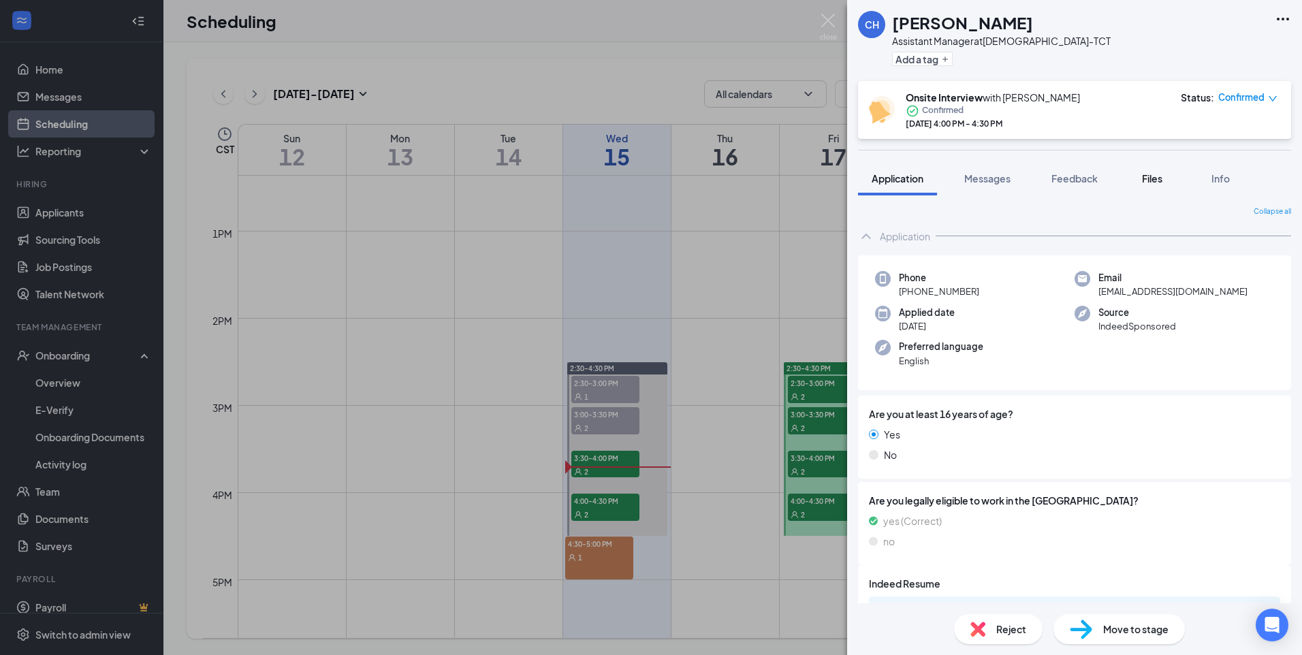
click at [1150, 180] on span "Files" at bounding box center [1152, 178] width 20 height 12
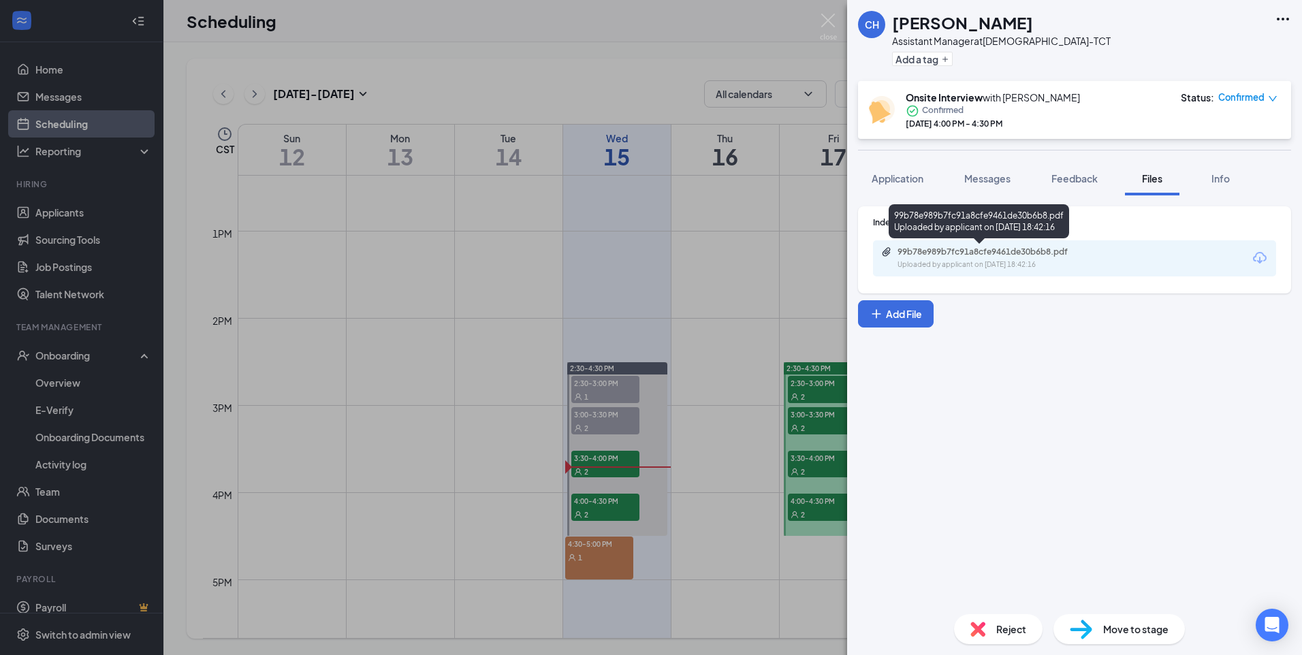
click at [929, 252] on div "99b78e989b7fc91a8cfe9461de30b6b8.pdf" at bounding box center [993, 252] width 191 height 11
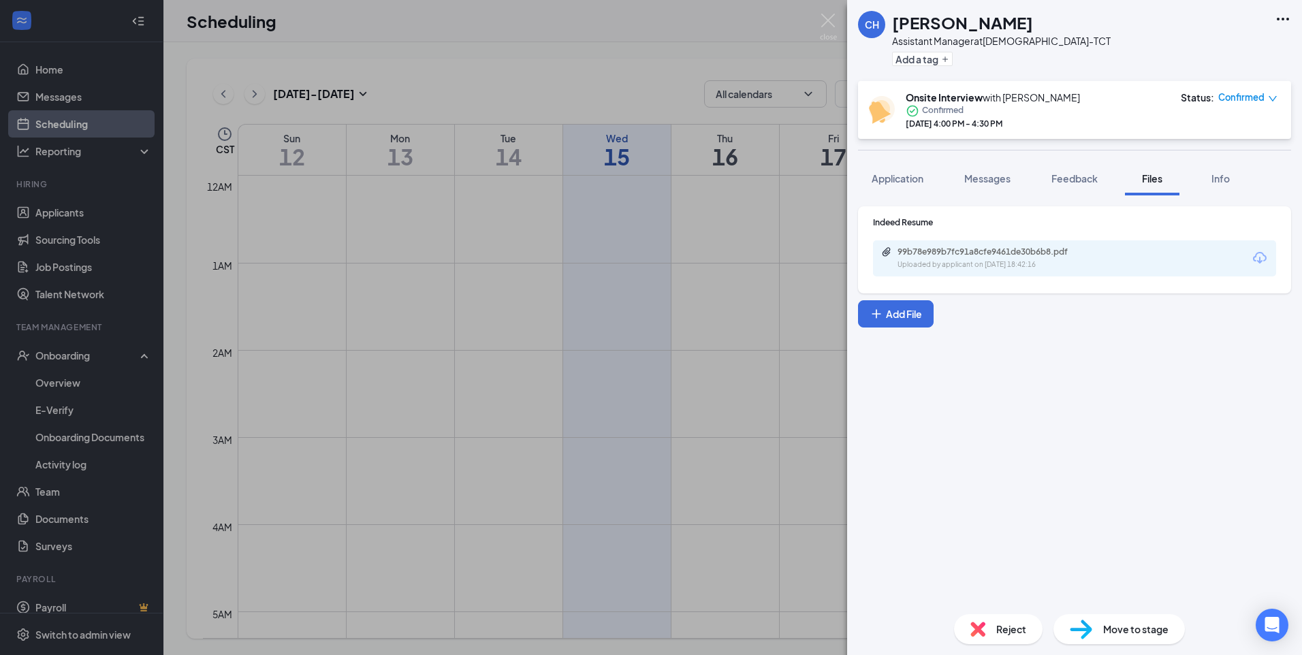
scroll to position [1078, 0]
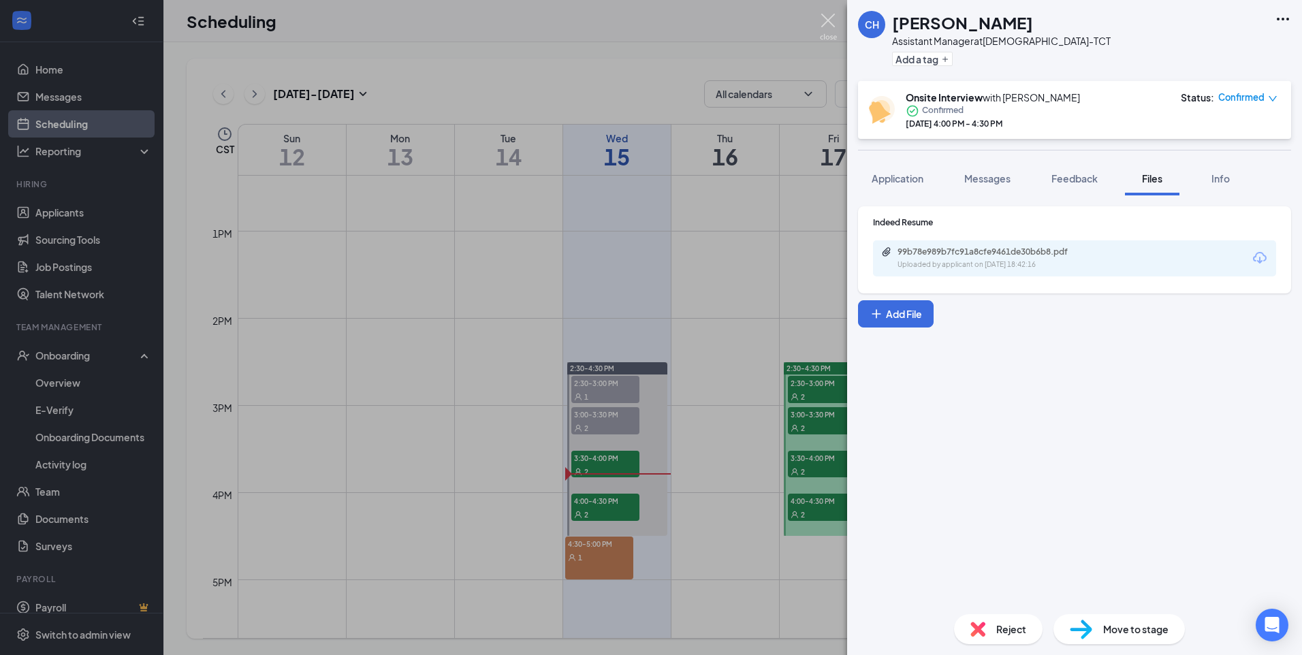
click at [833, 22] on img at bounding box center [828, 27] width 17 height 27
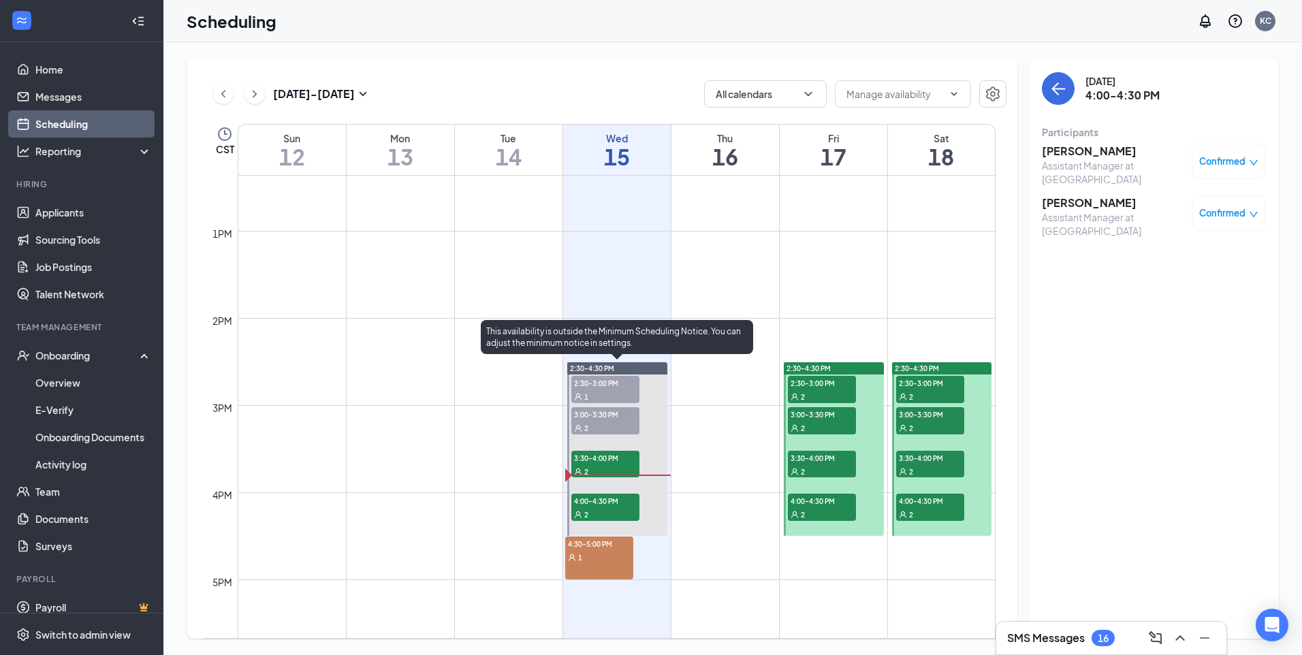
click at [620, 467] on div "2" at bounding box center [605, 472] width 68 height 14
click at [613, 509] on div "2" at bounding box center [605, 514] width 68 height 14
click at [616, 503] on span "4:00-4:30 PM" at bounding box center [605, 501] width 68 height 14
click at [594, 497] on span "4:00-4:30 PM" at bounding box center [605, 501] width 68 height 14
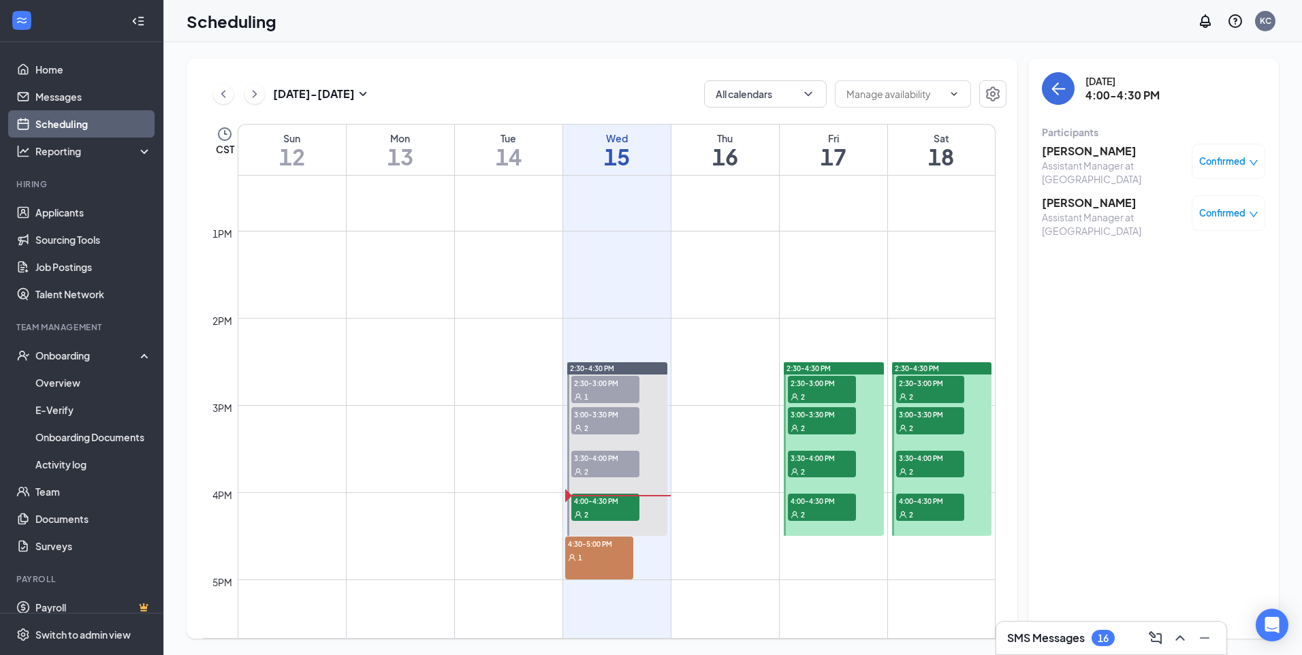
click at [1102, 148] on h3 "[PERSON_NAME]" at bounding box center [1113, 151] width 143 height 15
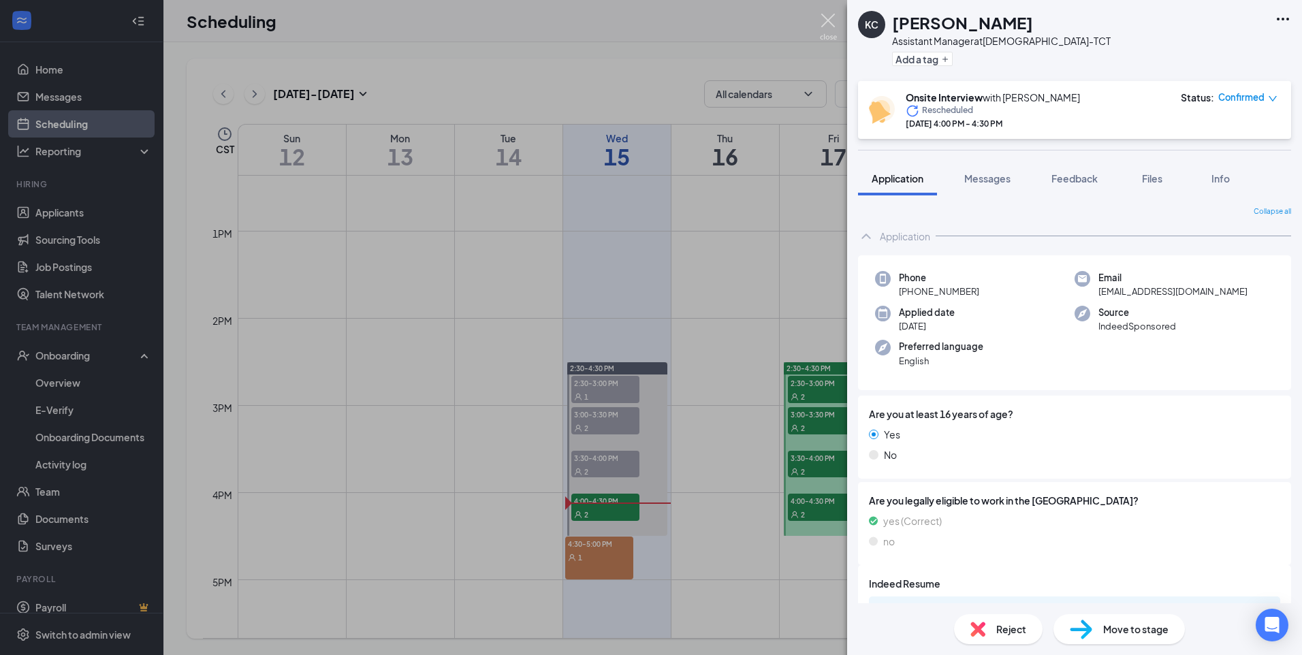
click at [828, 17] on img at bounding box center [828, 27] width 17 height 27
